Goal: Information Seeking & Learning: Learn about a topic

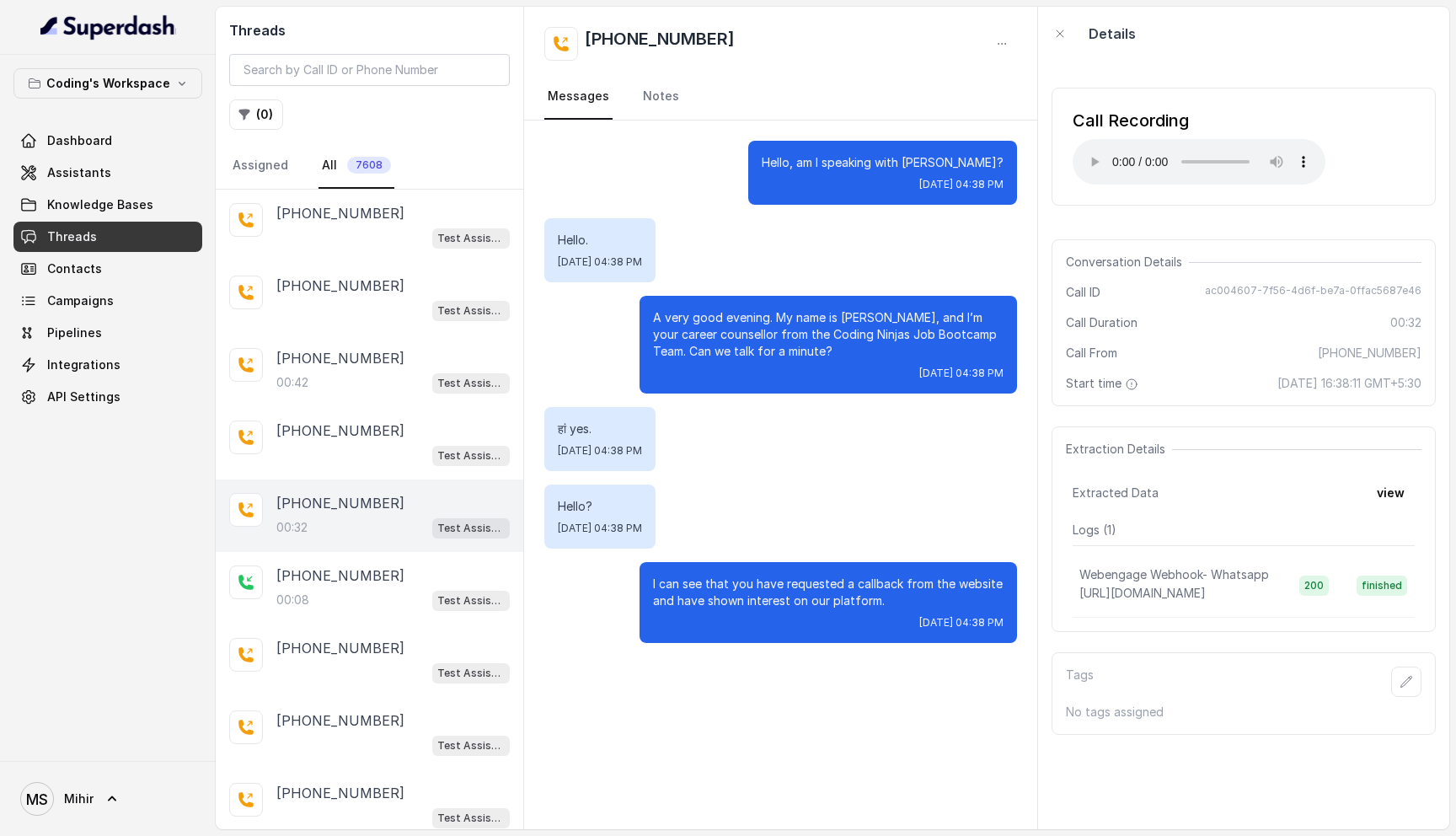
scroll to position [129, 0]
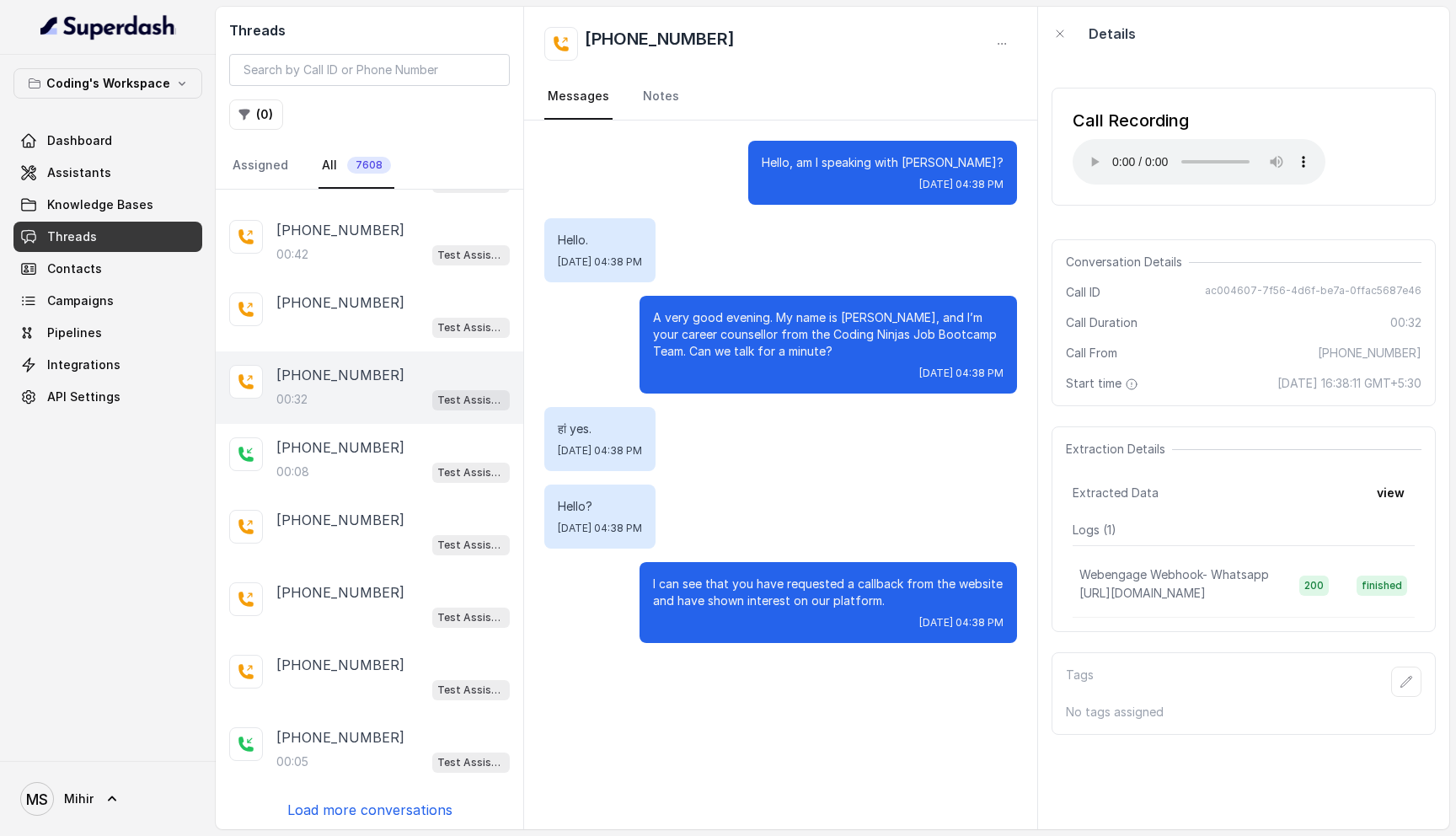
click at [151, 222] on link "Threads" at bounding box center [108, 237] width 189 height 31
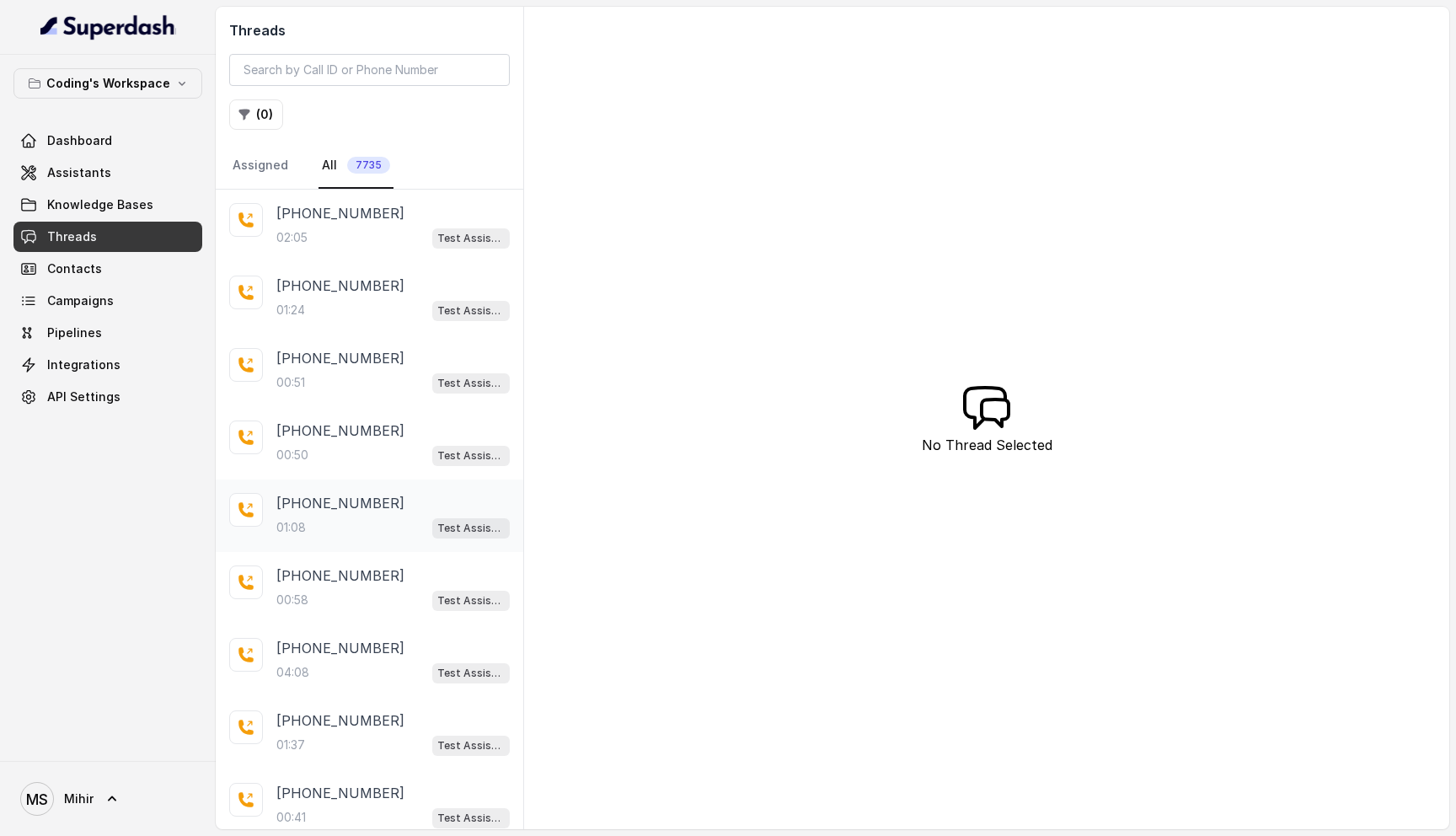
scroll to position [129, 0]
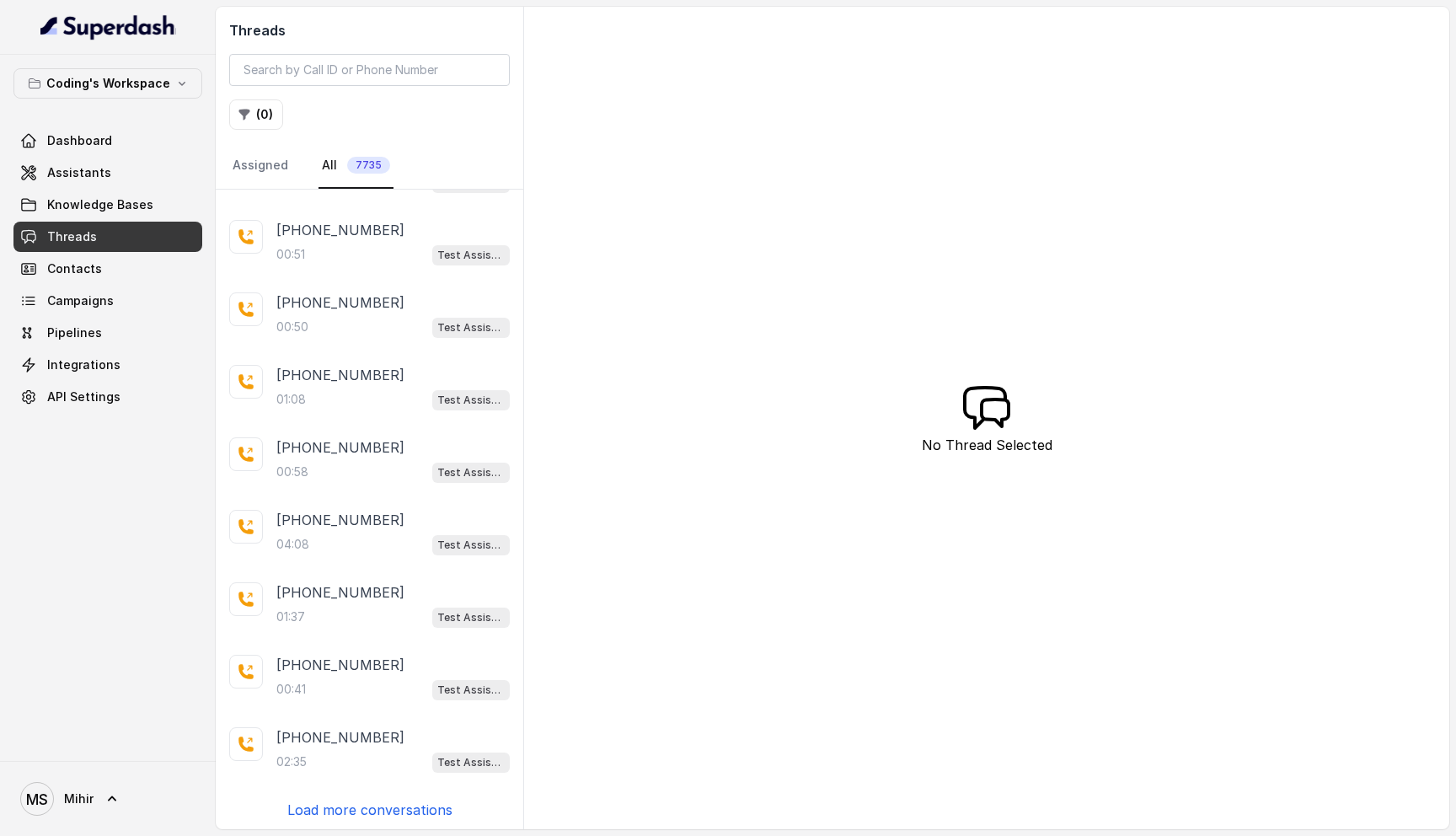
click at [308, 816] on div "[PHONE_NUMBER]:05 Test Assistant-3 [PHONE_NUMBER]:24 Test Assistant-3 [PHONE_NU…" at bounding box center [369, 510] width 308 height 640
click at [324, 794] on div "[PHONE_NUMBER]:05 Test Assistant-3 [PHONE_NUMBER]:24 Test Assistant-3 [PHONE_NU…" at bounding box center [369, 510] width 308 height 640
click at [310, 760] on div "02:35 Test Assistant-3" at bounding box center [393, 762] width 233 height 22
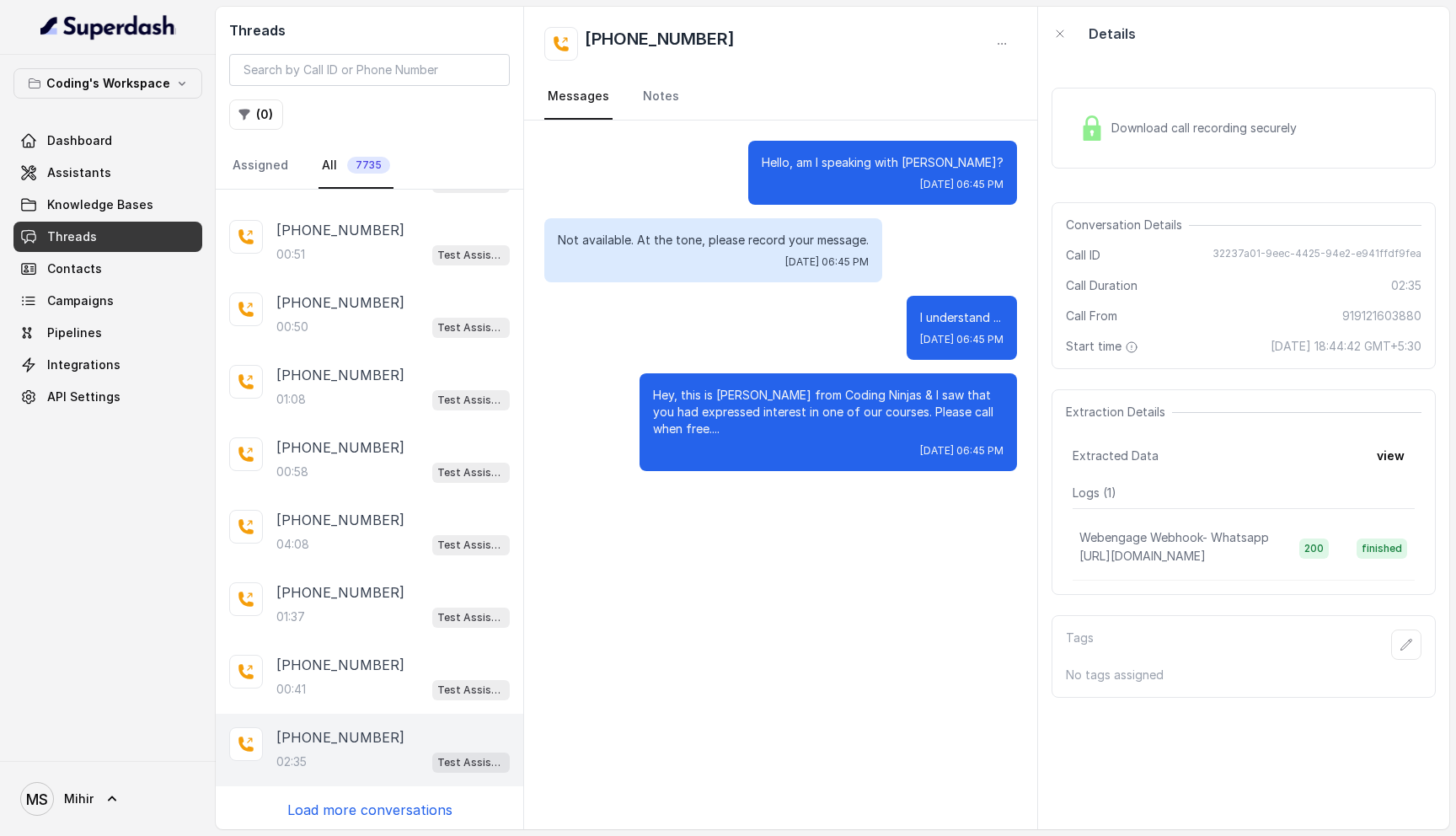
click at [1188, 123] on span "Download call recording securely" at bounding box center [1207, 128] width 192 height 17
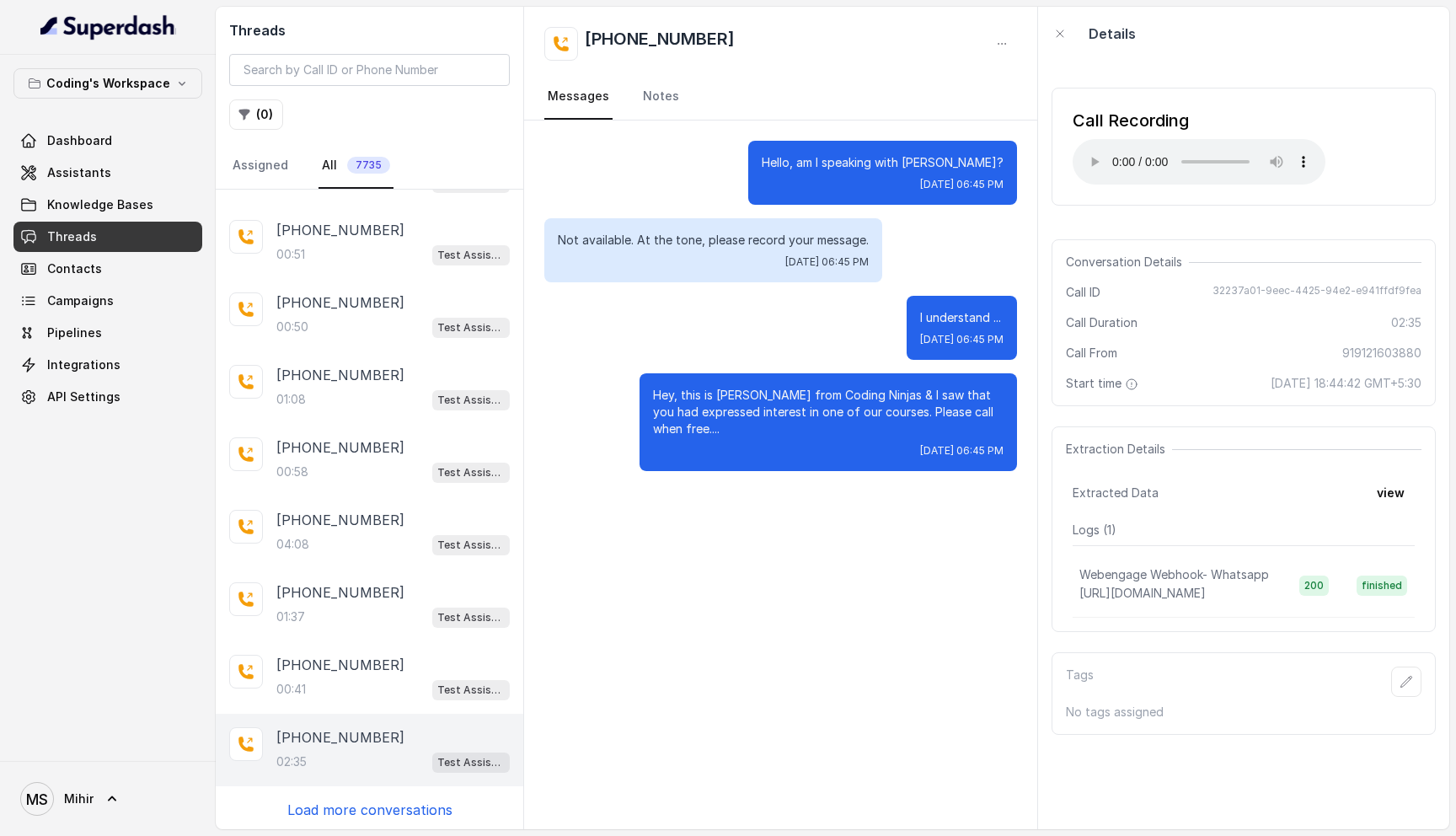
scroll to position [73, 0]
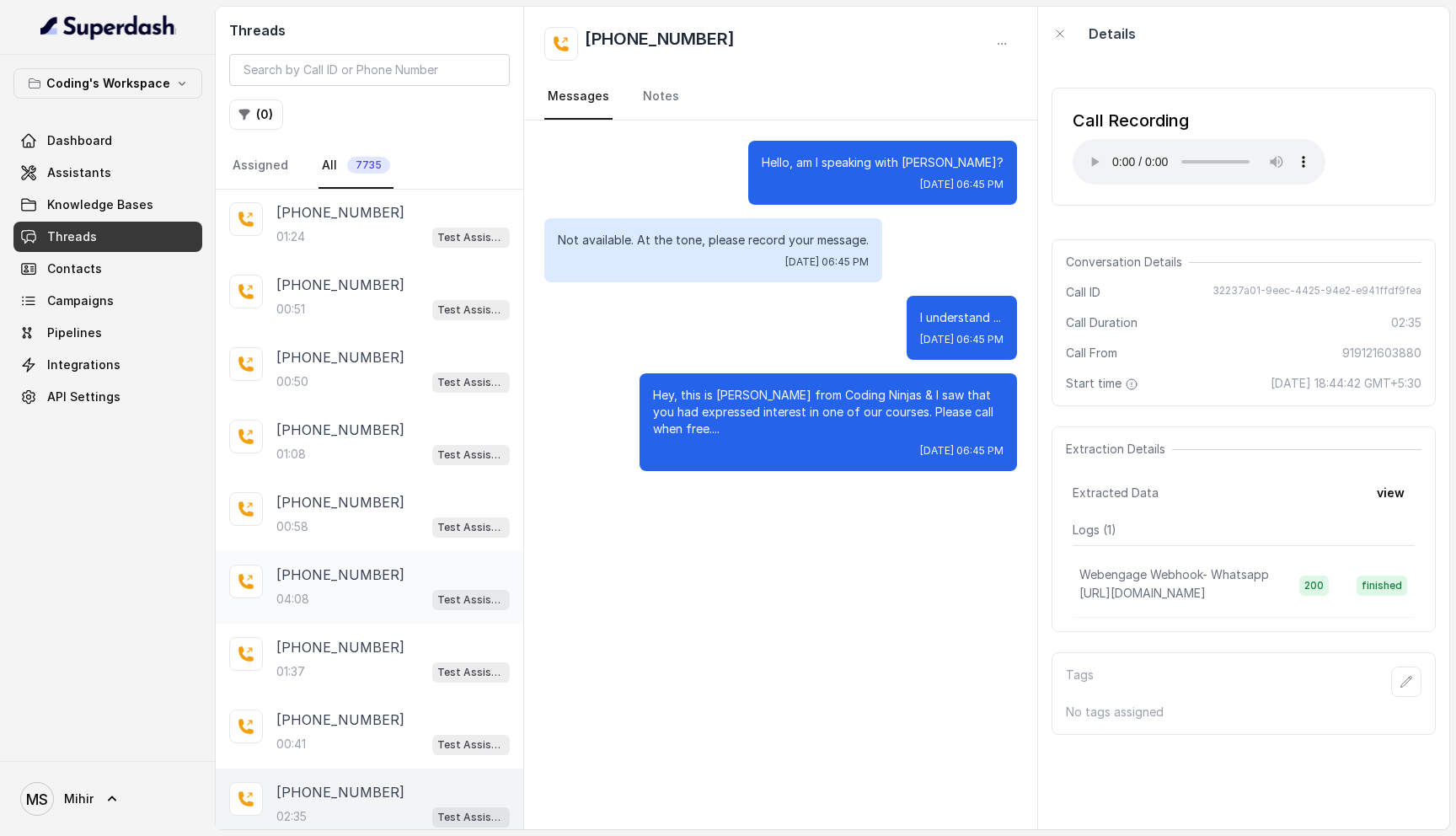
click at [355, 604] on div "04:08 Test Assistant-3" at bounding box center [393, 599] width 233 height 22
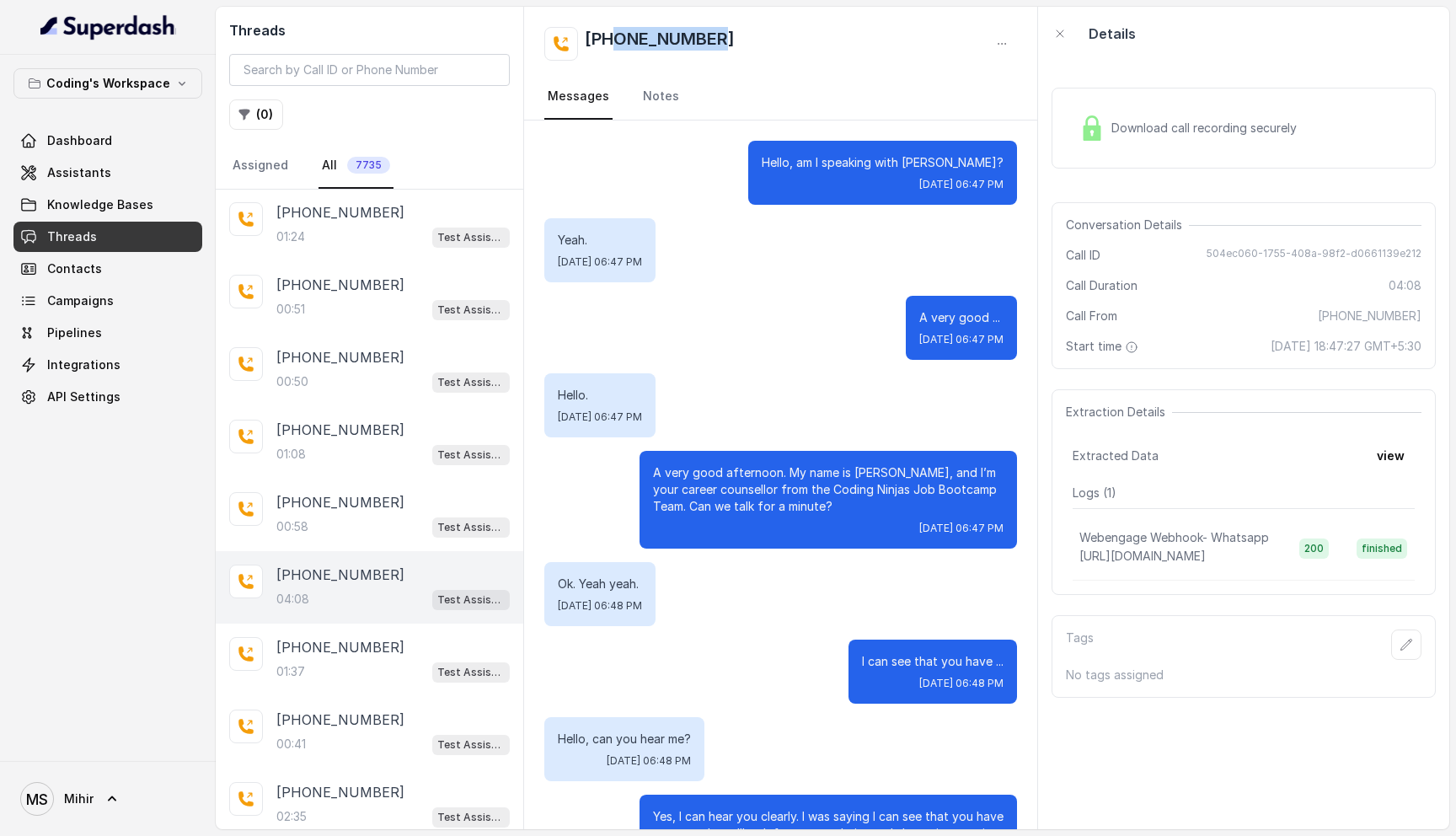
drag, startPoint x: 742, startPoint y: 34, endPoint x: 617, endPoint y: 37, distance: 125.0
click at [617, 37] on div "[PHONE_NUMBER]" at bounding box center [780, 43] width 472 height 33
copy h2 "8309906763"
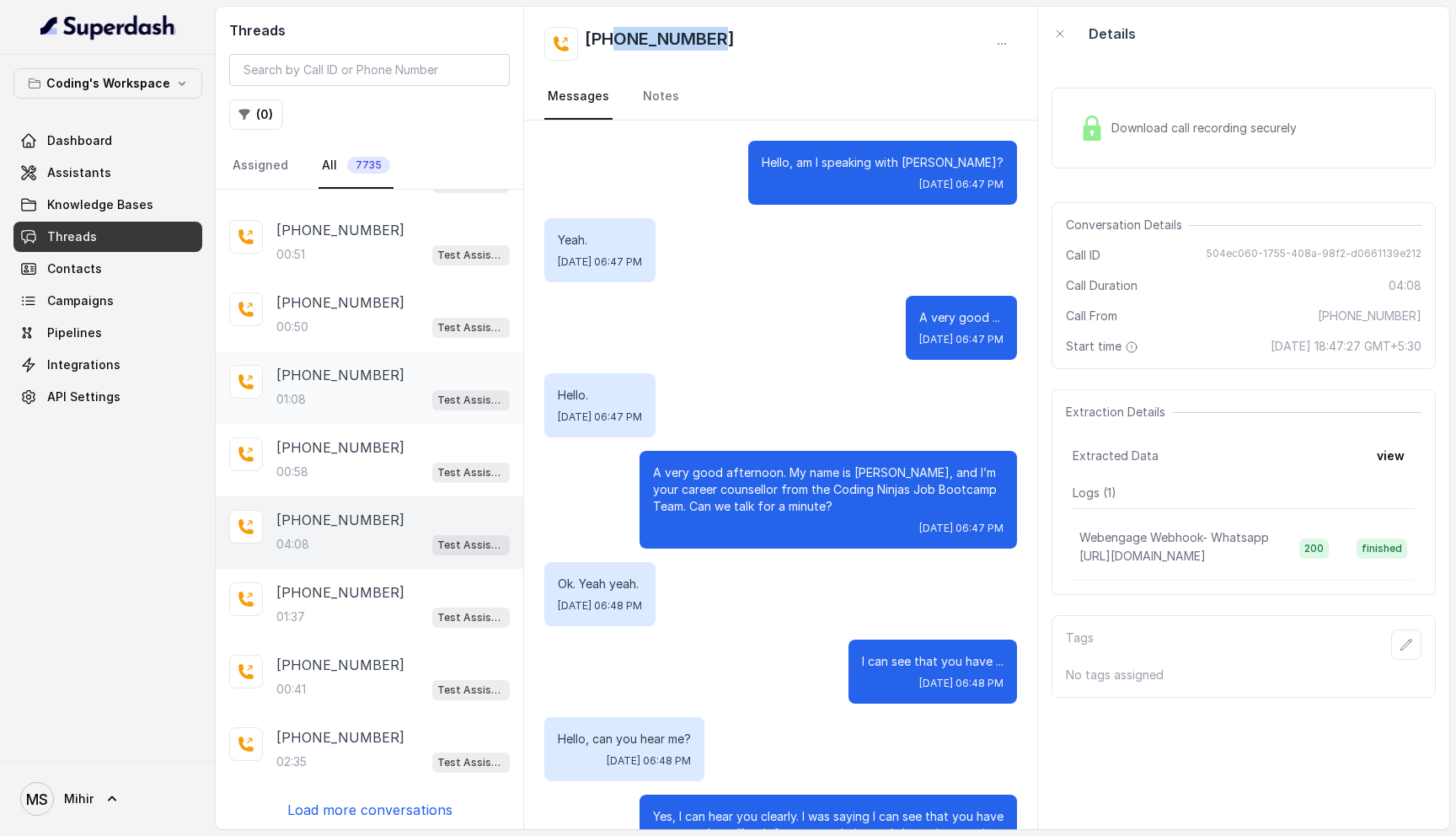
scroll to position [127, 0]
click at [354, 72] on input "search" at bounding box center [370, 69] width 281 height 32
paste input "8309906763"
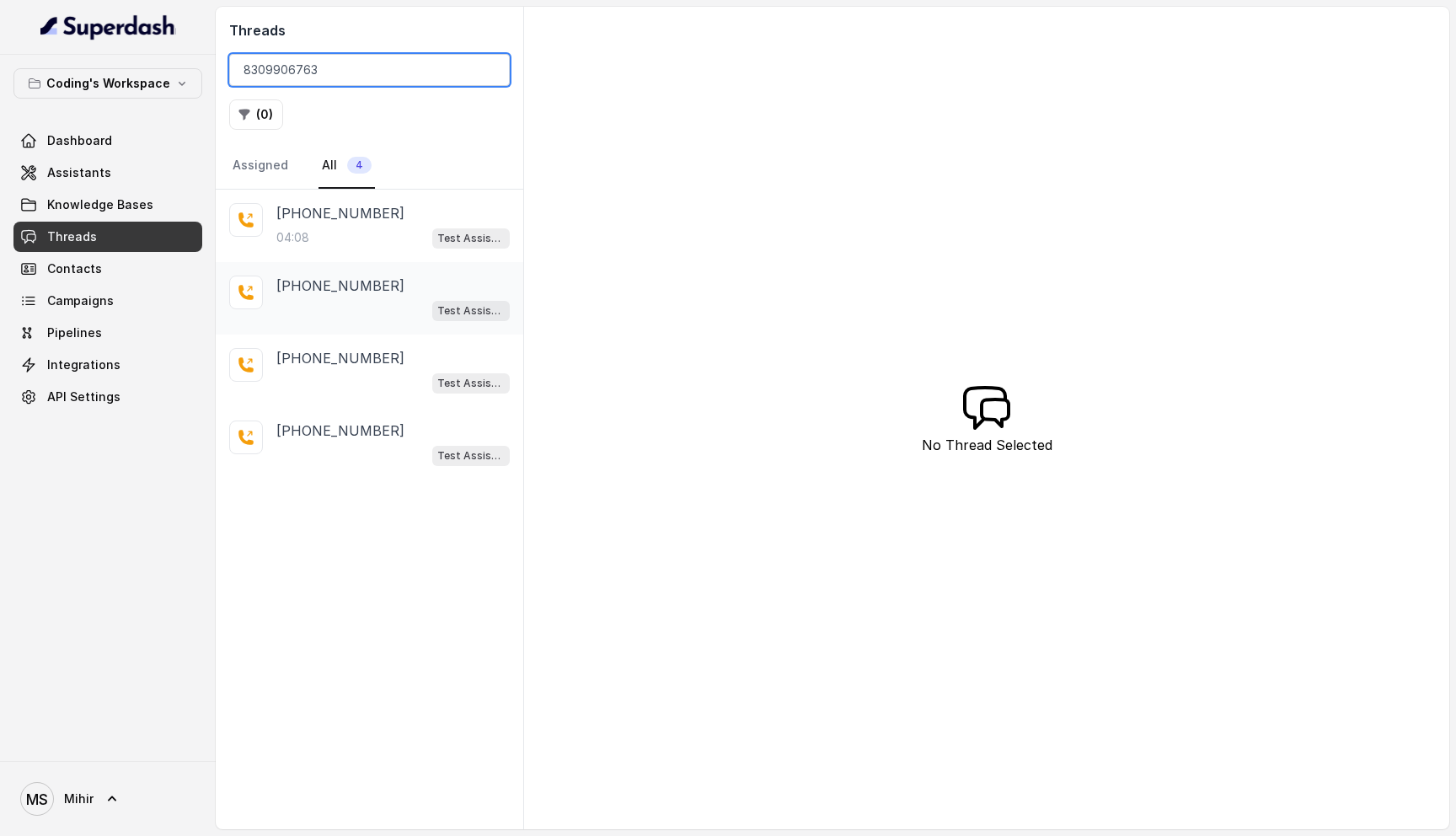
type input "8309906763"
click at [381, 300] on div "Test Assistant-3" at bounding box center [393, 311] width 233 height 22
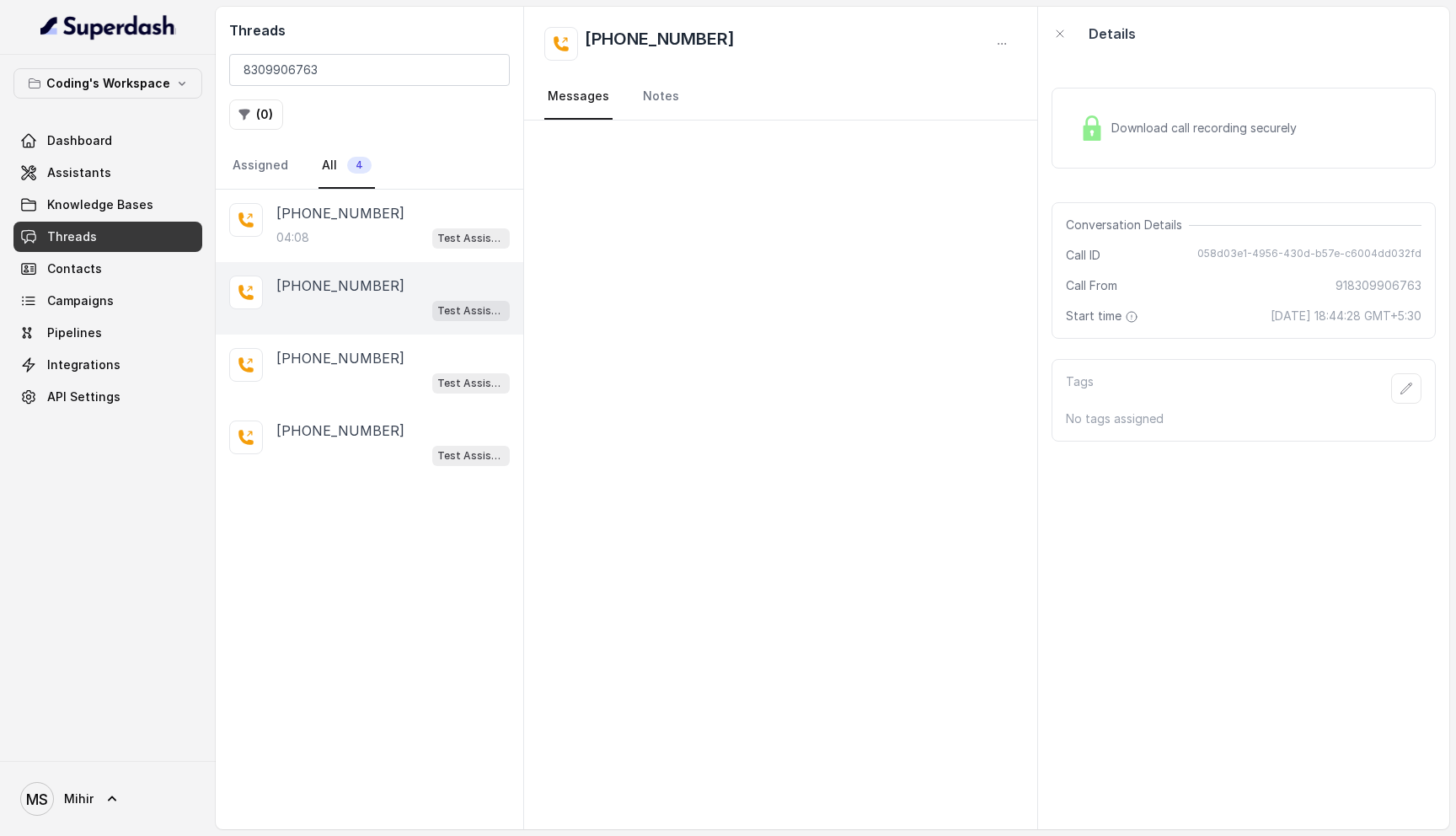
click at [1149, 131] on span "Download call recording securely" at bounding box center [1207, 128] width 192 height 17
click at [1166, 124] on span "Download call recording securely" at bounding box center [1207, 128] width 192 height 17
click at [357, 237] on div "04:08 Test Assistant-3" at bounding box center [393, 238] width 233 height 22
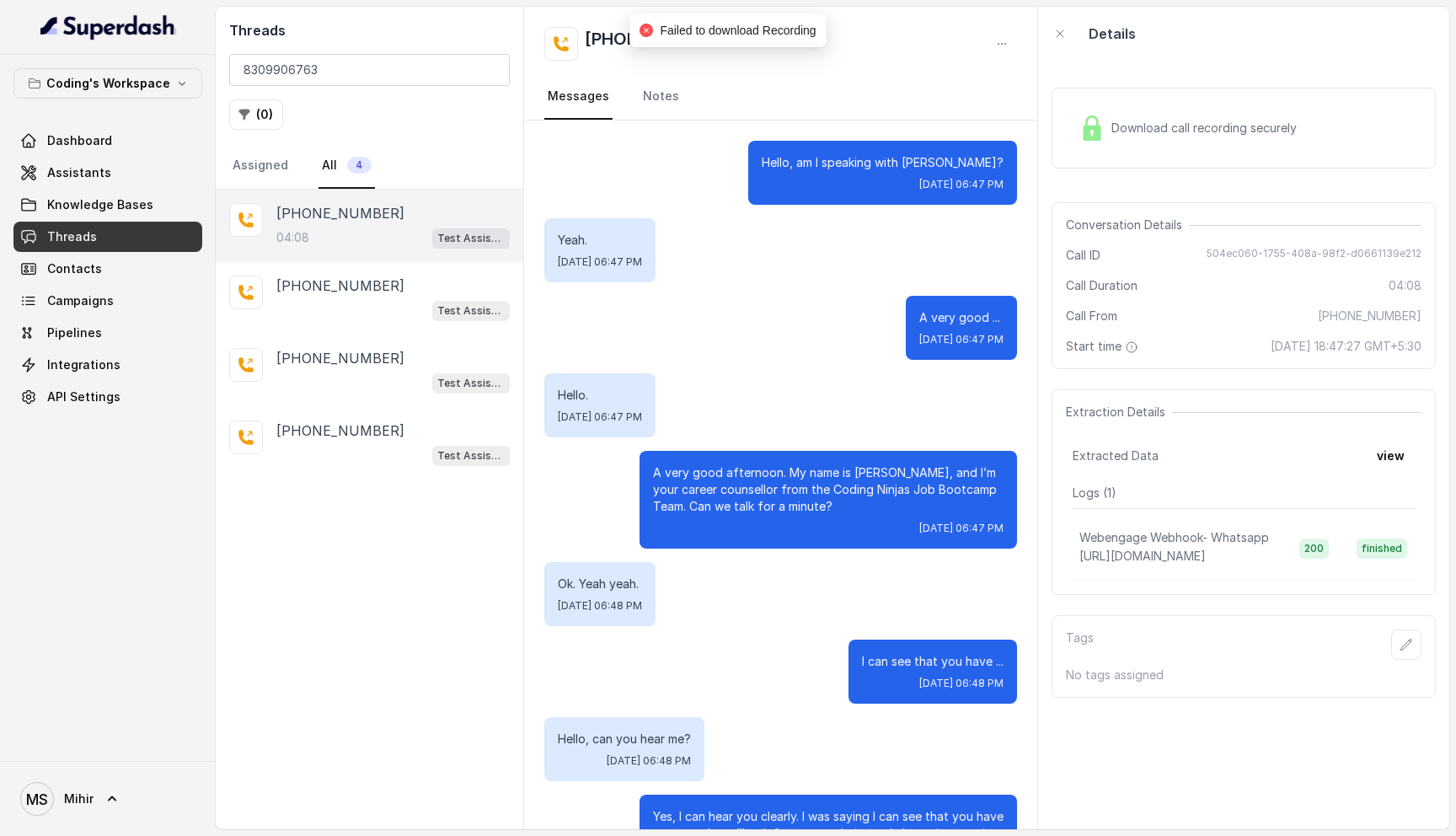
scroll to position [2255, 0]
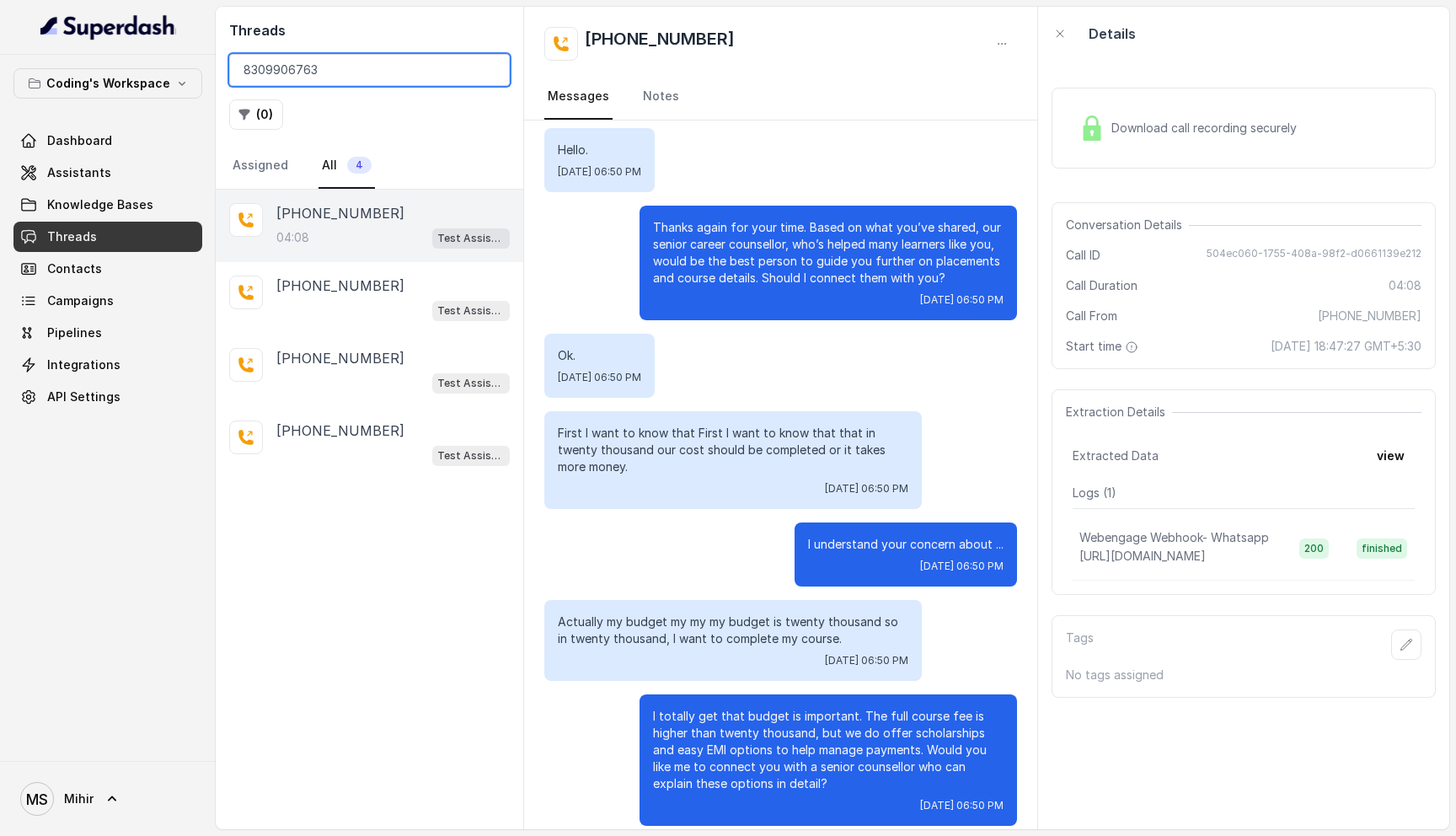
click at [488, 67] on input "8309906763" at bounding box center [370, 69] width 281 height 32
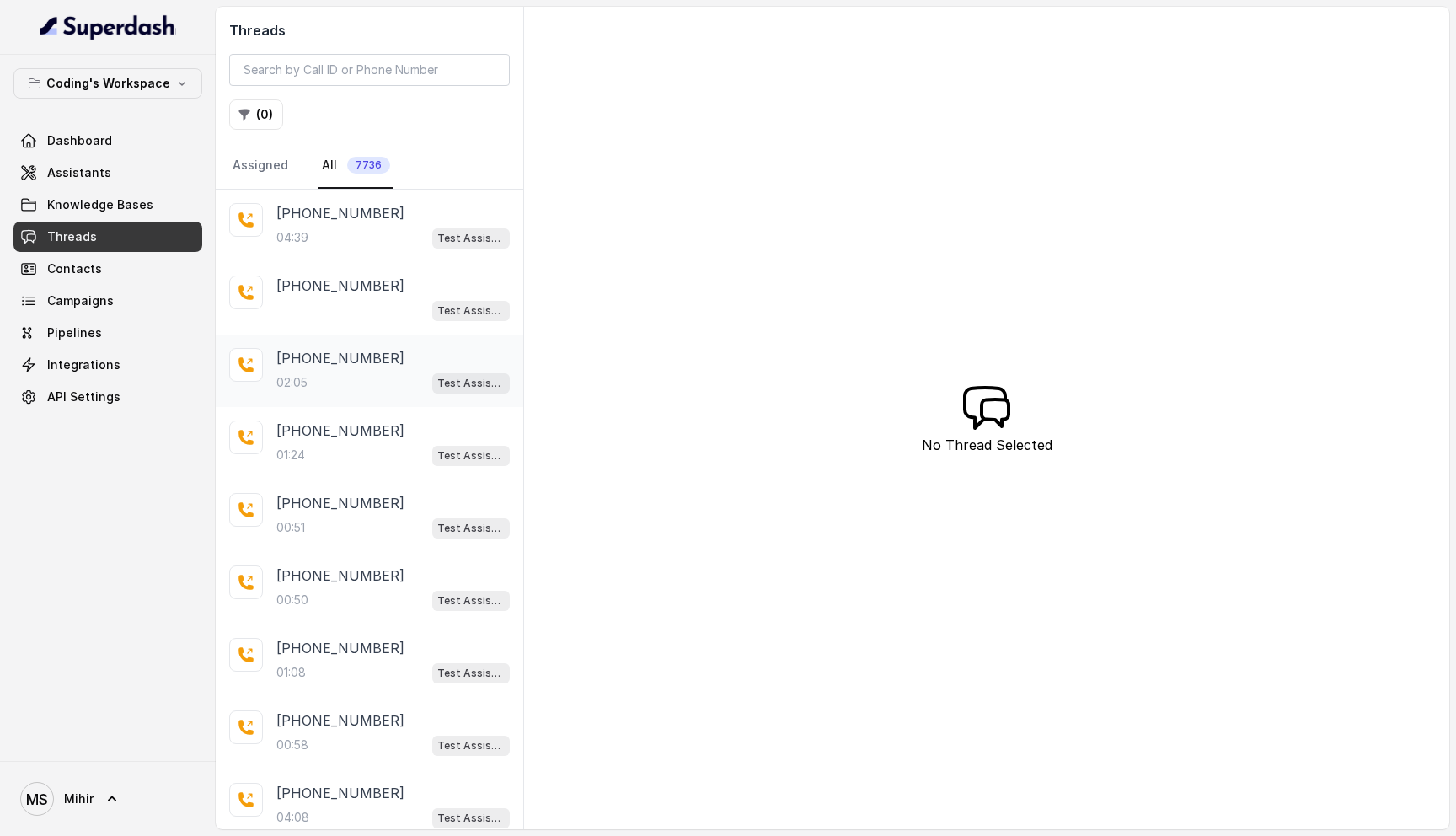
click at [375, 380] on div "02:05 Test Assistant-3" at bounding box center [393, 383] width 233 height 22
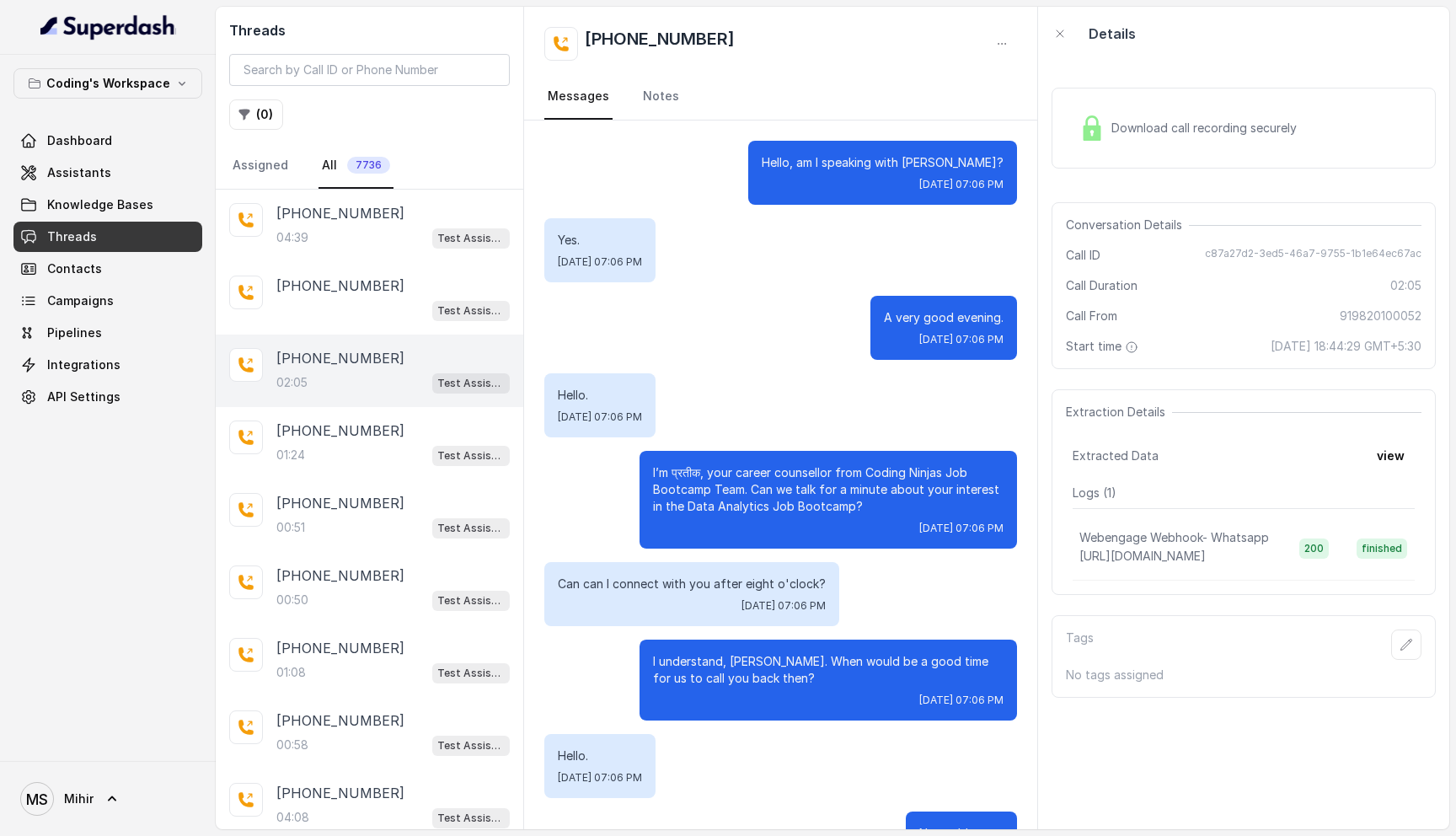
click at [1171, 115] on div "Download call recording securely" at bounding box center [1188, 129] width 231 height 39
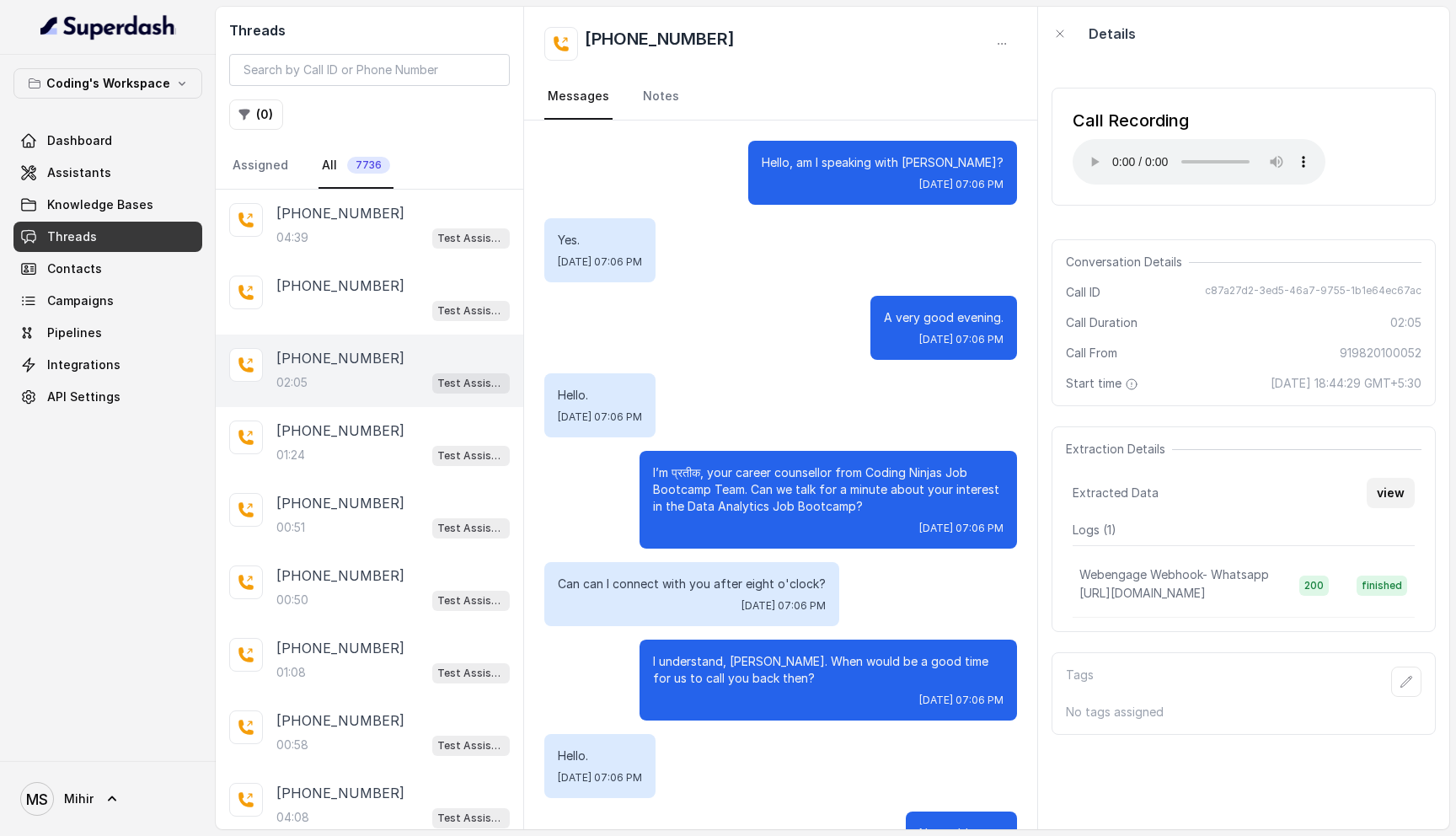
click at [1412, 494] on button "view" at bounding box center [1390, 493] width 48 height 31
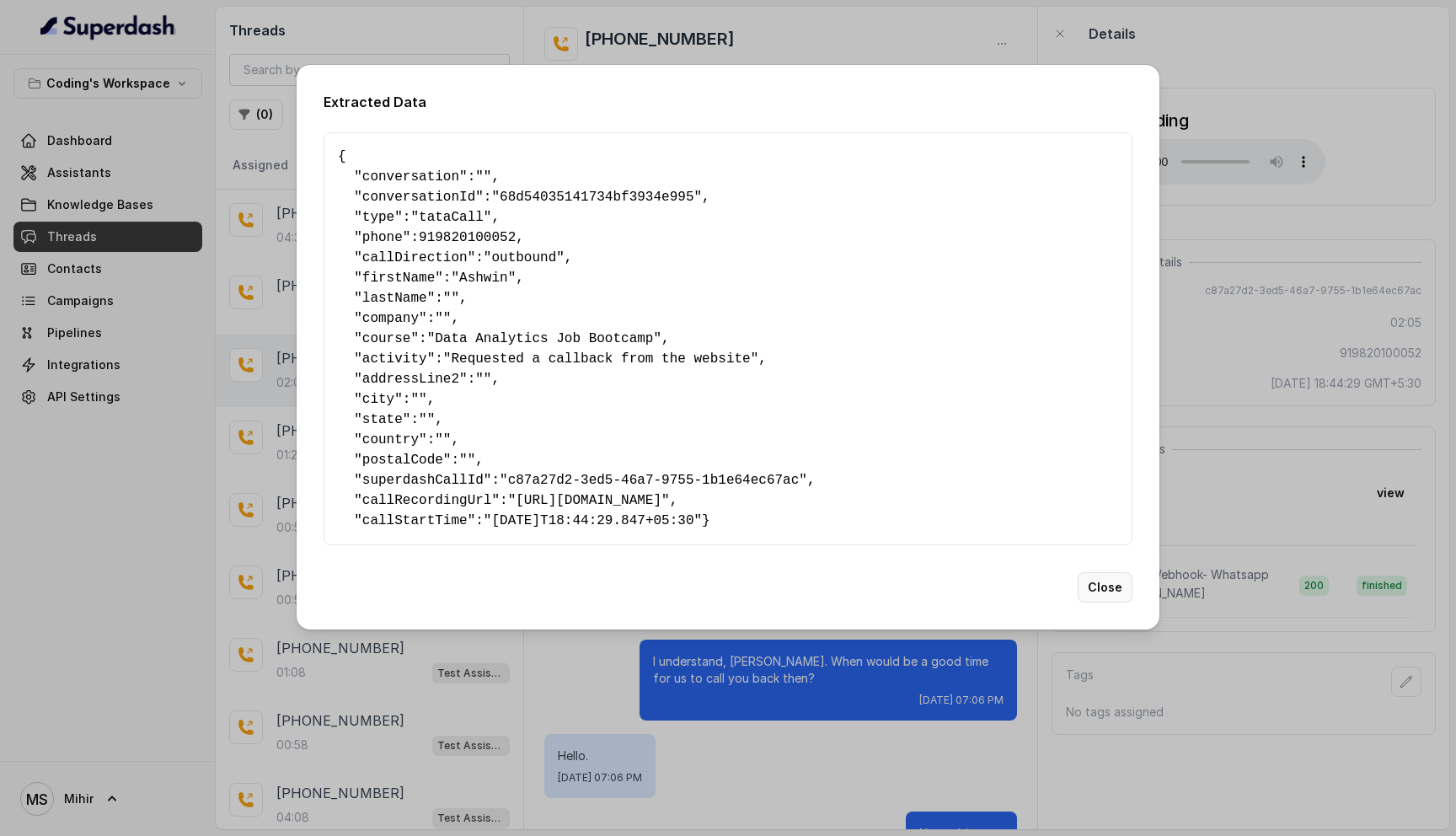
click at [1095, 599] on button "Close" at bounding box center [1105, 587] width 55 height 31
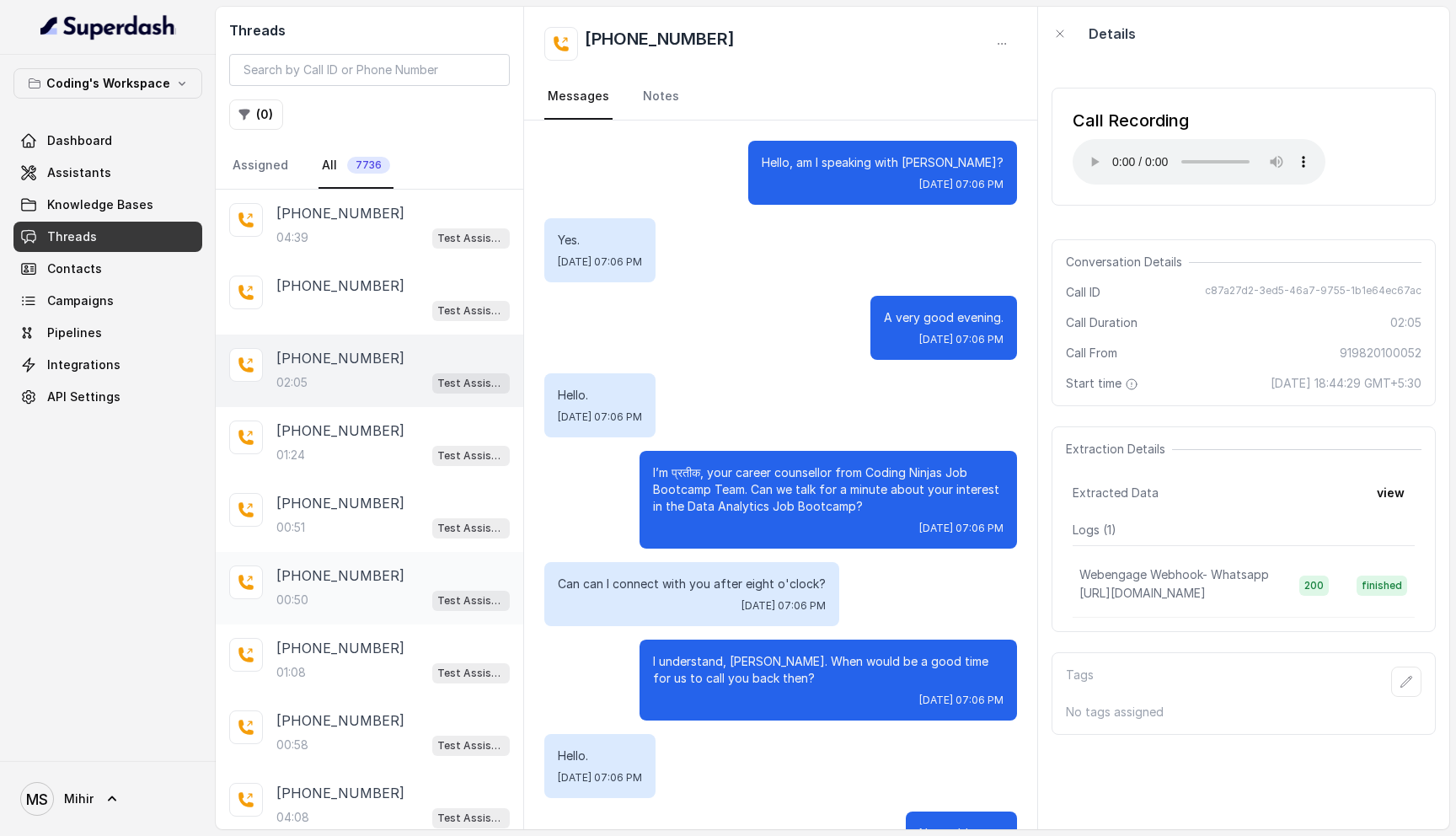
scroll to position [129, 0]
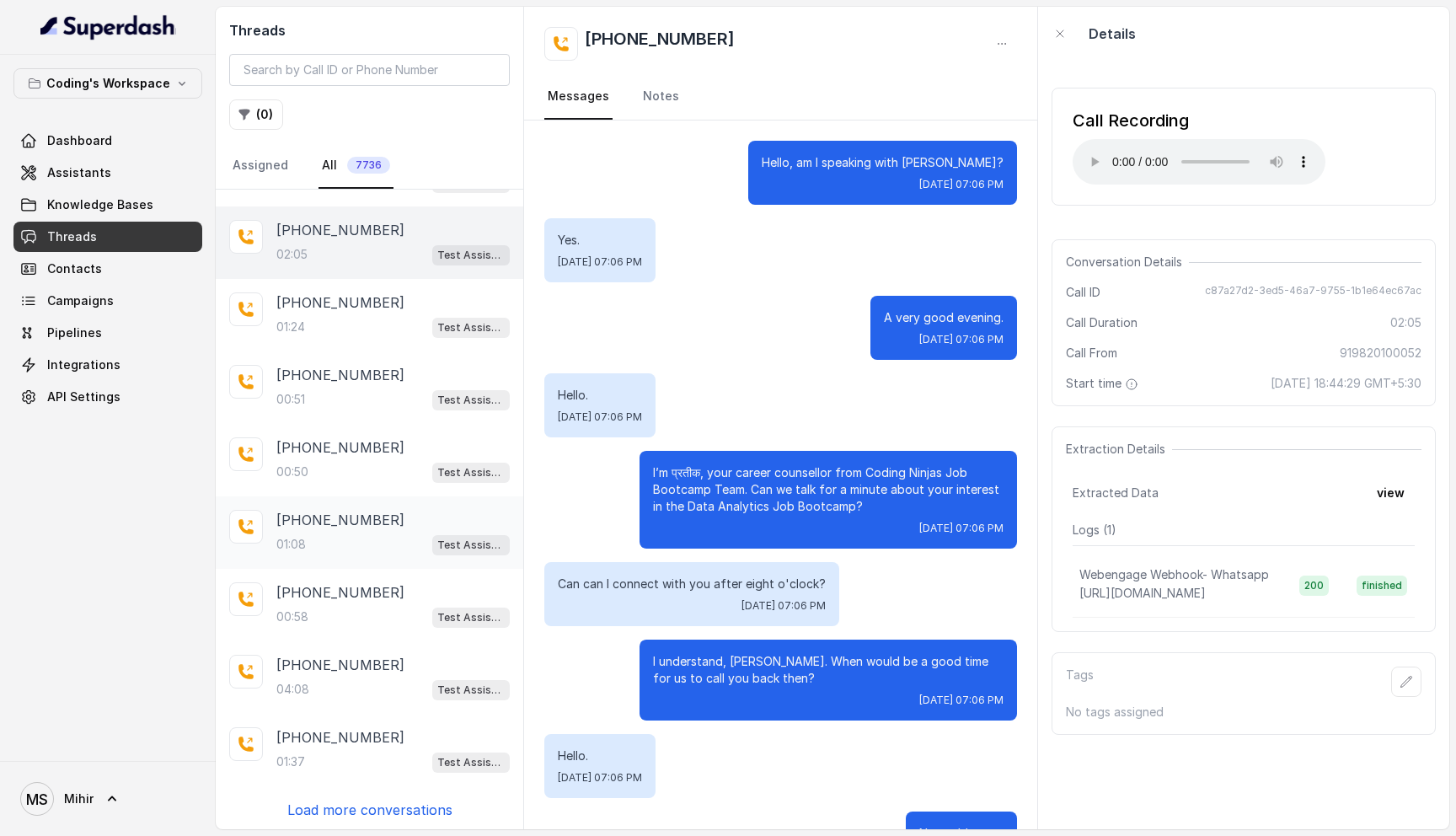
click at [328, 534] on div "01:08 Test Assistant-3" at bounding box center [393, 545] width 233 height 22
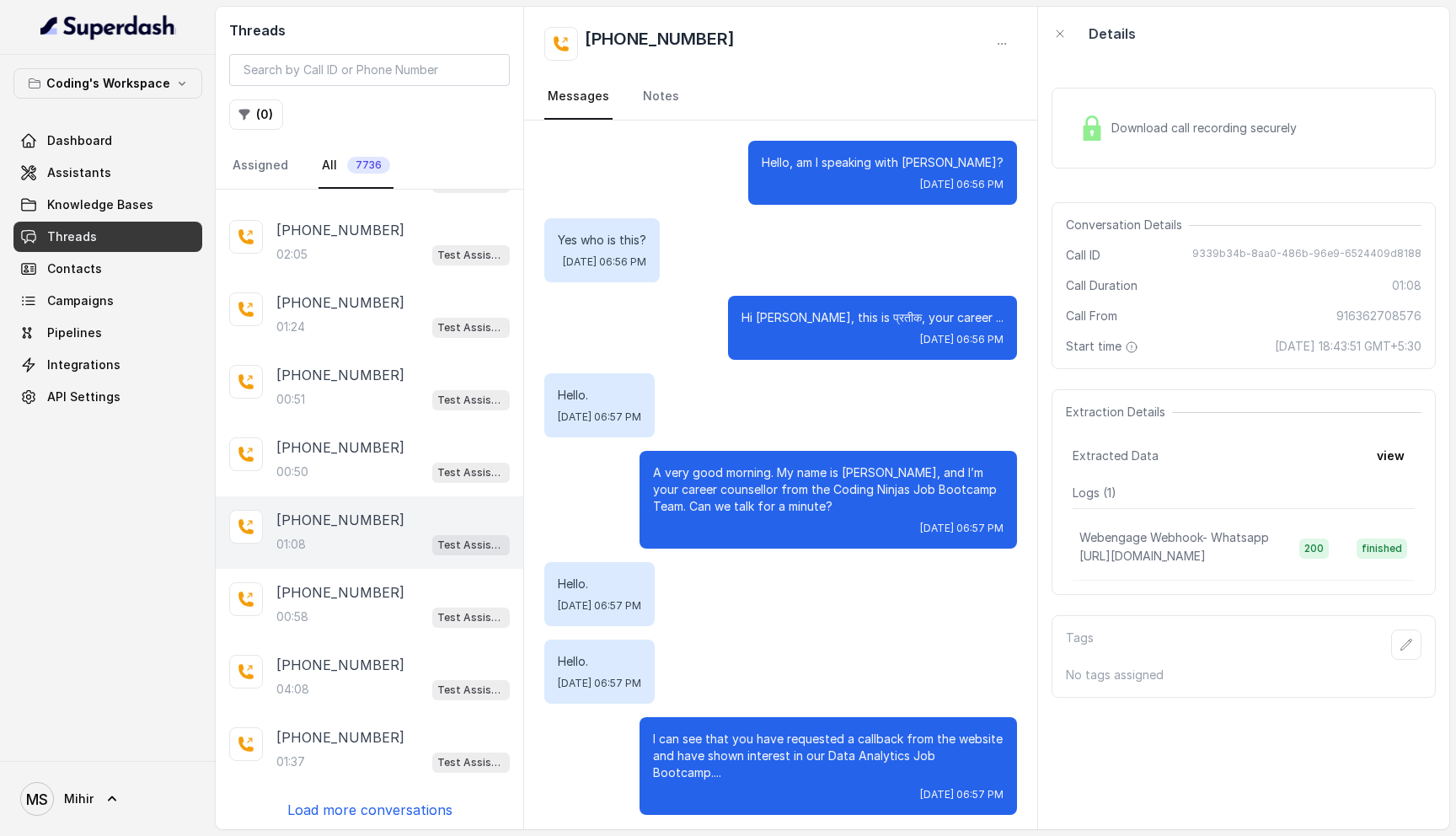
scroll to position [6, 0]
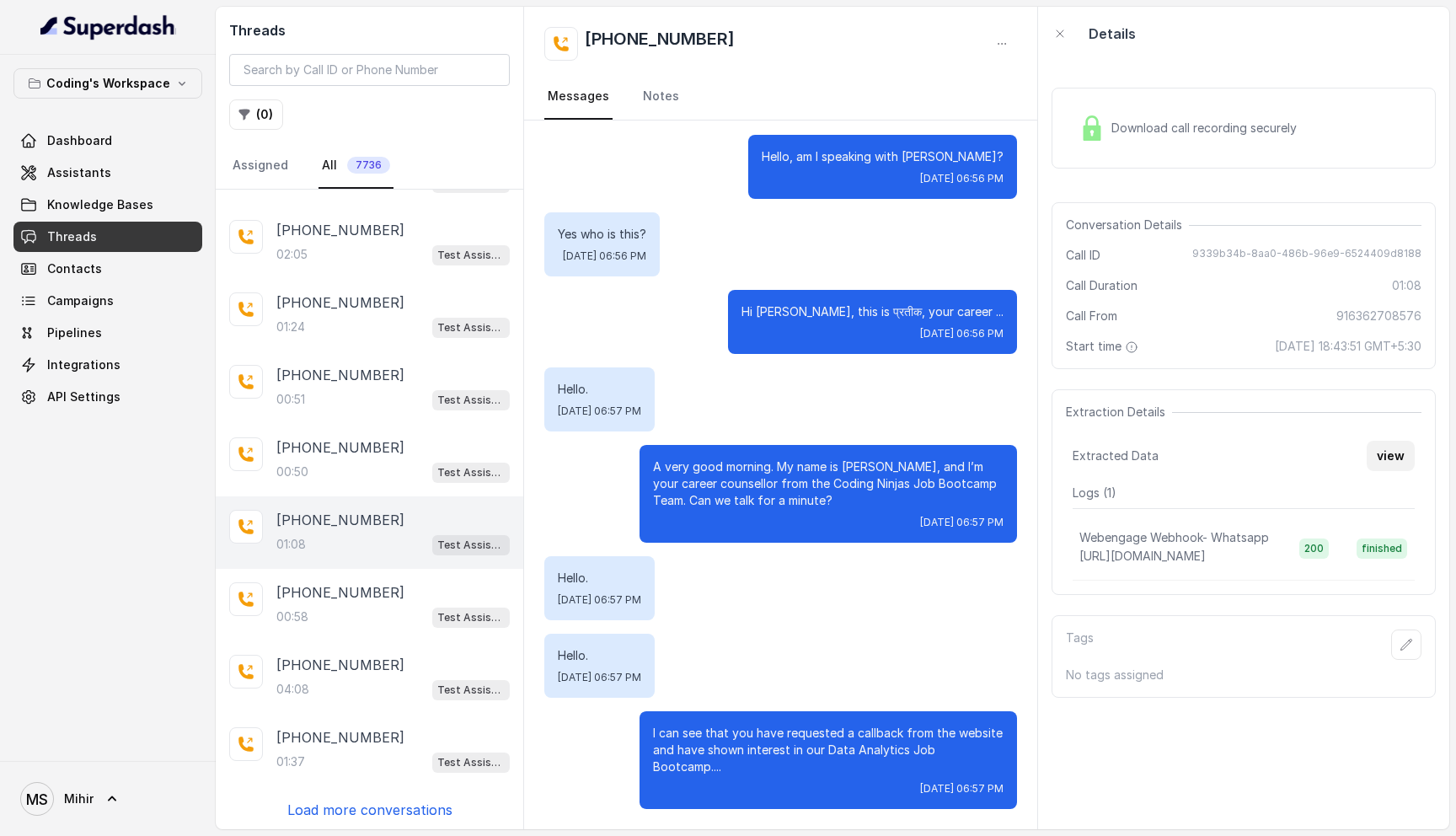
click at [1385, 456] on button "view" at bounding box center [1390, 456] width 48 height 31
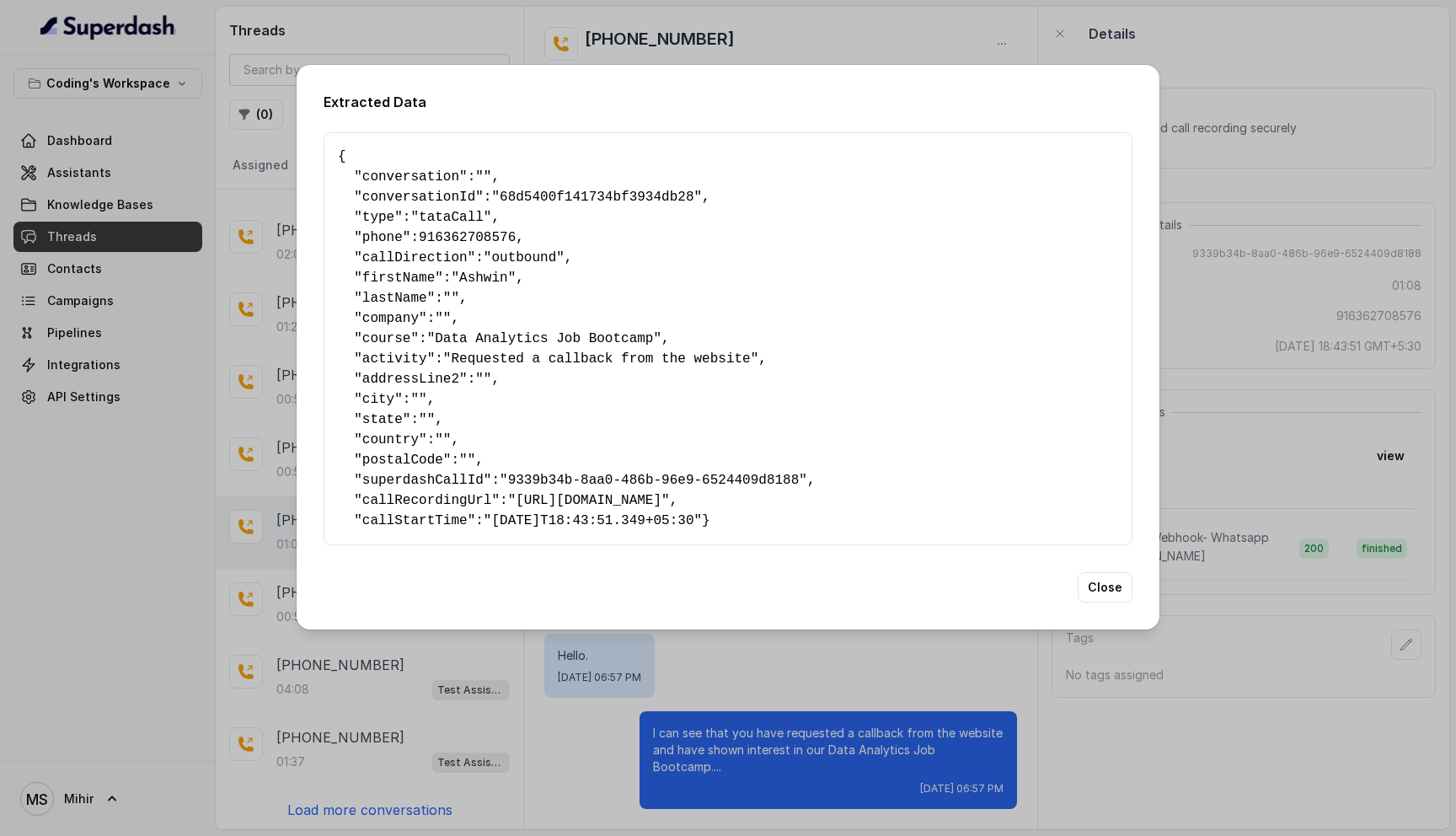
drag, startPoint x: 792, startPoint y: 521, endPoint x: 351, endPoint y: 166, distance: 566.1
click at [351, 166] on pre "{ " conversation ": "" , " conversationId ": "68d5400f141734bf3934db28" , " typ…" at bounding box center [728, 339] width 780 height 385
click at [495, 434] on pre "{ " conversation ": "" , " conversationId ": "68d5400f141734bf3934db28" , " typ…" at bounding box center [728, 339] width 780 height 385
click at [632, 502] on span ""[URL][DOMAIN_NAME]"" at bounding box center [589, 500] width 162 height 15
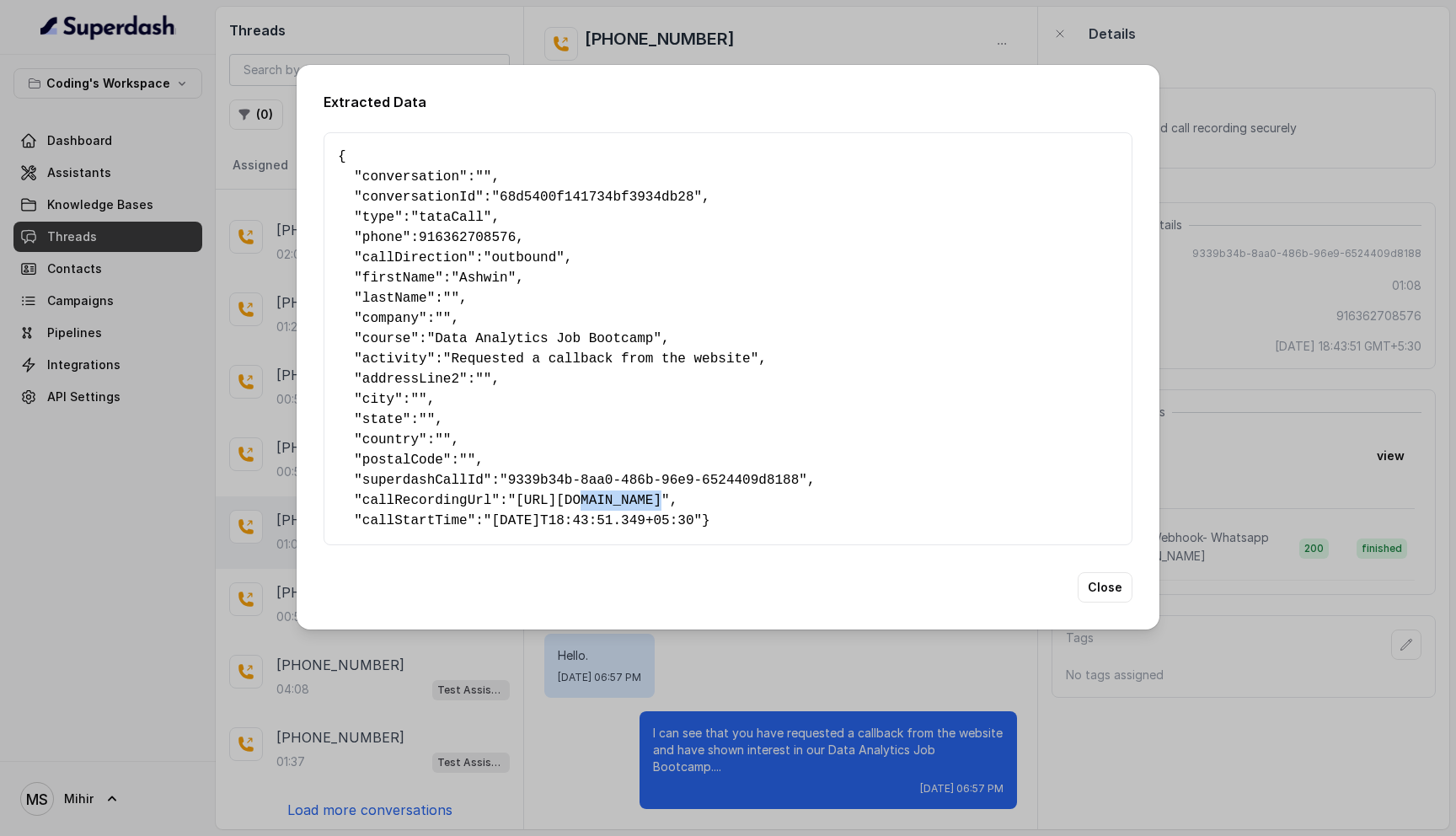
click at [632, 502] on span ""[URL][DOMAIN_NAME]"" at bounding box center [589, 500] width 162 height 15
click at [586, 486] on pre "{ " conversation ": "" , " conversationId ": "68d5400f141734bf3934db28" , " typ…" at bounding box center [728, 339] width 780 height 385
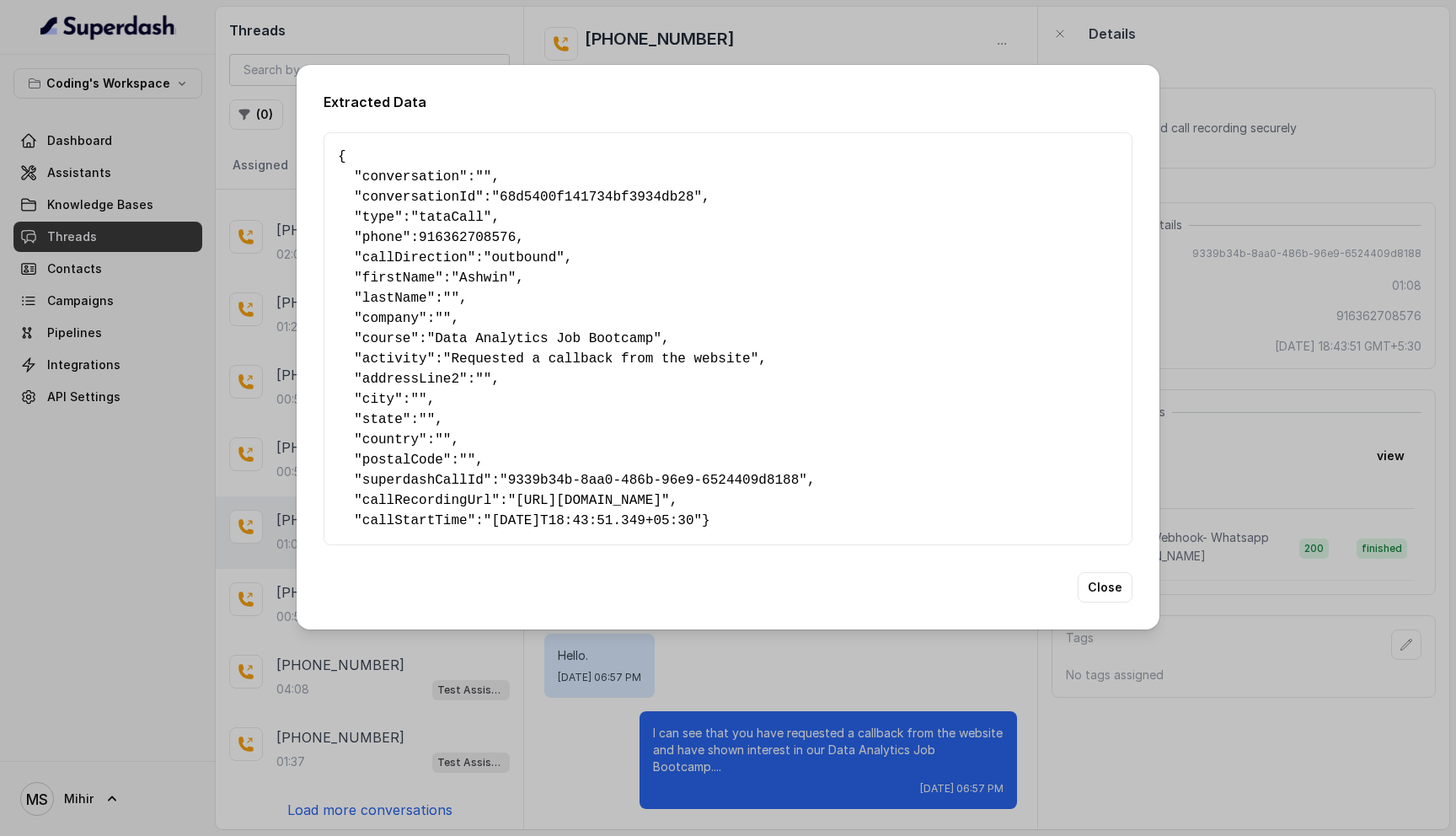
click at [584, 474] on span ""9339b34b-8aa0-486b-96e9-6524409d8188"" at bounding box center [653, 480] width 308 height 15
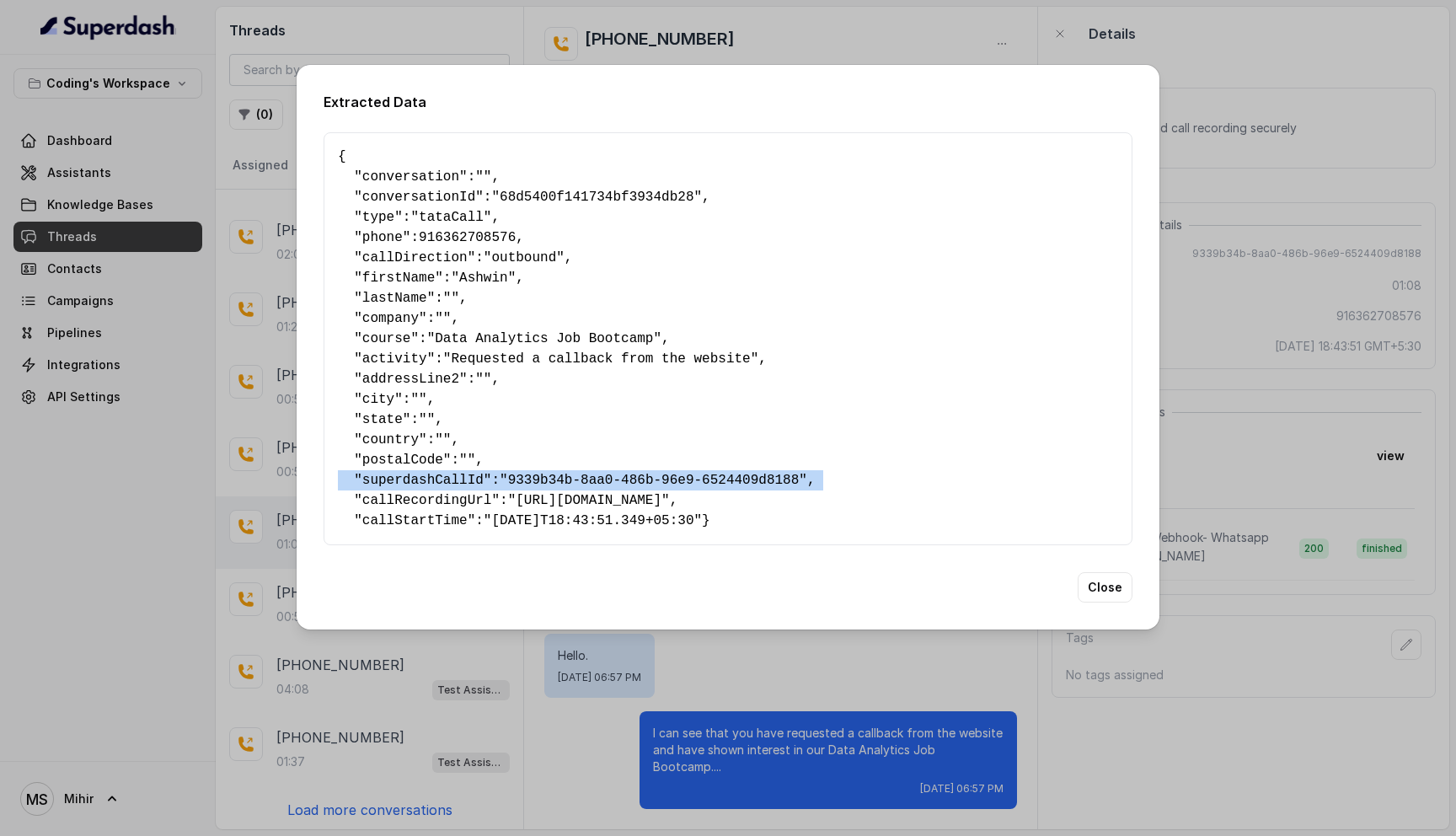
click at [584, 474] on span ""9339b34b-8aa0-486b-96e9-6524409d8188"" at bounding box center [653, 480] width 308 height 15
drag, startPoint x: 754, startPoint y: 516, endPoint x: 335, endPoint y: 145, distance: 559.6
click at [335, 144] on div "{ " conversation ": "" , " conversationId ": "68d5400f141734bf3934db28" , " typ…" at bounding box center [728, 338] width 809 height 413
click at [413, 203] on pre "{ " conversation ": "" , " conversationId ": "68d5400f141734bf3934db28" , " typ…" at bounding box center [728, 339] width 780 height 385
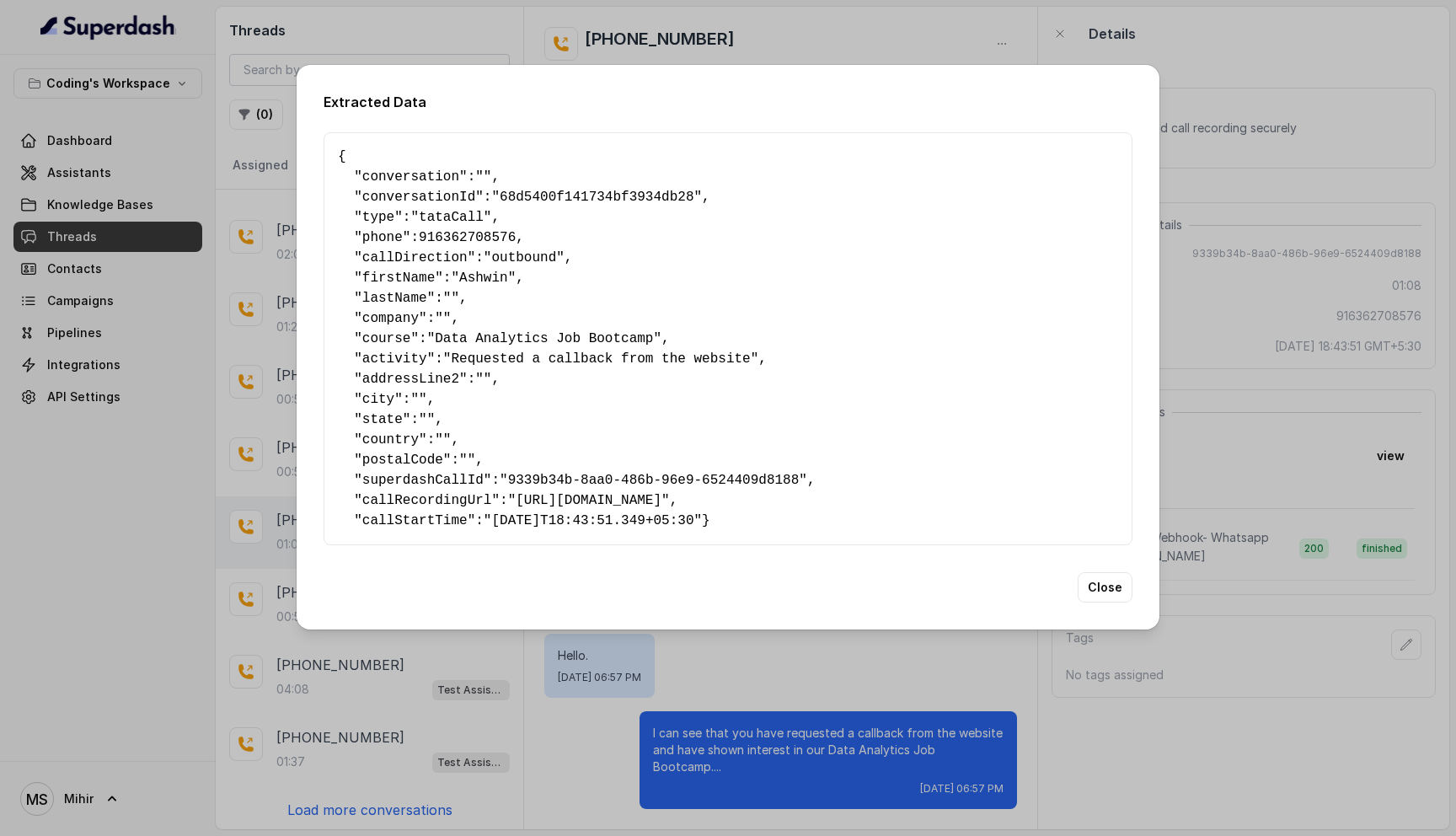
click at [395, 344] on pre "{ " conversation ": "" , " conversationId ": "68d5400f141734bf3934db28" , " typ…" at bounding box center [728, 339] width 780 height 385
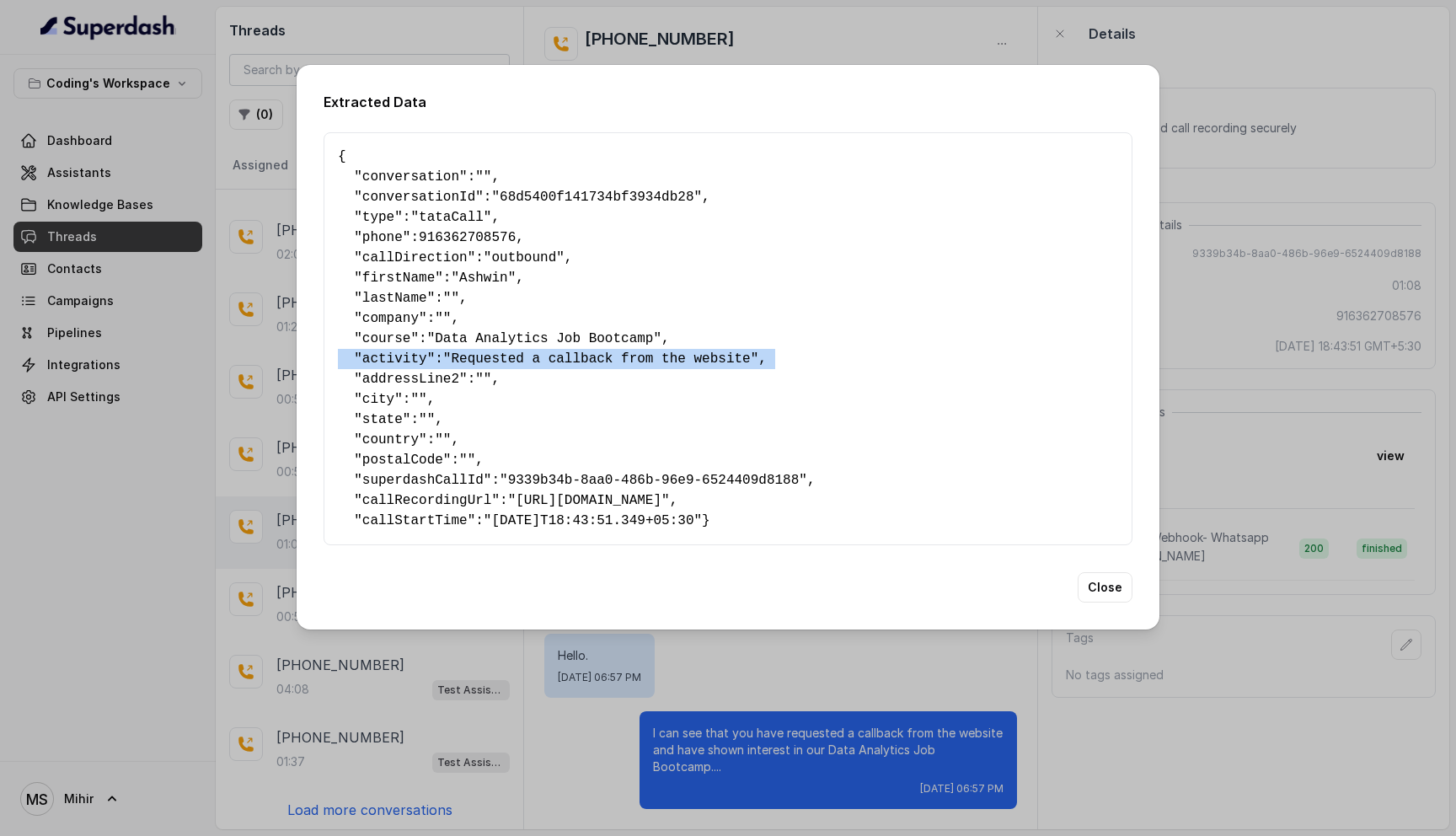
click at [395, 344] on pre "{ " conversation ": "" , " conversationId ": "68d5400f141734bf3934db28" , " typ…" at bounding box center [728, 339] width 780 height 385
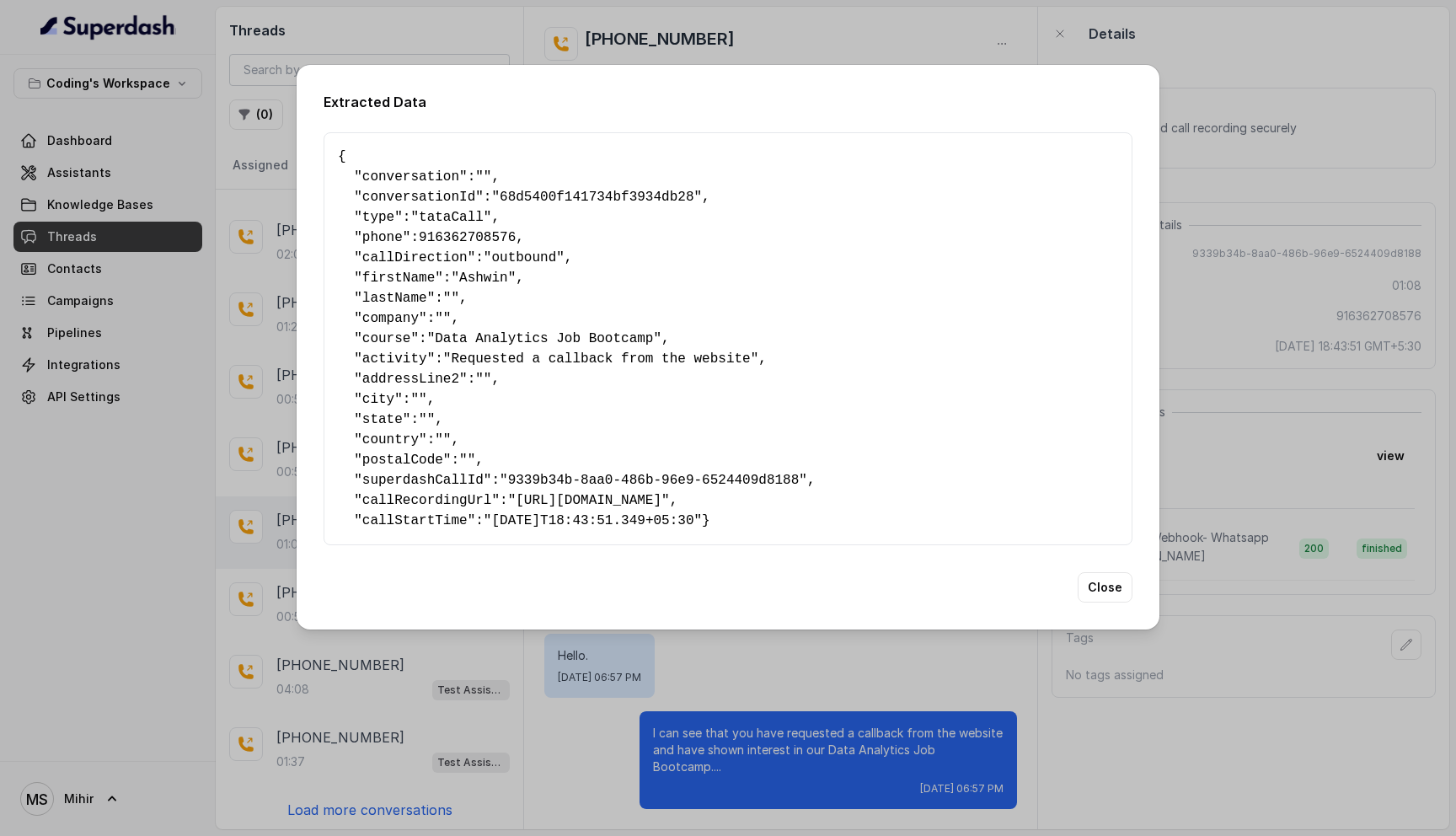
click at [516, 230] on span "916362708576" at bounding box center [467, 238] width 97 height 15
click at [515, 435] on pre "{ " conversation ": "" , " conversationId ": "68d5400f141734bf3934db28" , " typ…" at bounding box center [728, 339] width 780 height 385
click at [1099, 596] on button "Close" at bounding box center [1105, 587] width 55 height 31
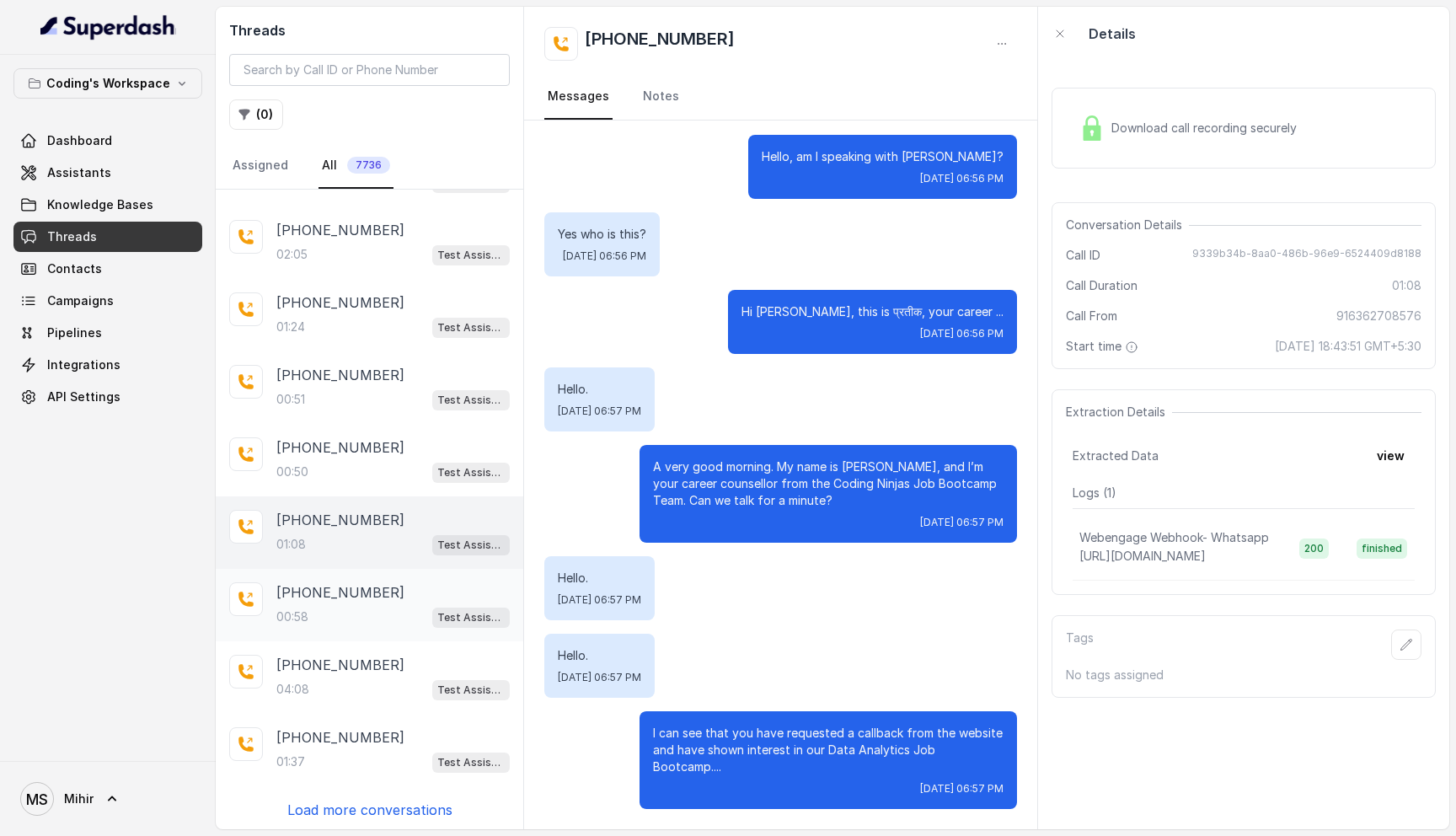
click at [319, 598] on p "[PHONE_NUMBER]" at bounding box center [340, 593] width 128 height 20
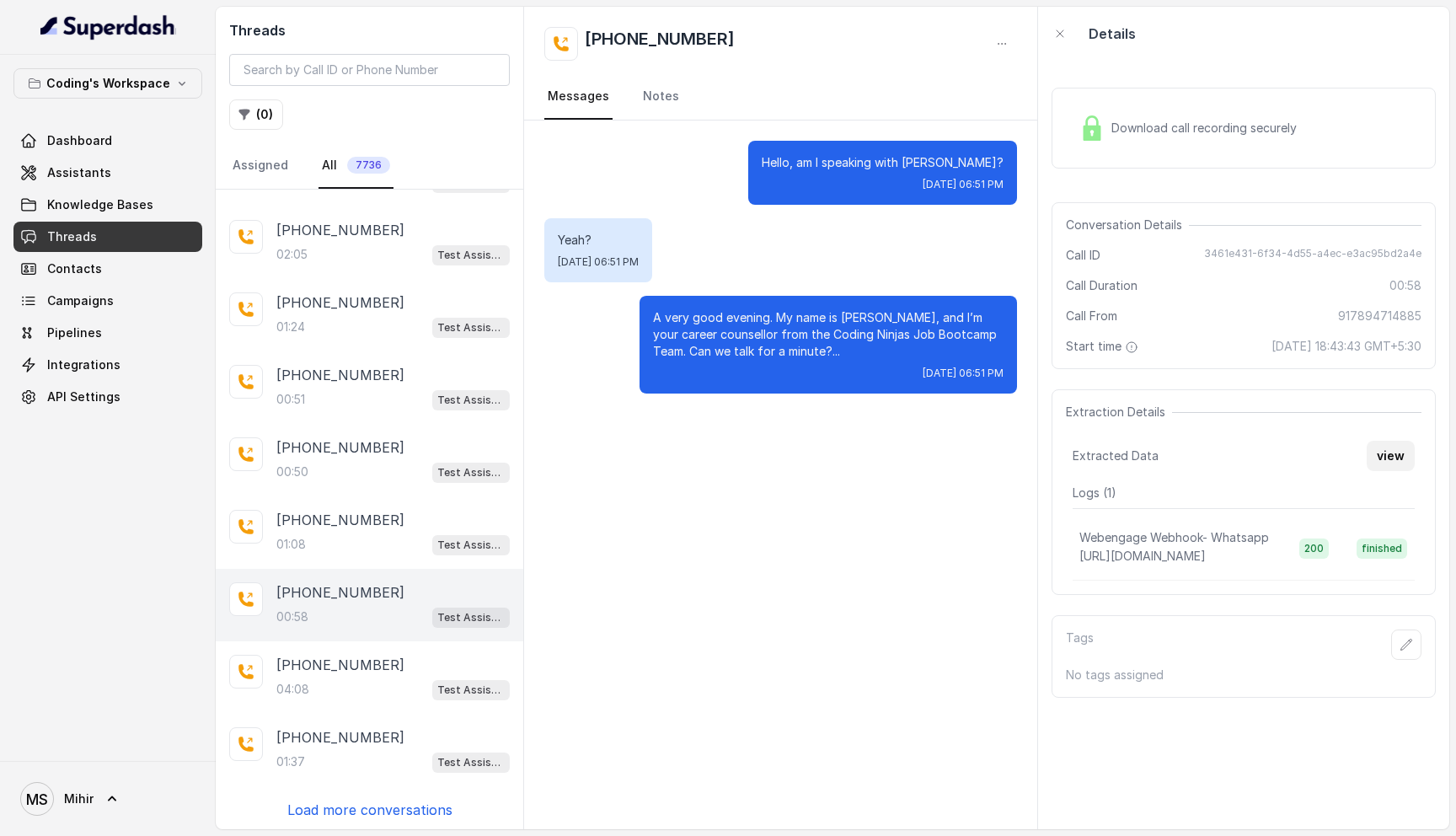
click at [1387, 448] on button "view" at bounding box center [1390, 456] width 48 height 31
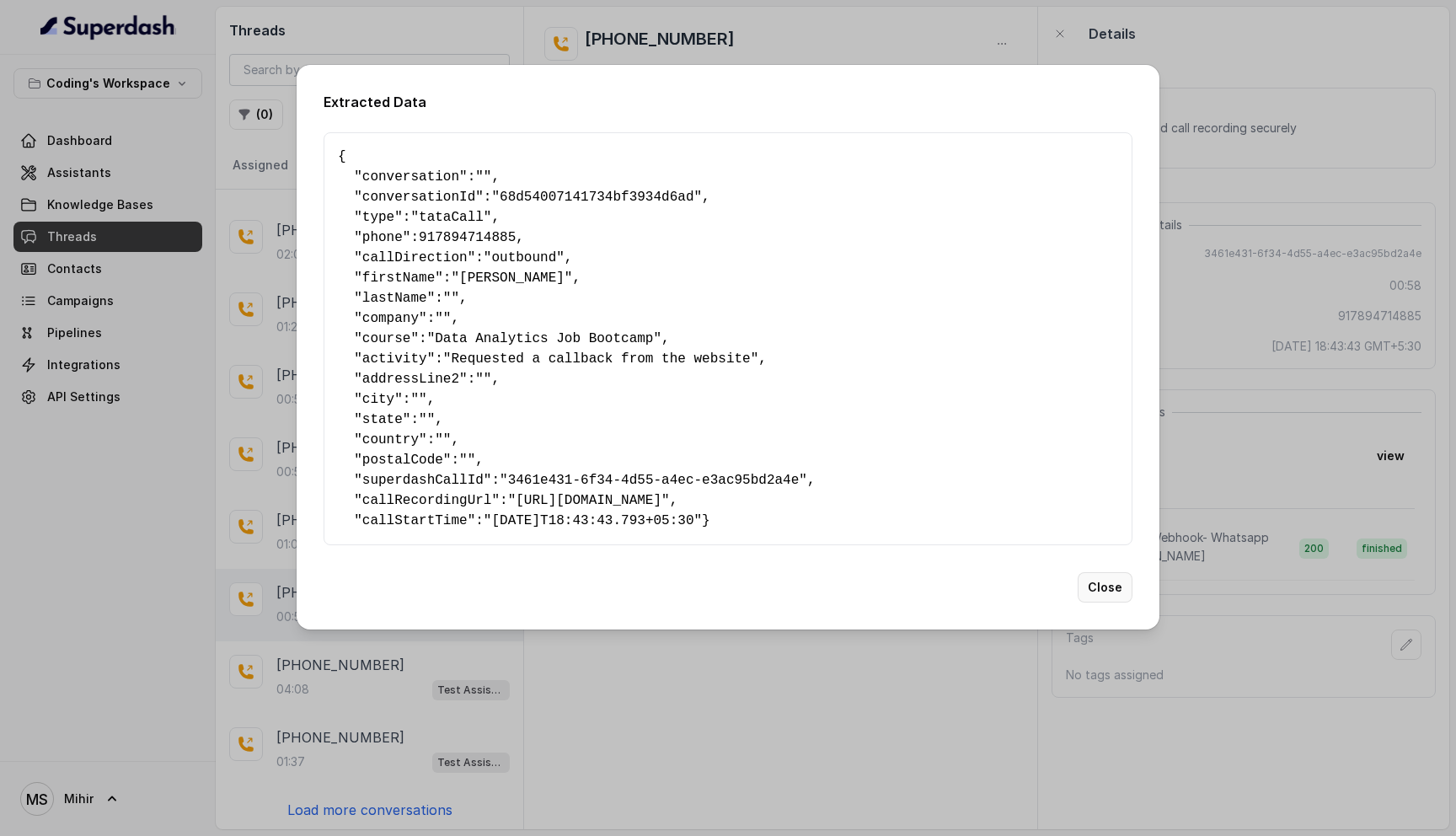
click at [1108, 603] on button "Close" at bounding box center [1105, 587] width 55 height 31
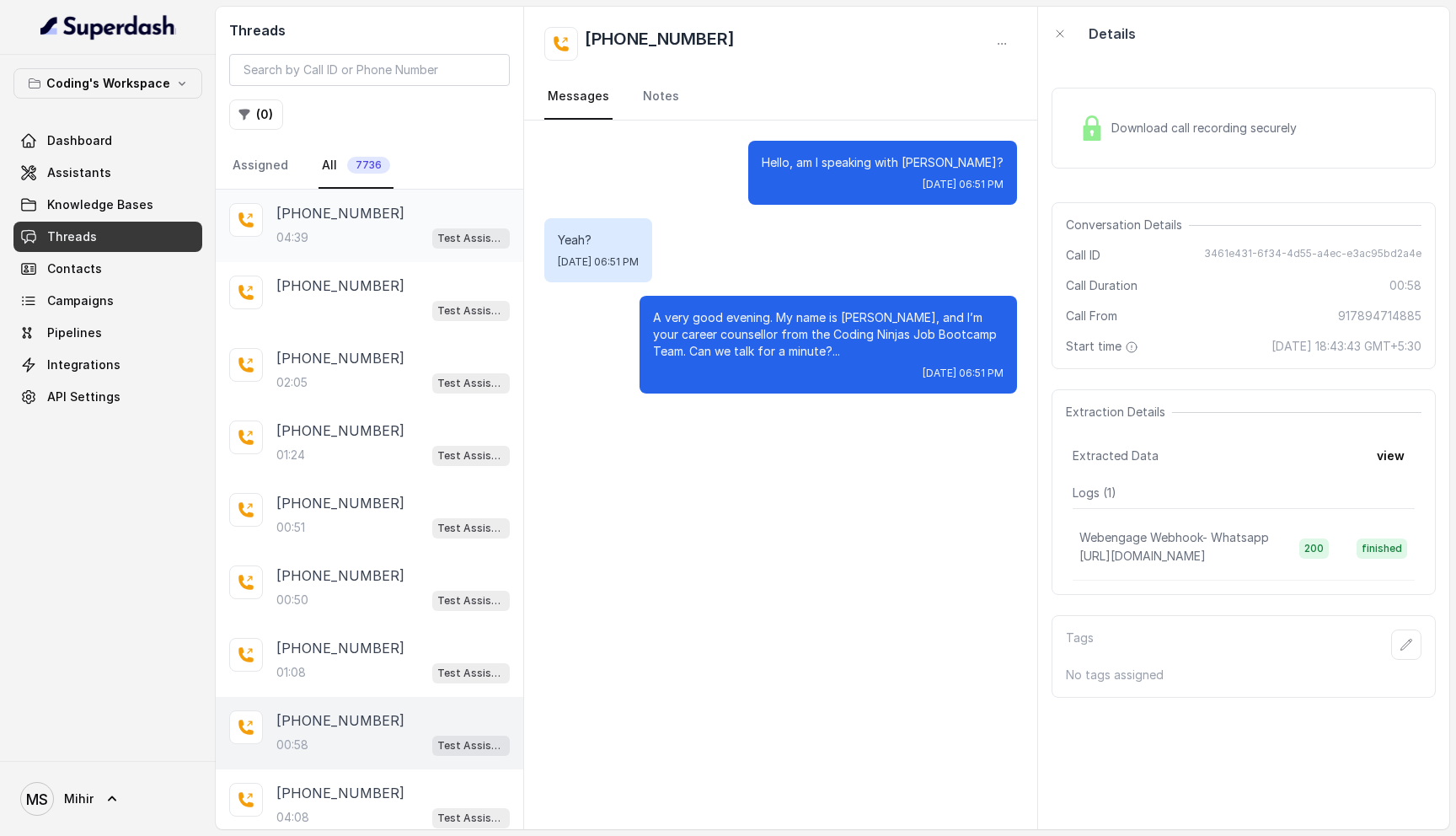
click at [349, 240] on div "04:39 Test Assistant-3" at bounding box center [393, 238] width 233 height 22
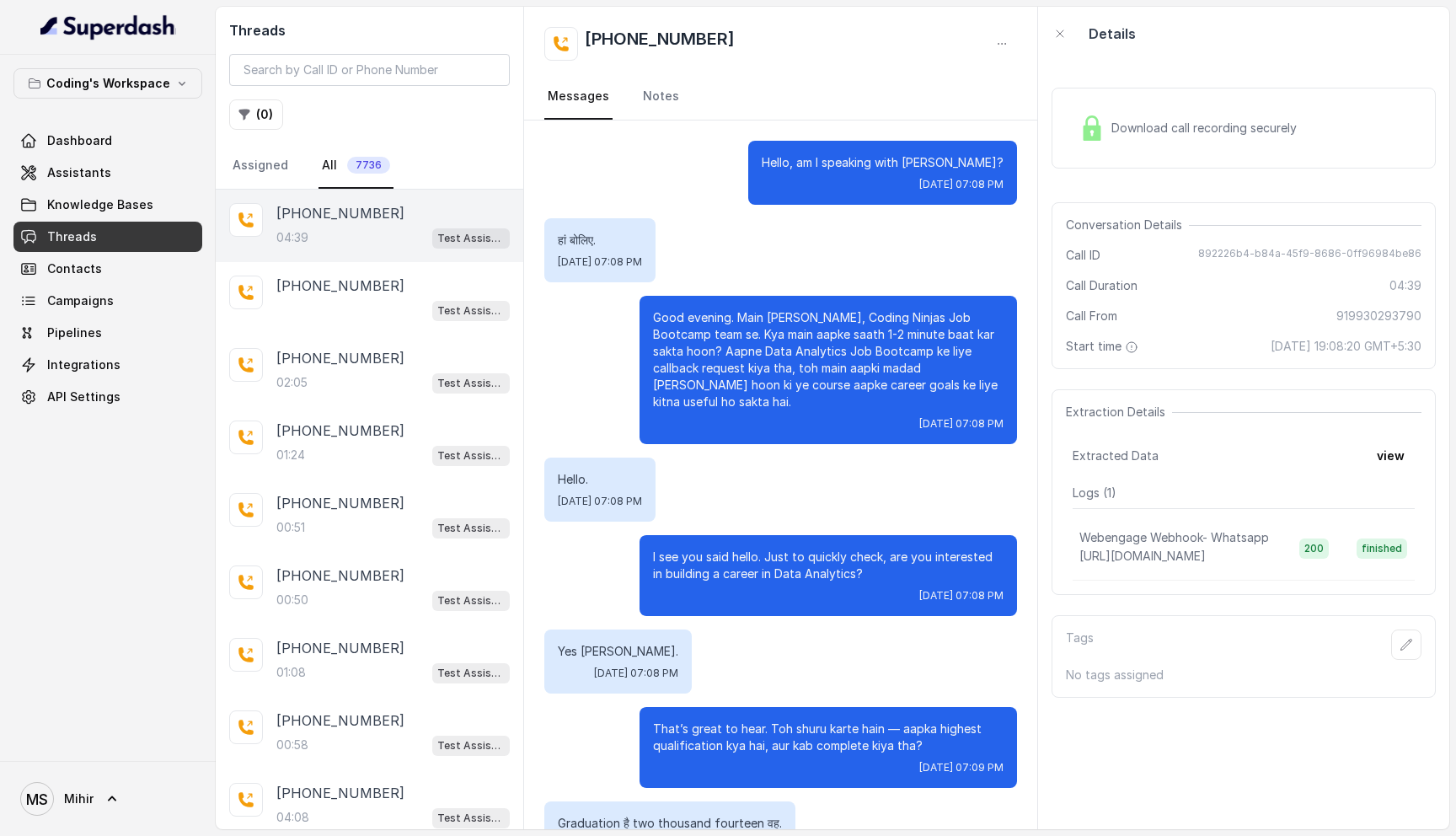
scroll to position [2517, 0]
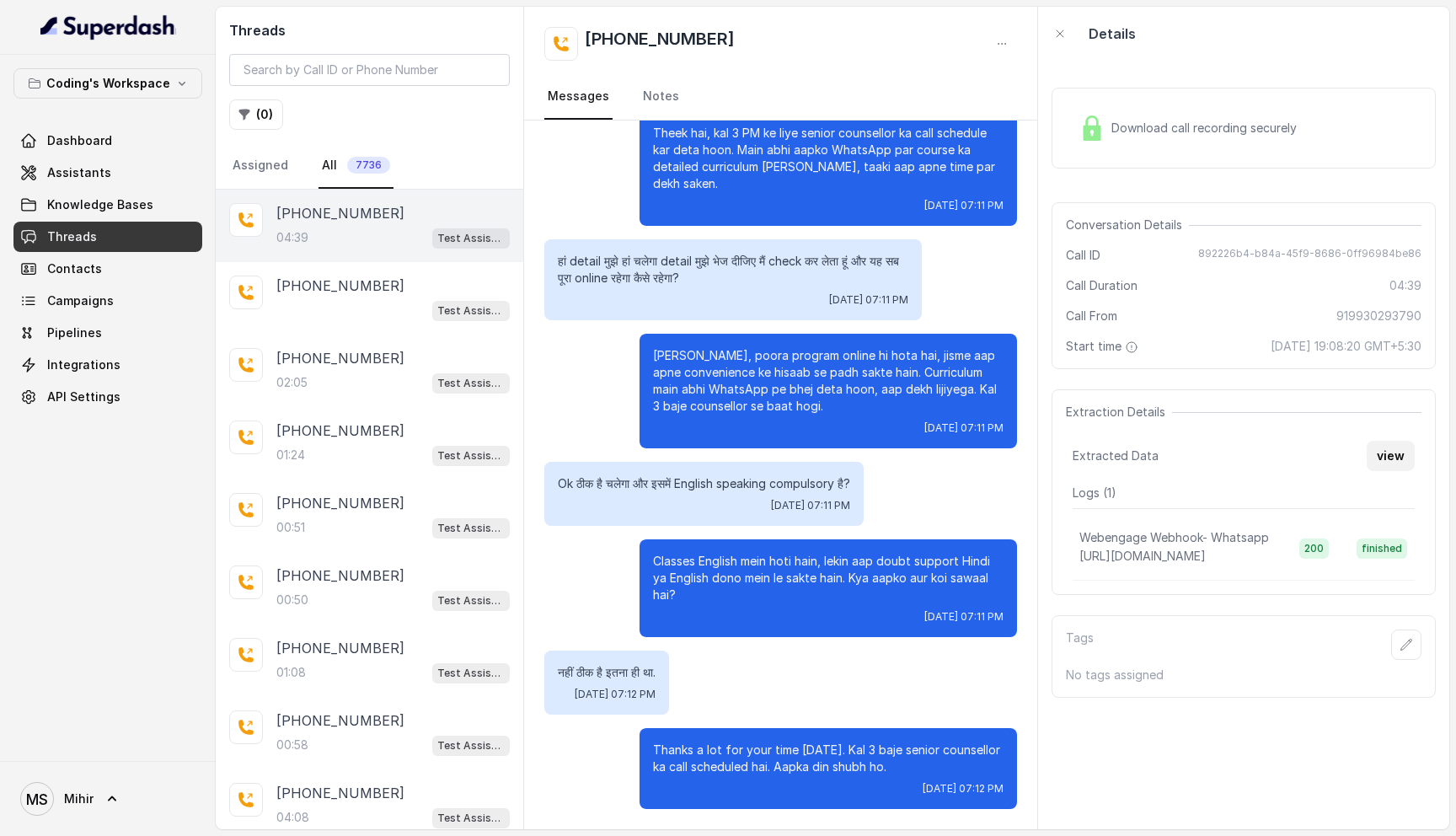
click at [1389, 442] on button "view" at bounding box center [1390, 456] width 48 height 31
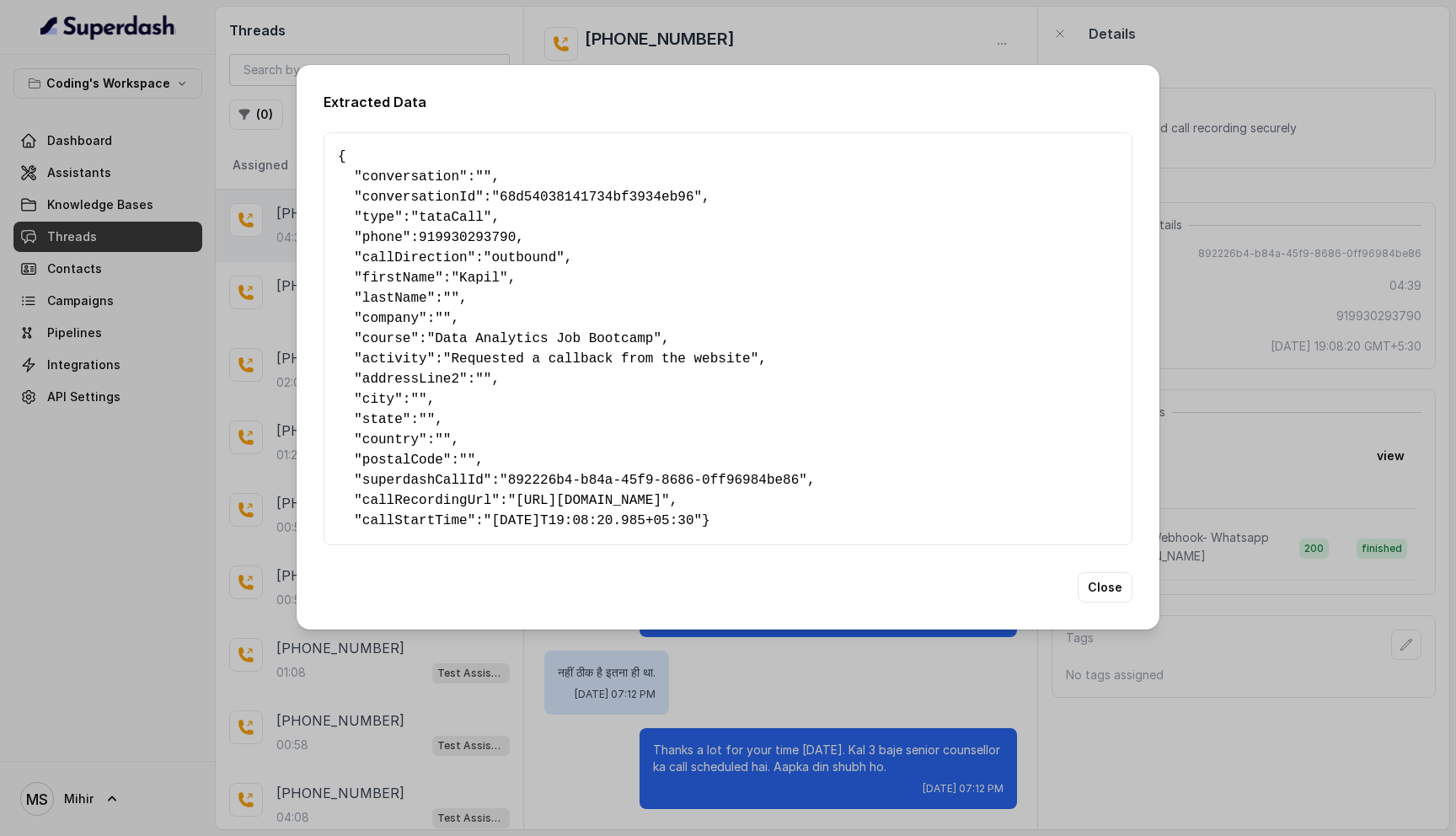
click at [1312, 351] on div "Extracted Data { " conversation ": "" , " conversationId ": "68d54038141734bf39…" at bounding box center [728, 418] width 1456 height 836
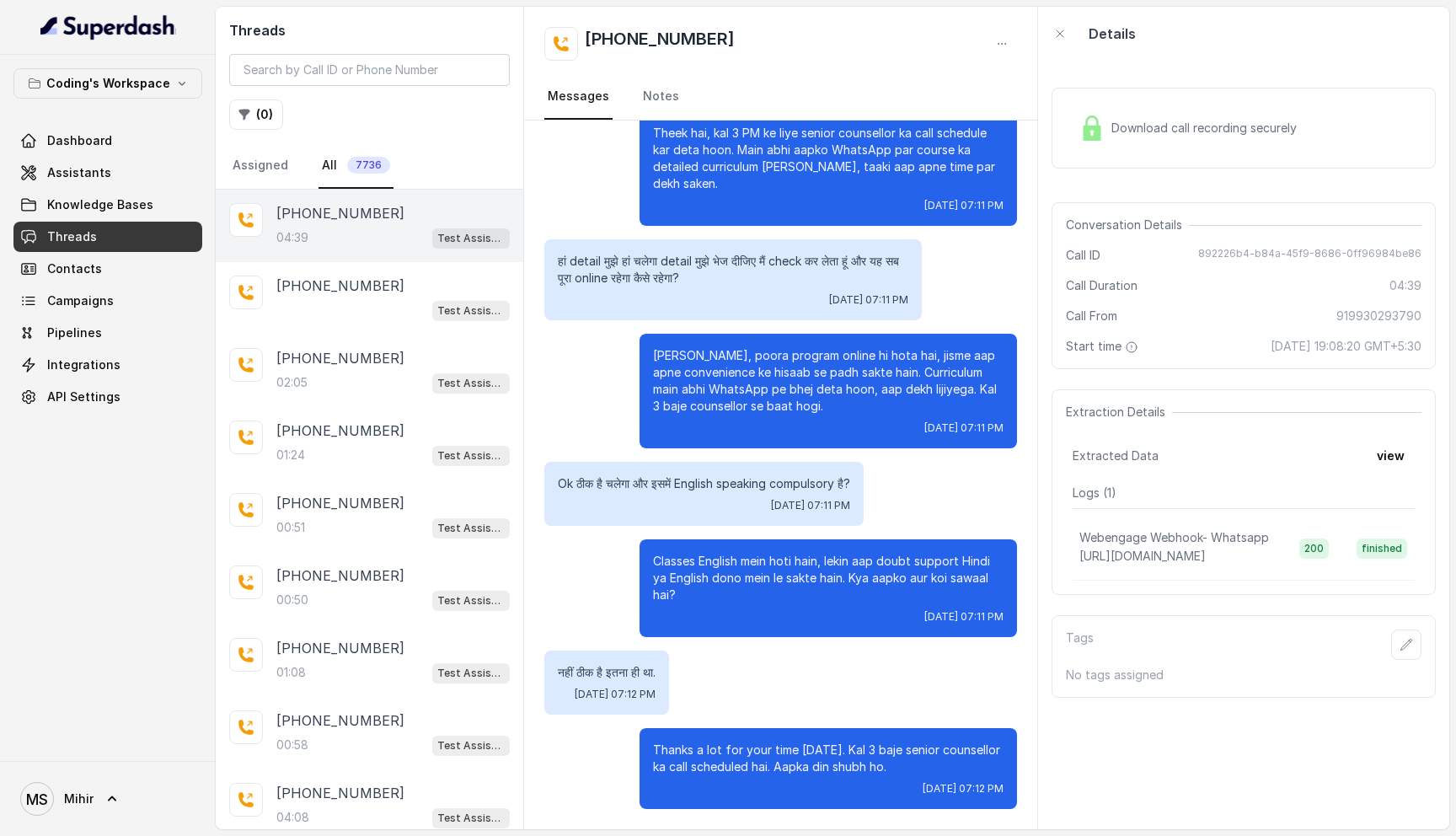
click at [1313, 250] on span "892226b4-b84a-45f9-8686-0ff96984be86" at bounding box center [1310, 255] width 224 height 17
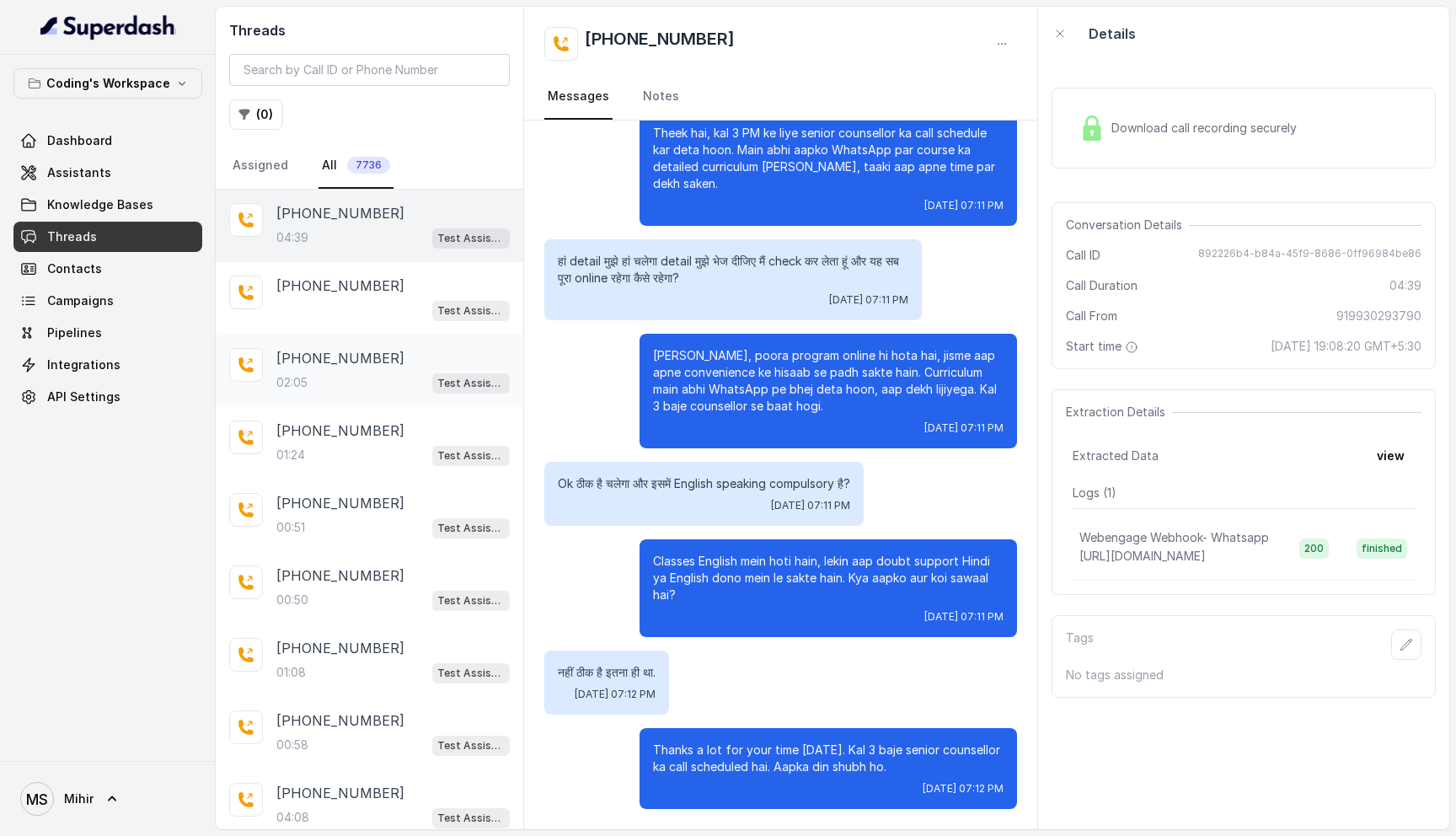
click at [323, 384] on div "02:05 Test Assistant-3" at bounding box center [393, 383] width 233 height 22
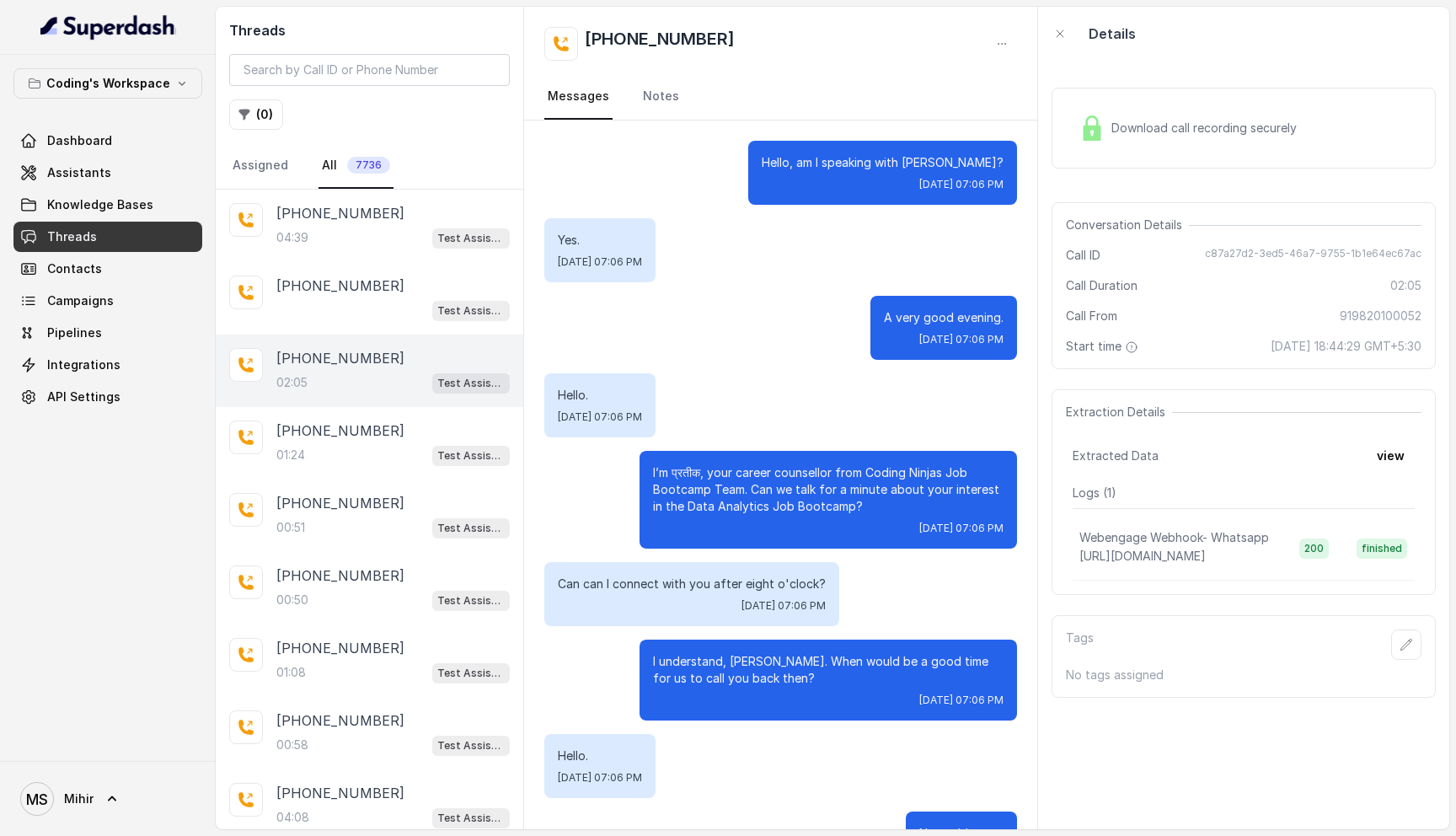
scroll to position [771, 0]
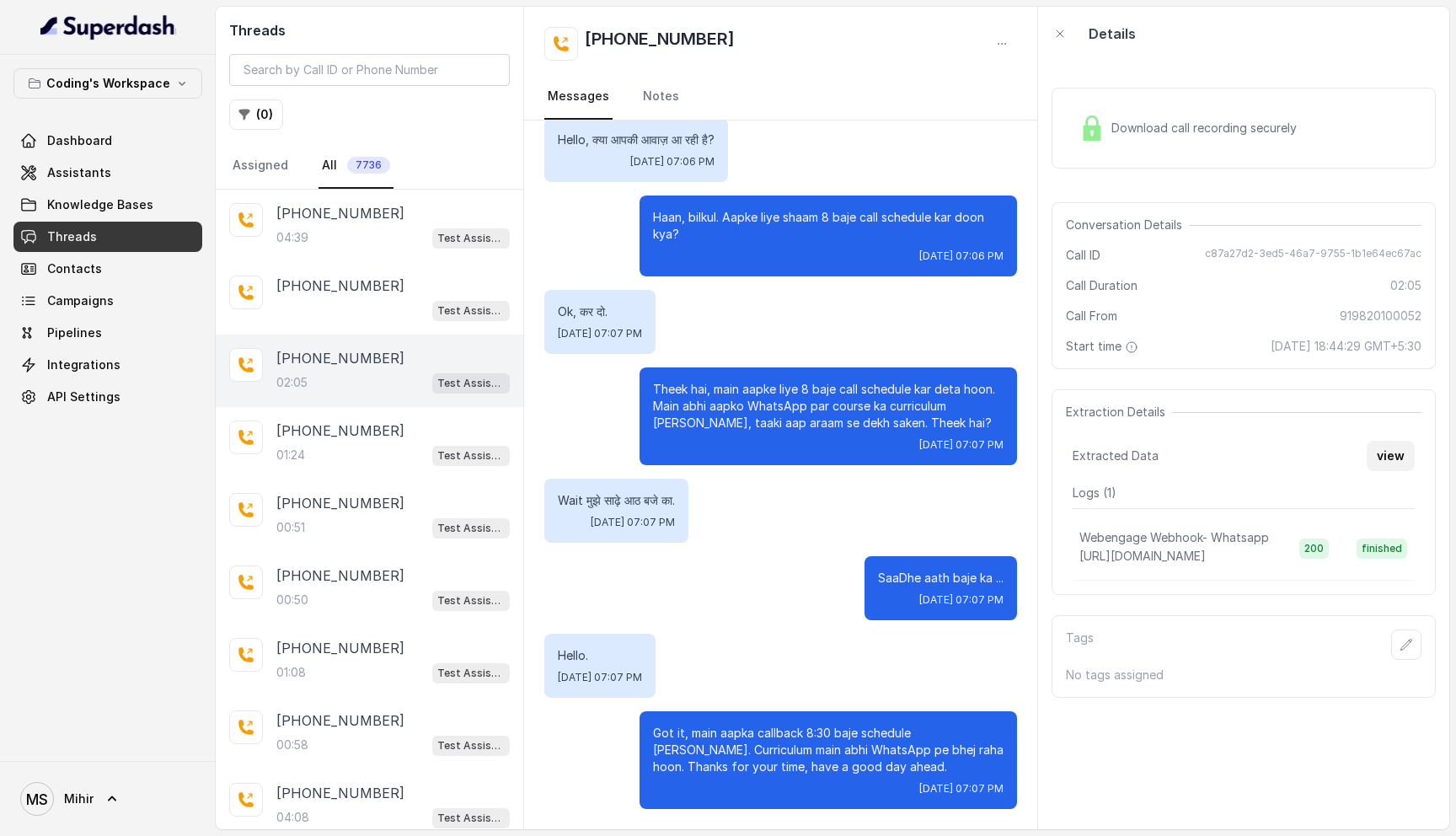
click at [1397, 462] on button "view" at bounding box center [1390, 456] width 48 height 31
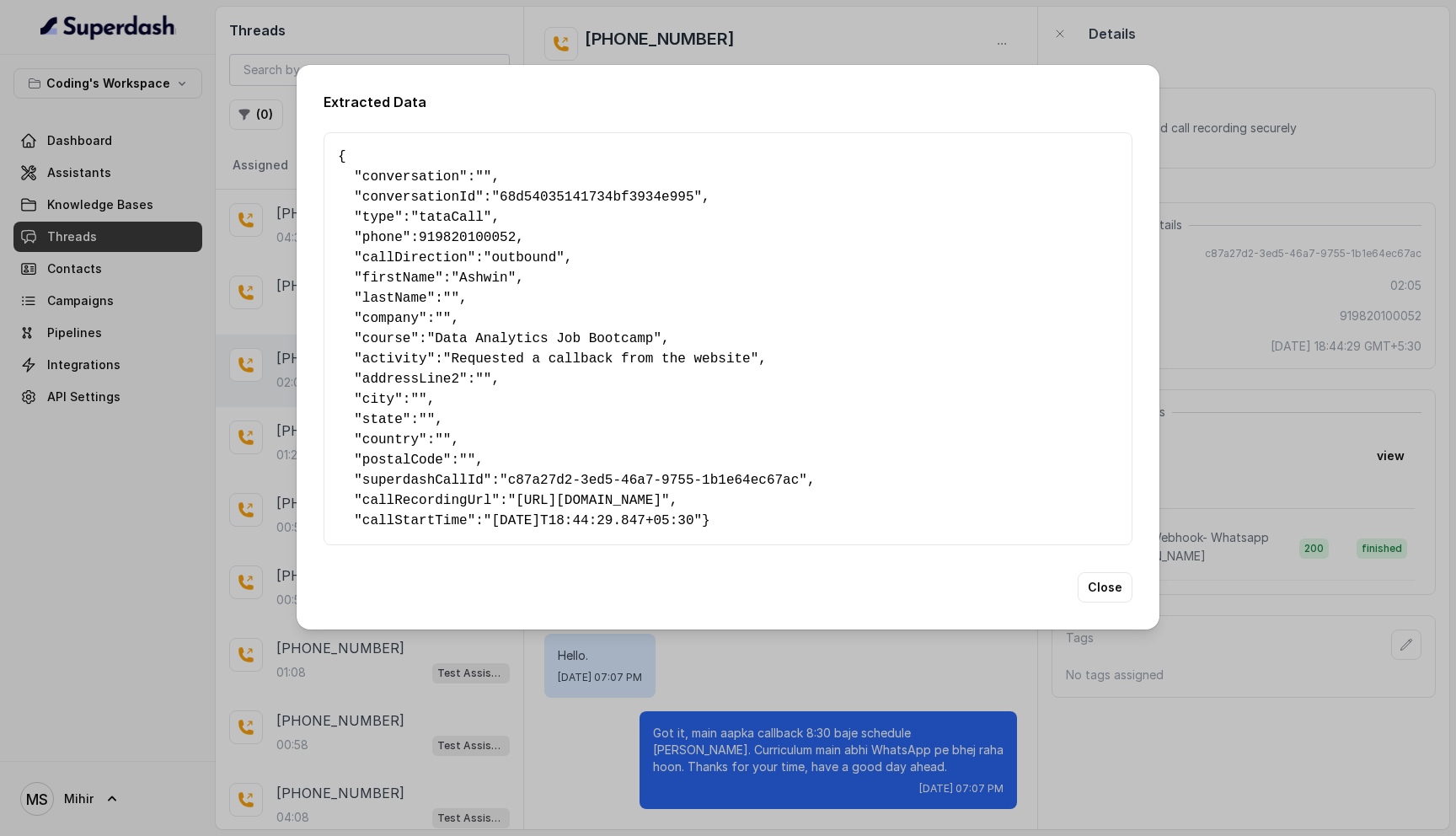
click at [532, 193] on span ""68d54035141734bf3934e995"" at bounding box center [596, 197] width 211 height 15
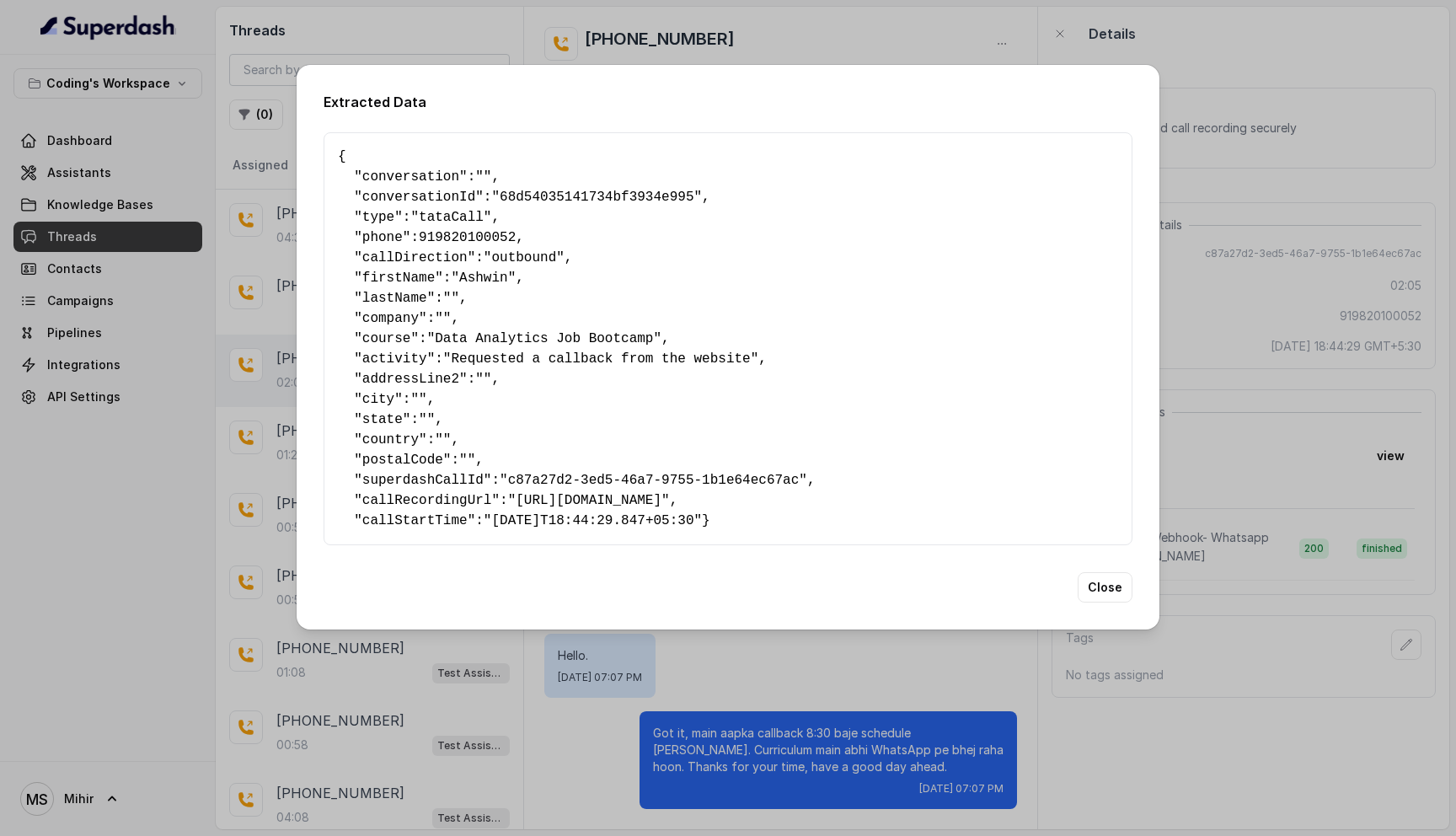
click at [1262, 275] on div "Extracted Data { " conversation ": "" , " conversationId ": "68d54035141734bf39…" at bounding box center [728, 418] width 1456 height 836
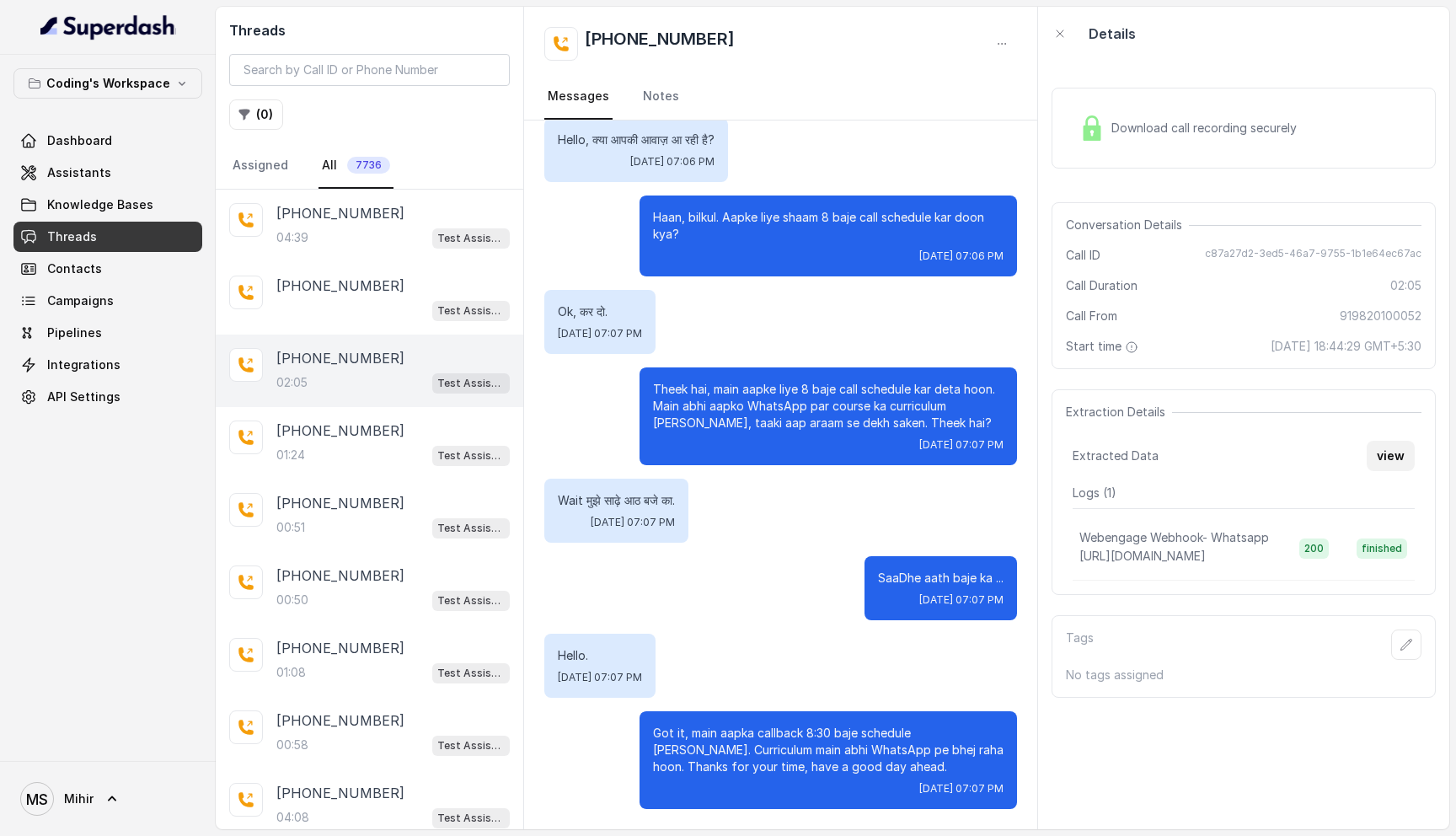
click at [1388, 468] on button "view" at bounding box center [1390, 456] width 48 height 31
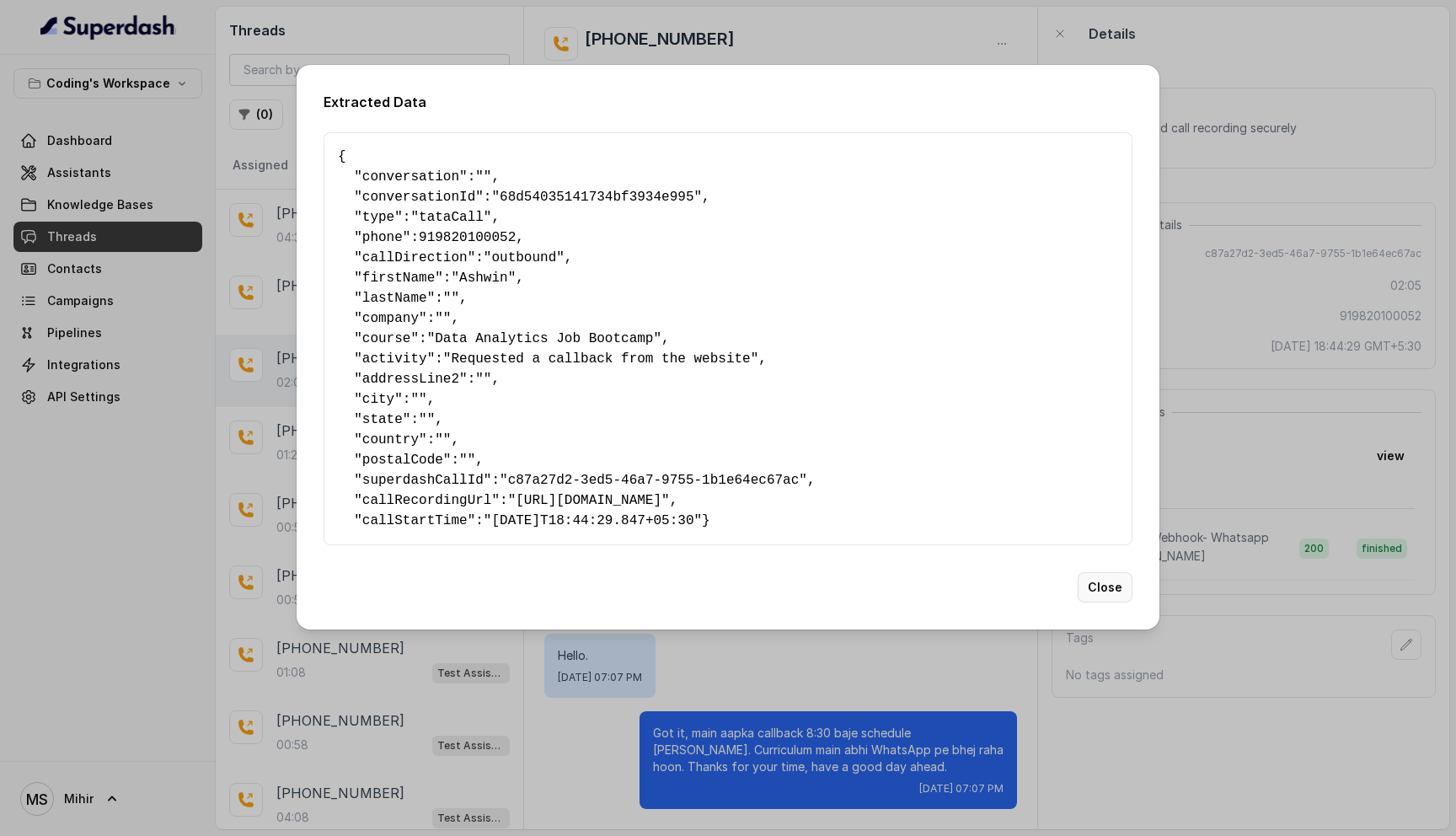
click at [1118, 603] on button "Close" at bounding box center [1105, 587] width 55 height 31
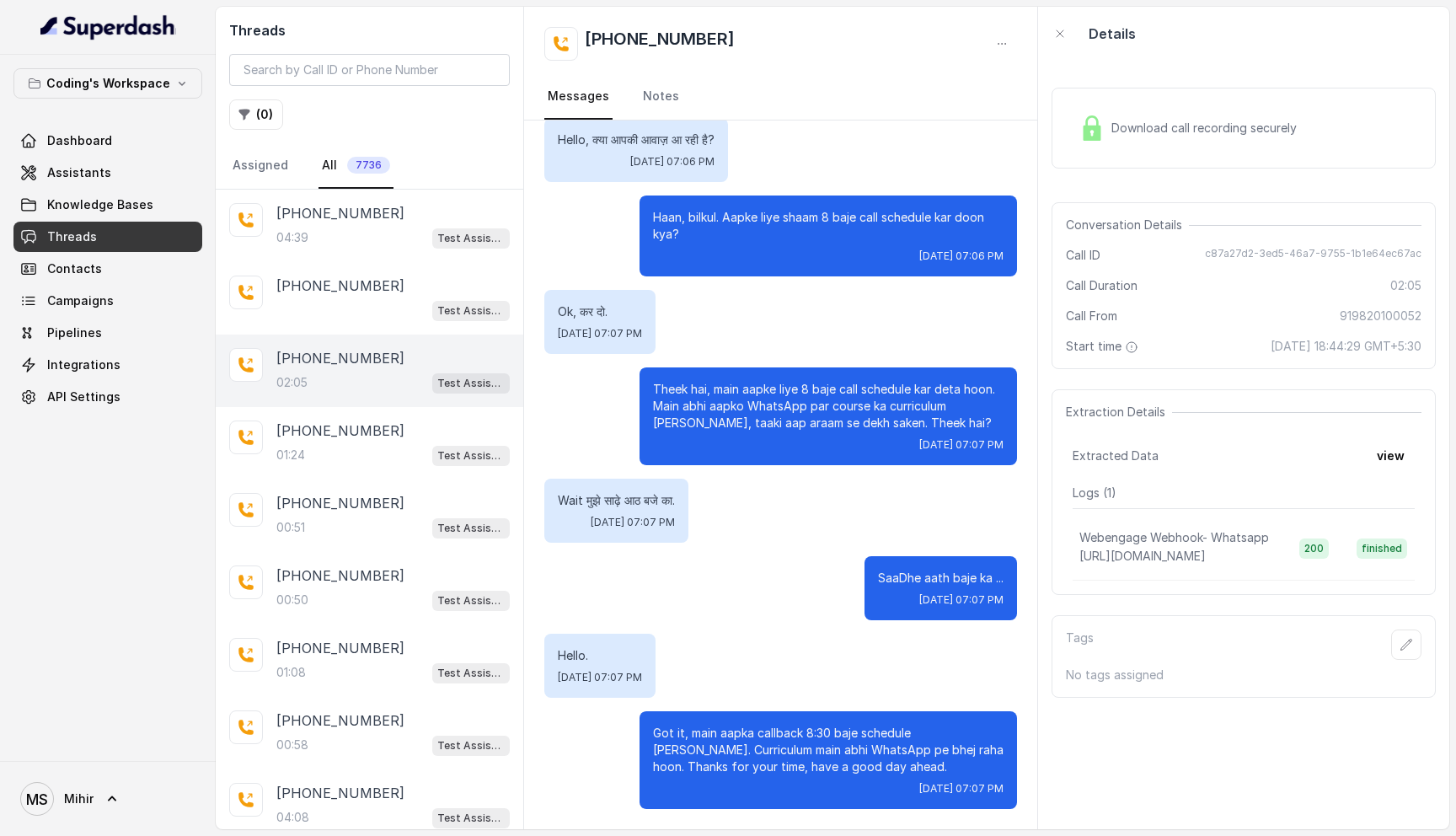
click at [1279, 253] on span "c87a27d2-3ed5-46a7-9755-1b1e64ec67ac" at bounding box center [1313, 255] width 216 height 17
copy span "c87a27d2-3ed5-46a7-9755-1b1e64ec67ac"
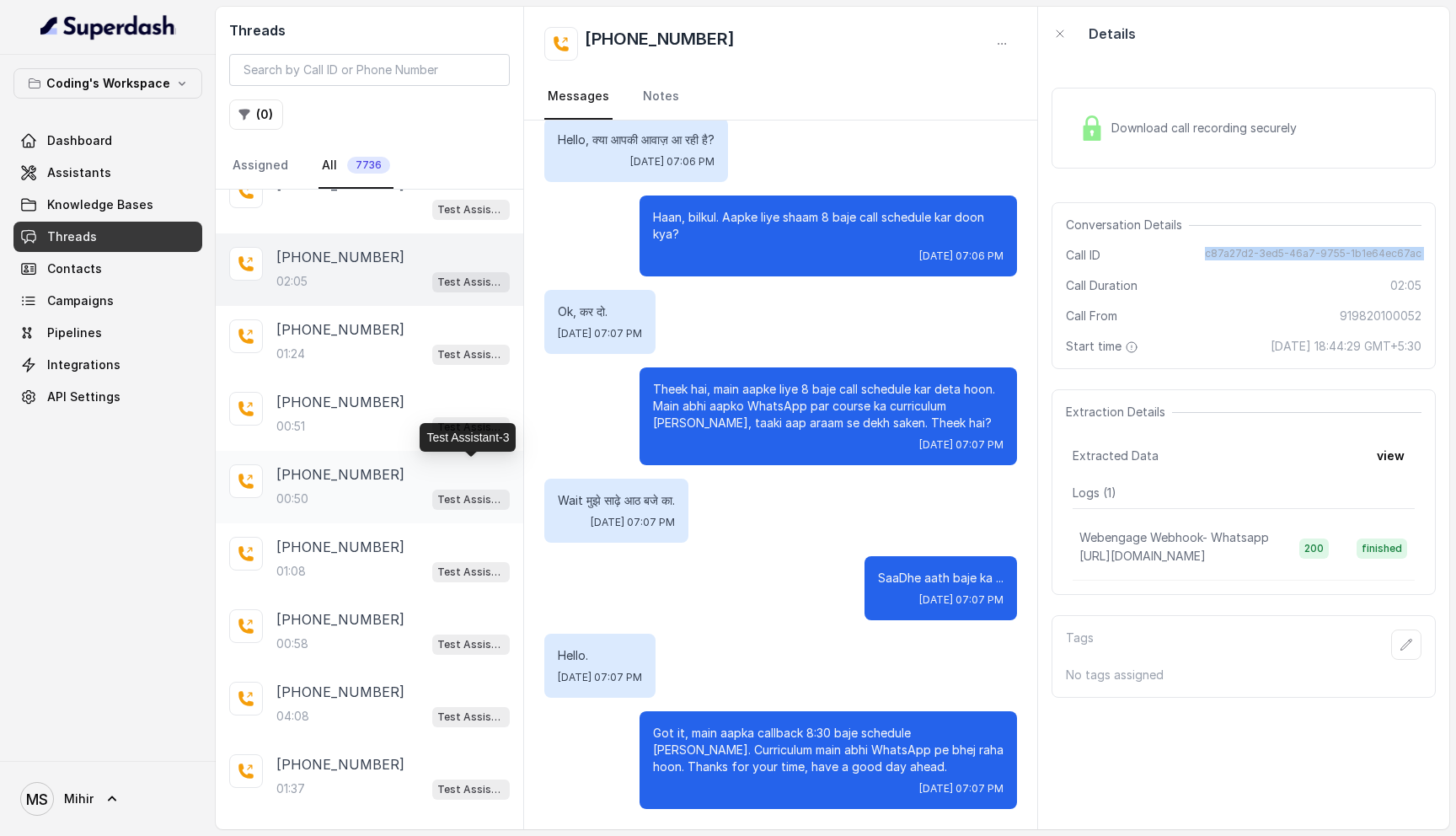
scroll to position [129, 0]
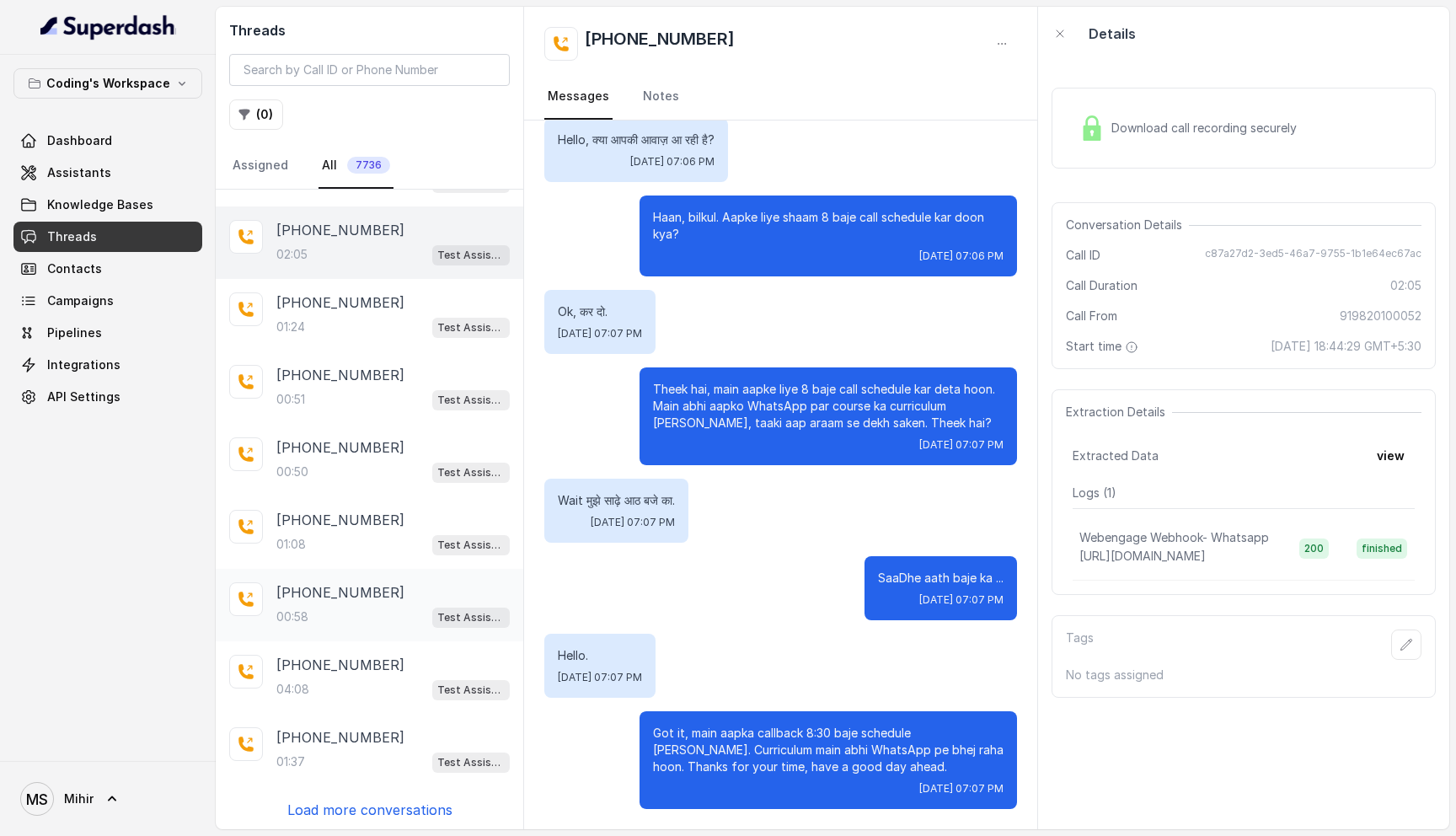
click at [351, 596] on p "[PHONE_NUMBER]" at bounding box center [340, 593] width 128 height 20
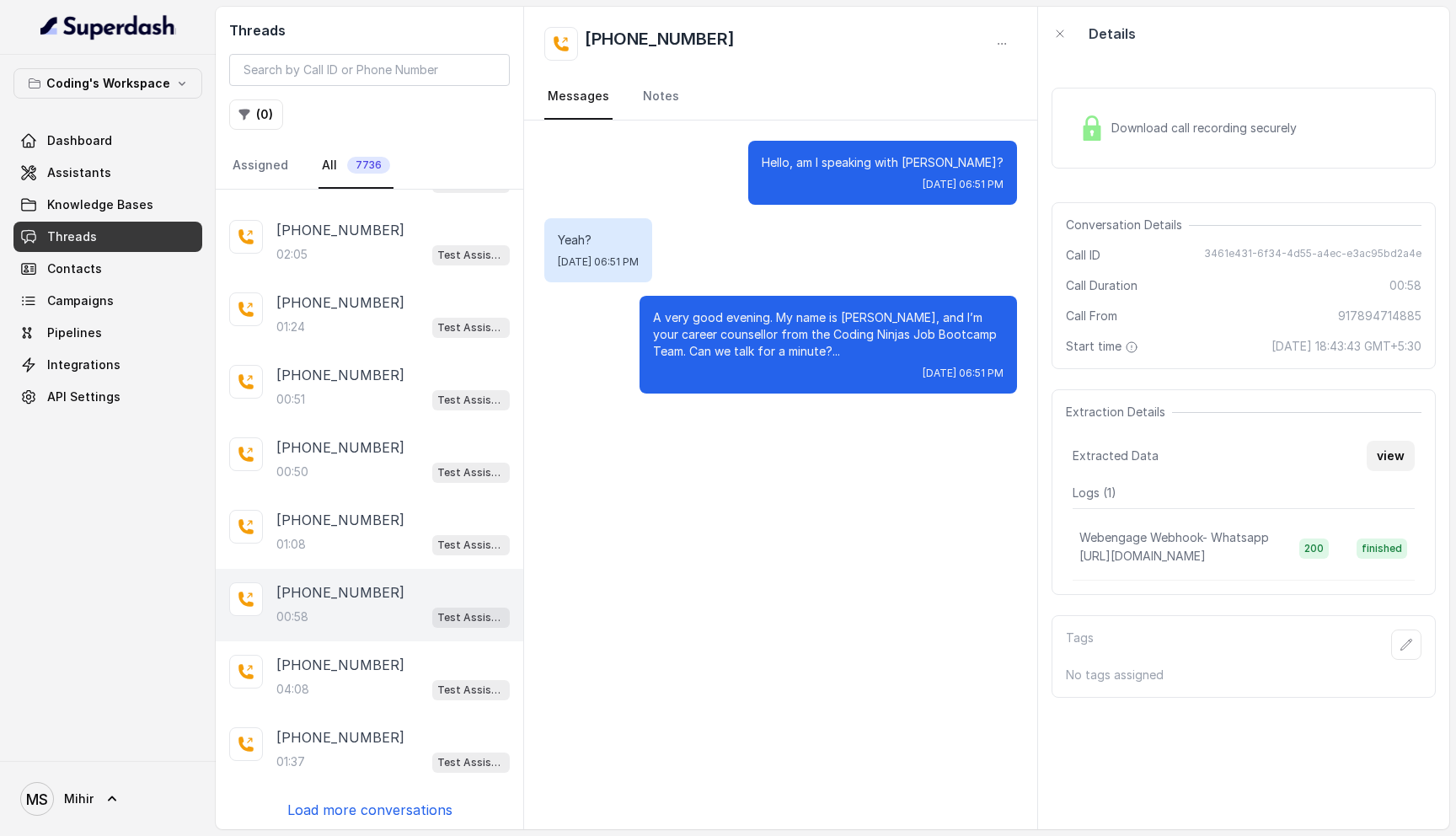
click at [1393, 455] on button "view" at bounding box center [1390, 456] width 48 height 31
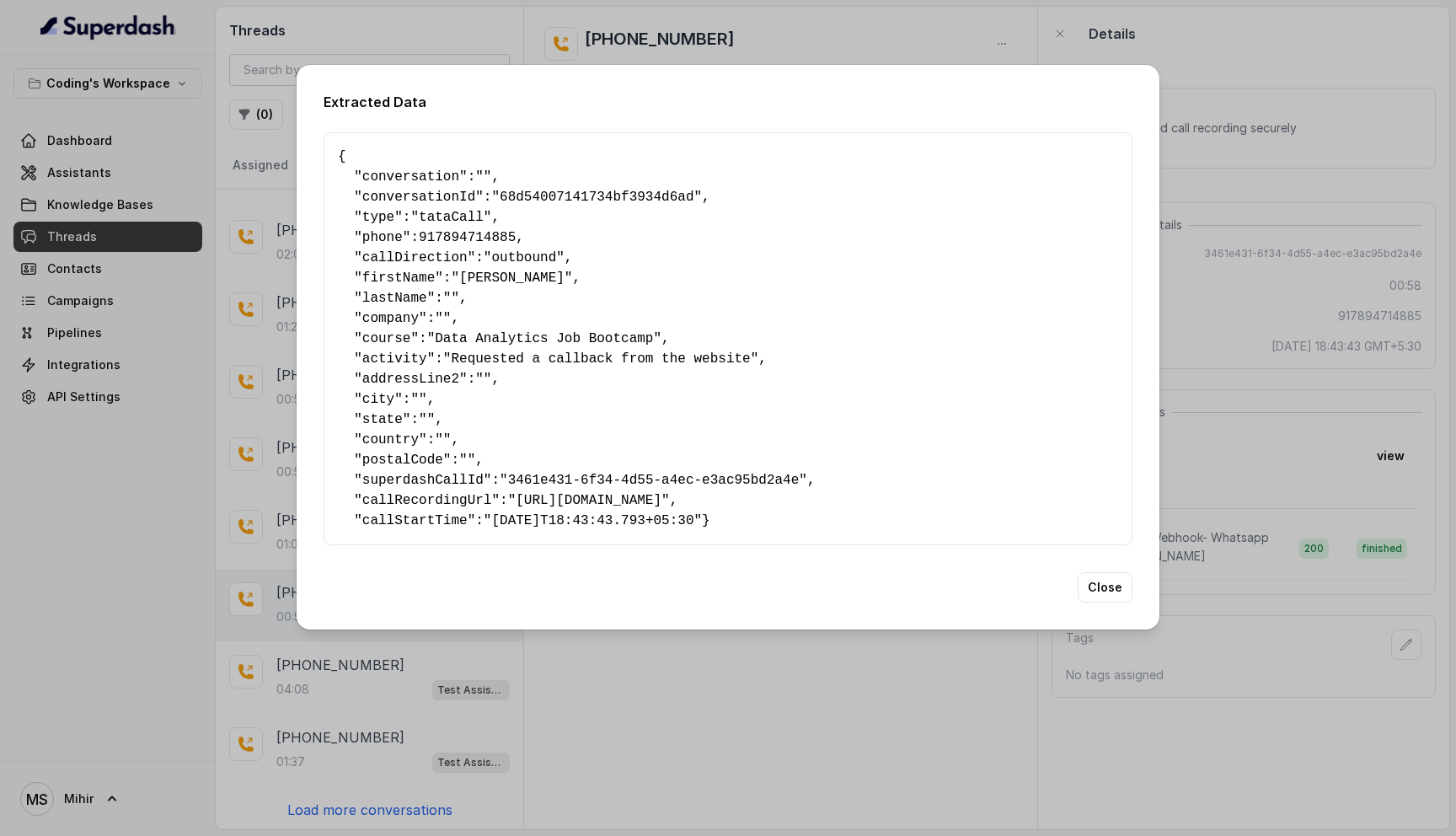
click at [600, 626] on div "Extracted Data { " conversation ": "" , " conversationId ": "68d54007141734bf39…" at bounding box center [728, 347] width 863 height 565
click at [603, 690] on div "Extracted Data { " conversation ": "" , " conversationId ": "68d54007141734bf39…" at bounding box center [728, 418] width 1456 height 836
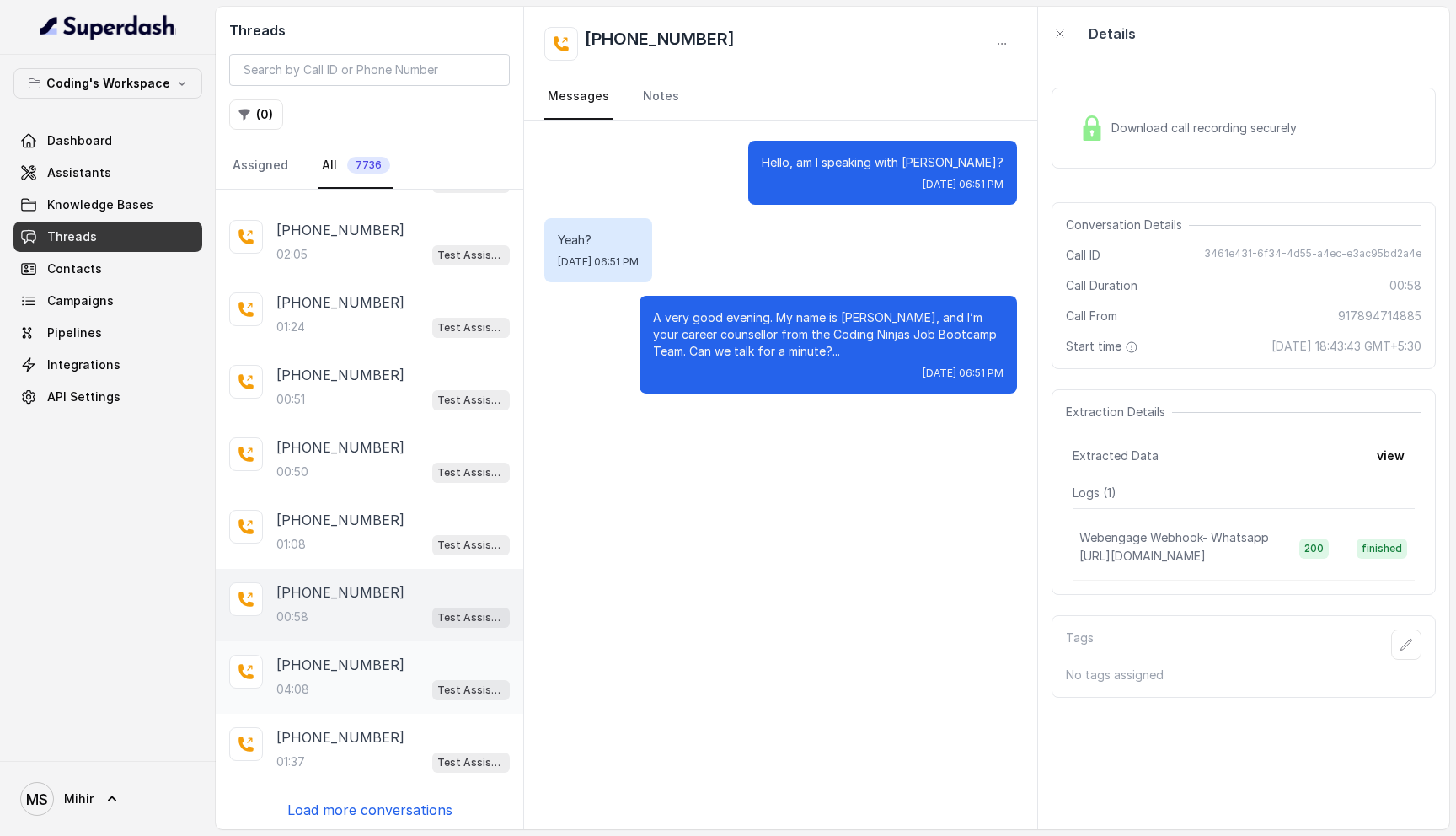
click at [337, 691] on div "04:08 Test Assistant-3" at bounding box center [393, 690] width 233 height 22
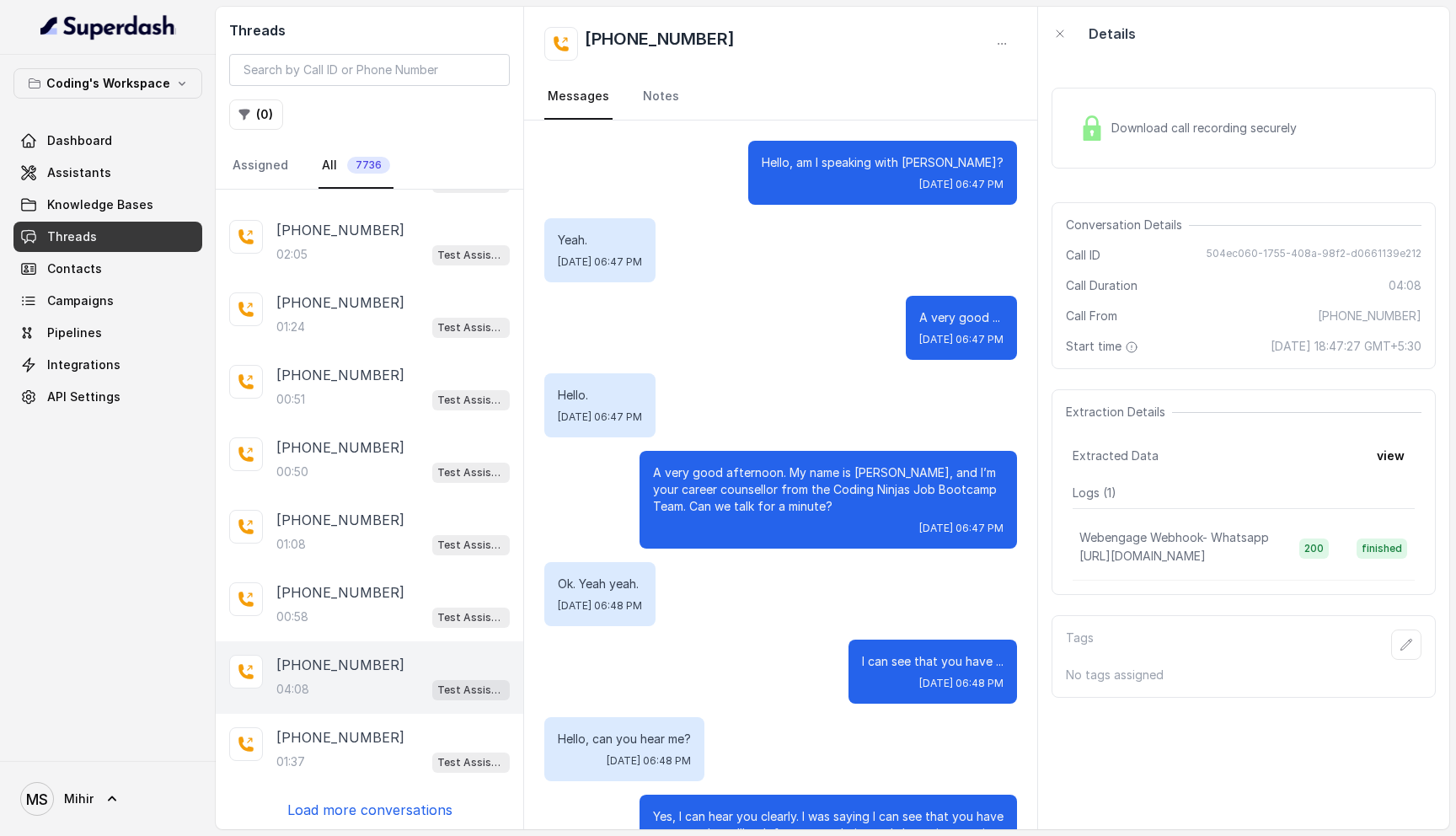
scroll to position [2255, 0]
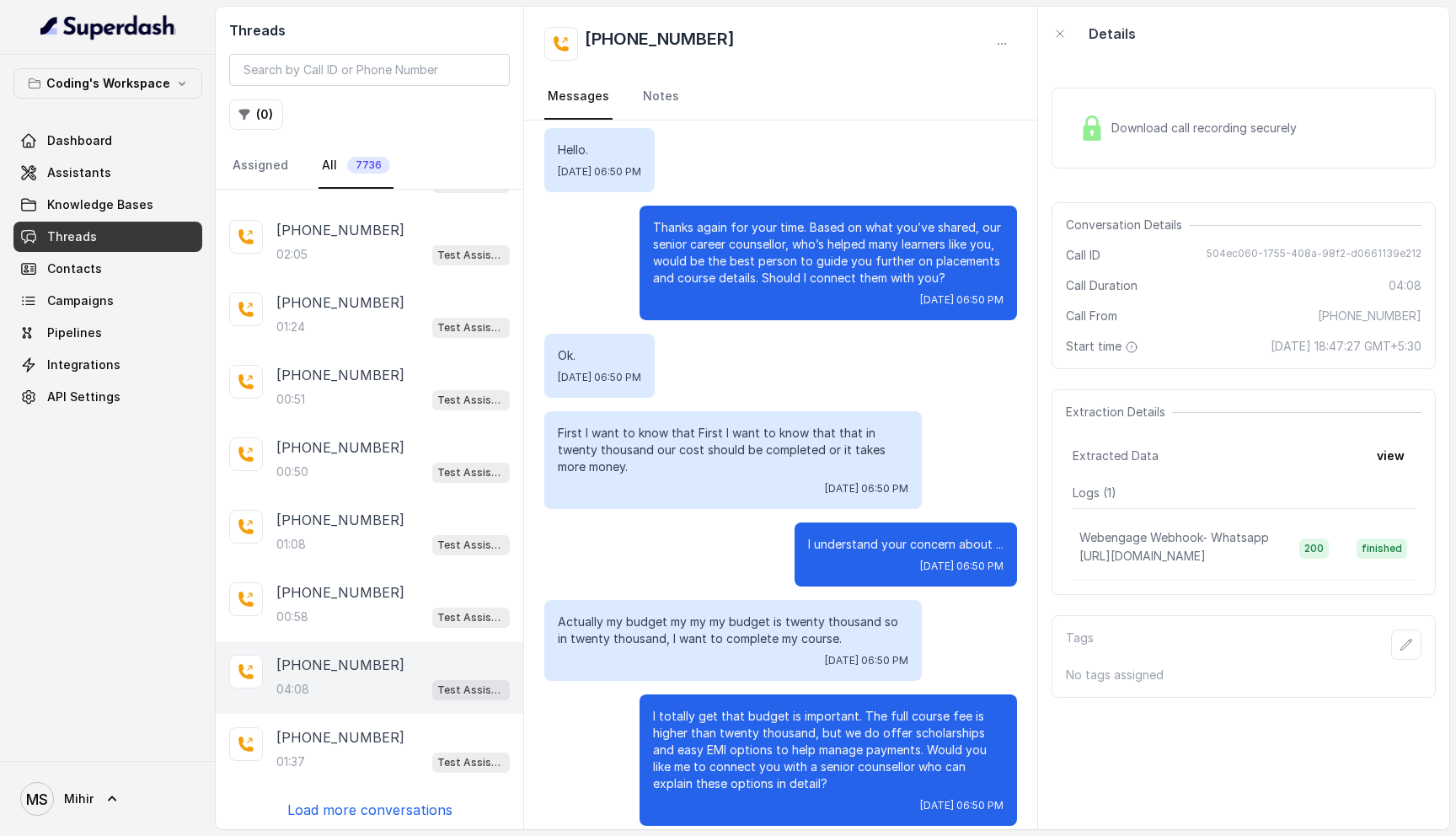
click at [417, 809] on p "Load more conversations" at bounding box center [370, 810] width 165 height 20
click at [410, 802] on p "Load more conversations" at bounding box center [370, 810] width 165 height 20
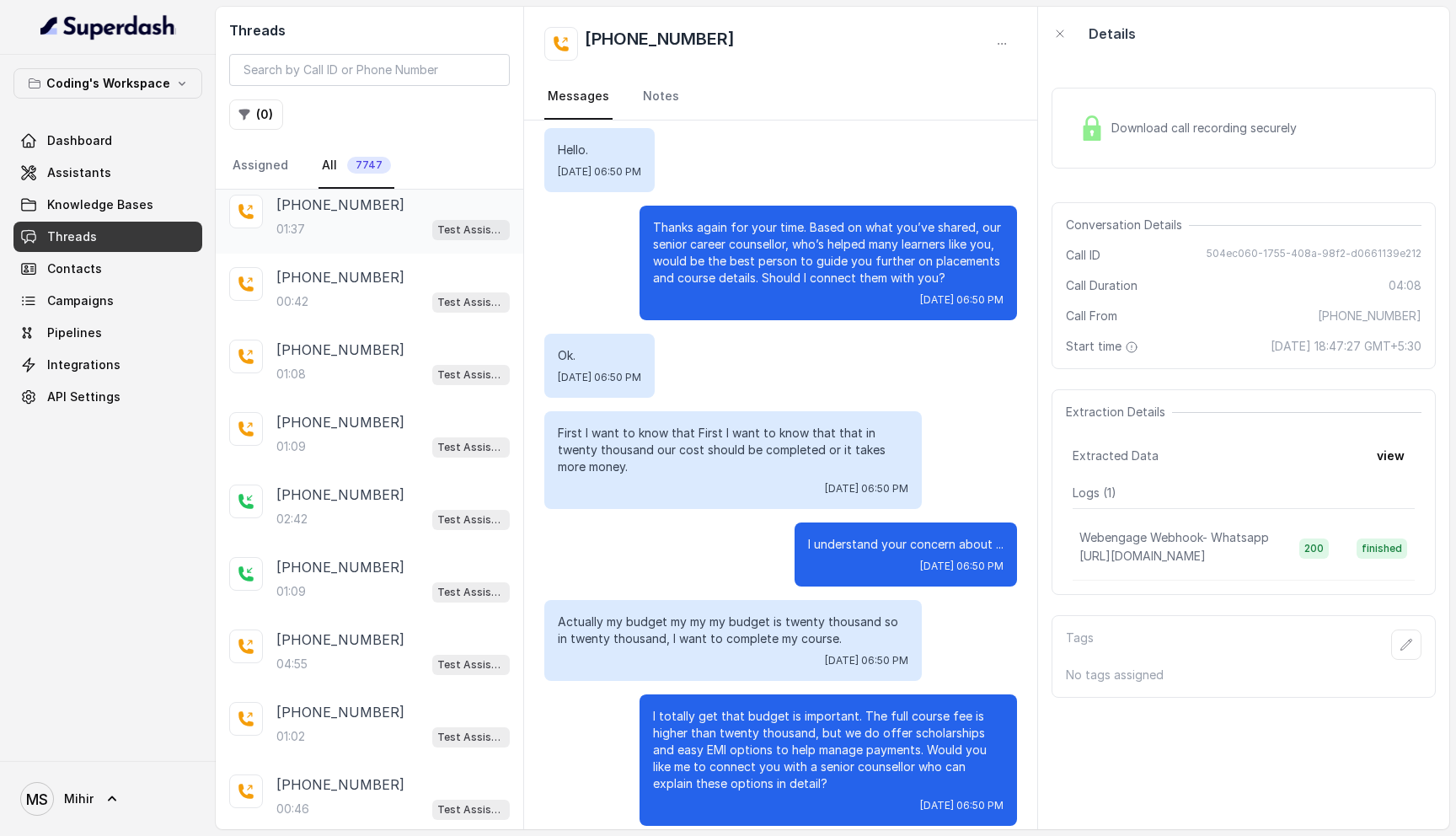
scroll to position [677, 0]
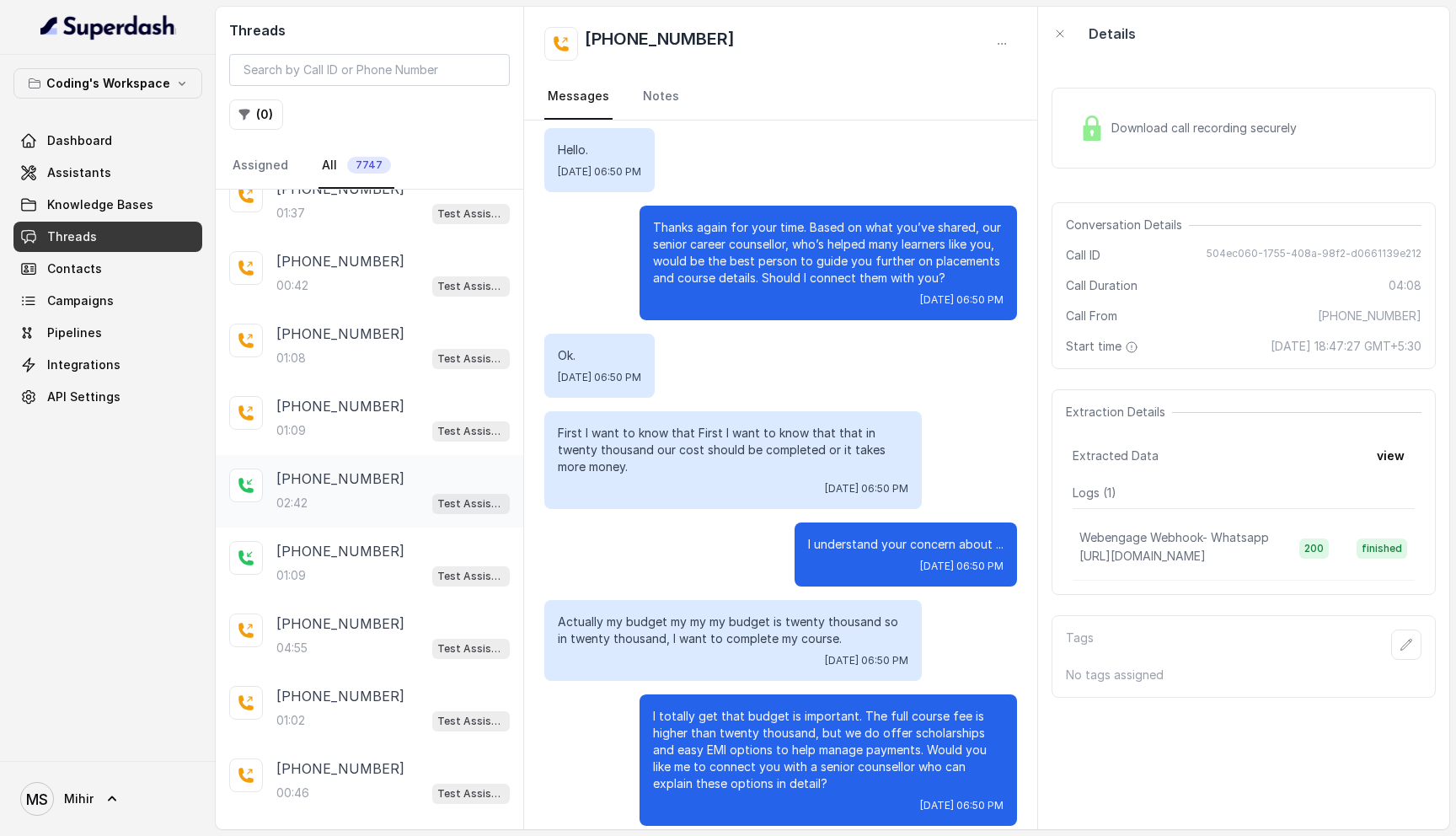
click at [341, 495] on div "02:42 Test Assistant-3" at bounding box center [393, 503] width 233 height 22
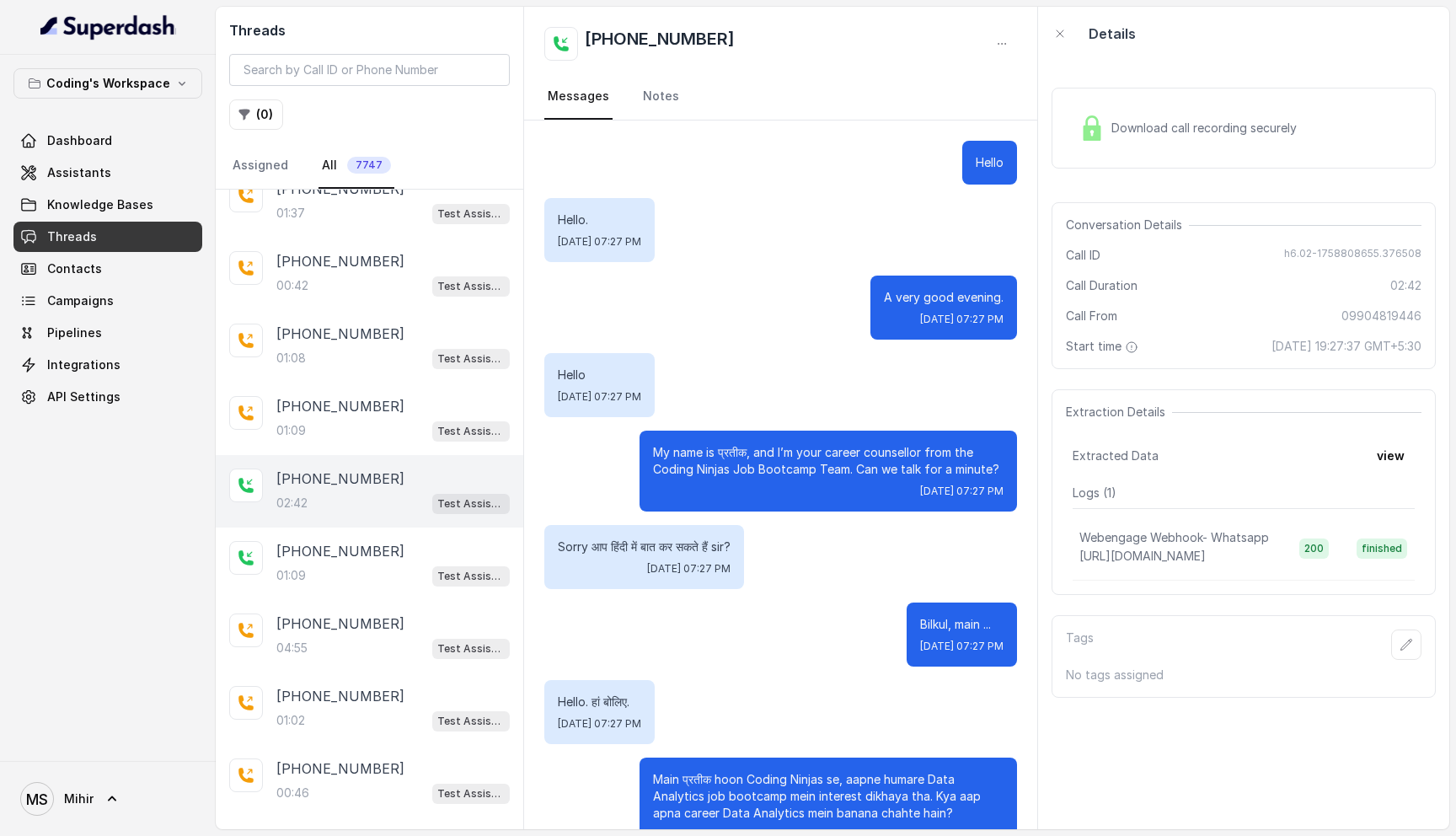
scroll to position [1489, 0]
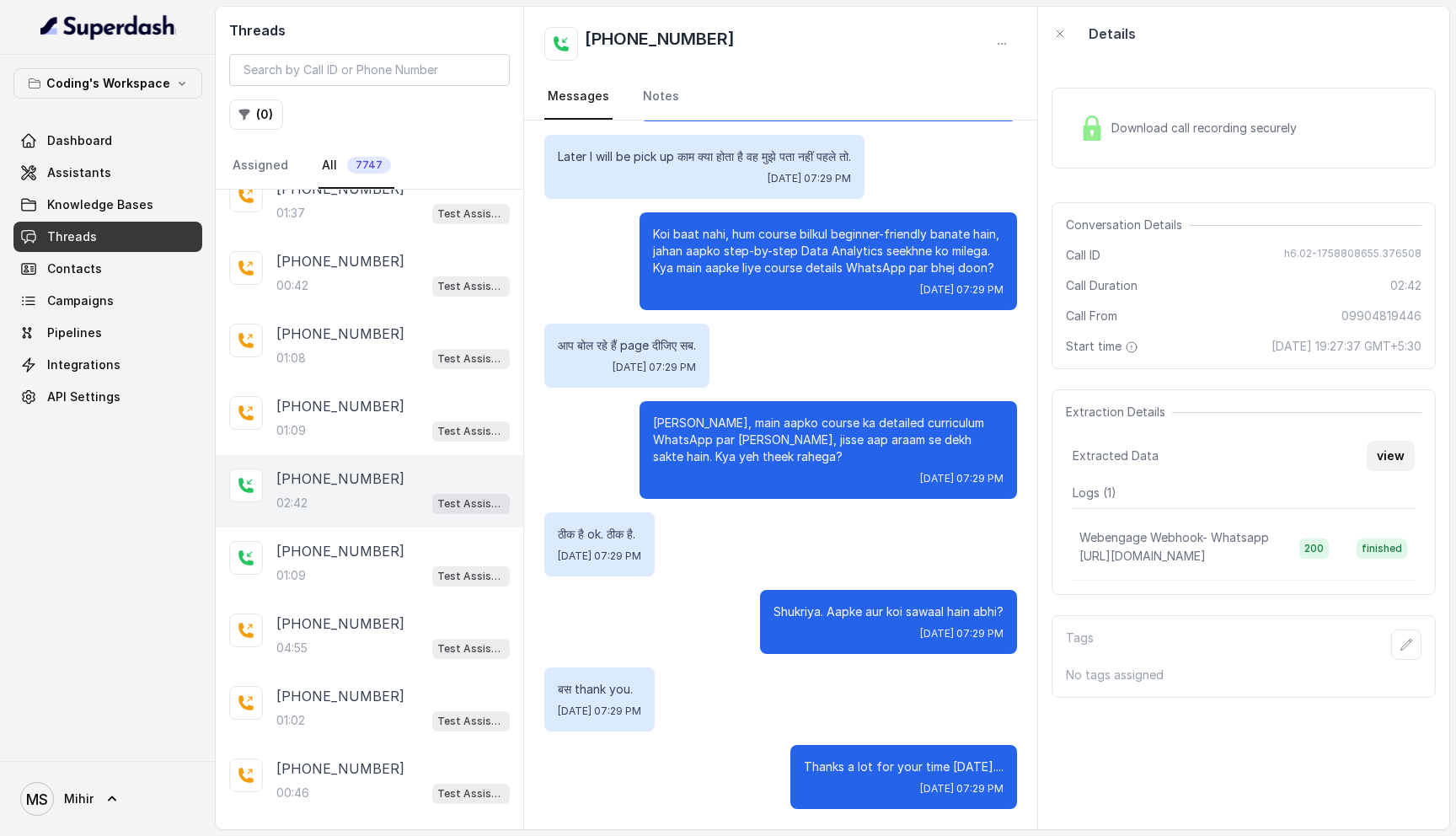
click at [1404, 457] on button "view" at bounding box center [1390, 456] width 48 height 31
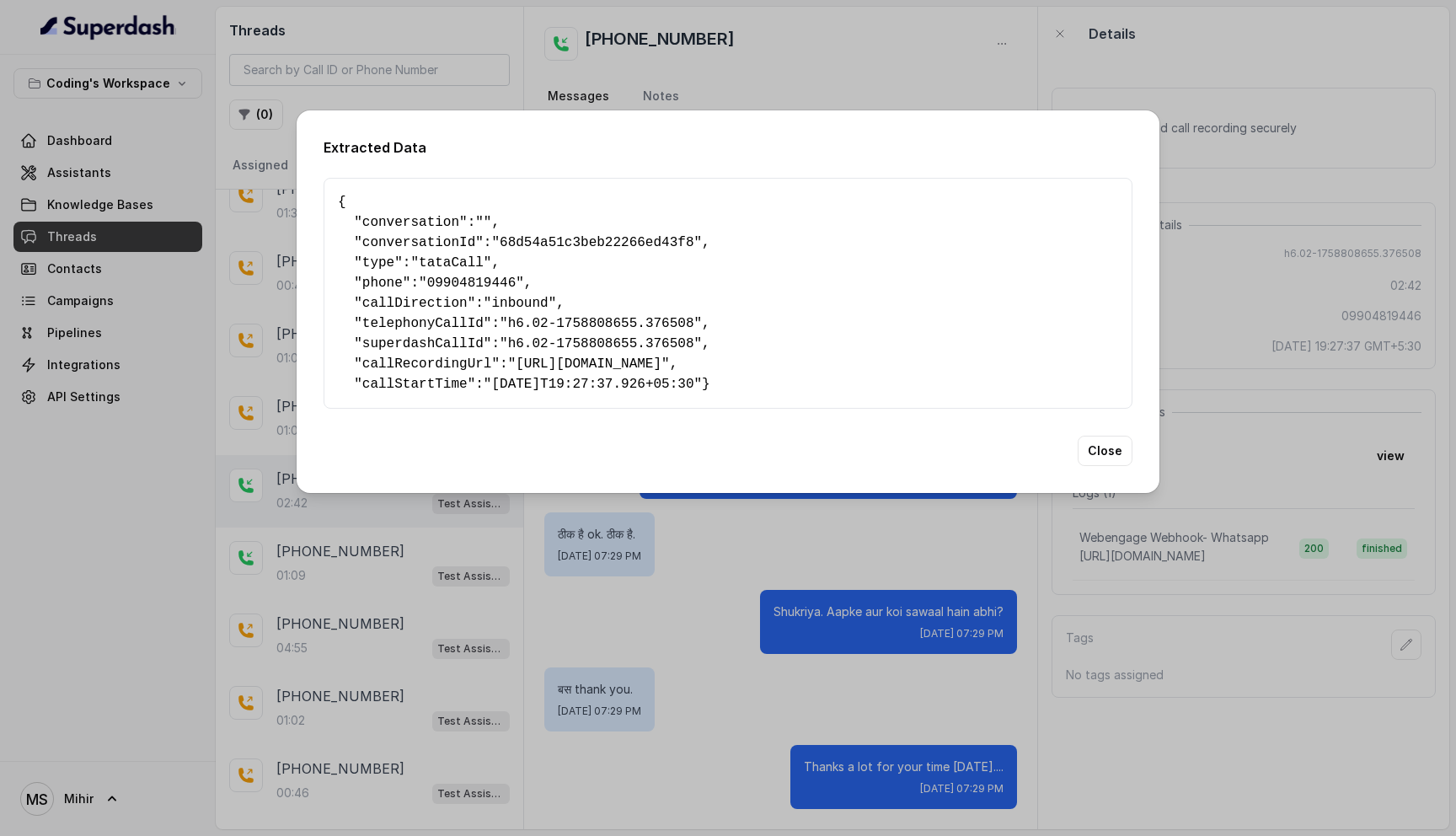
click at [655, 652] on div "Extracted Data { " conversation ": "" , " conversationId ": "68d54a51c3beb22266…" at bounding box center [728, 418] width 1456 height 836
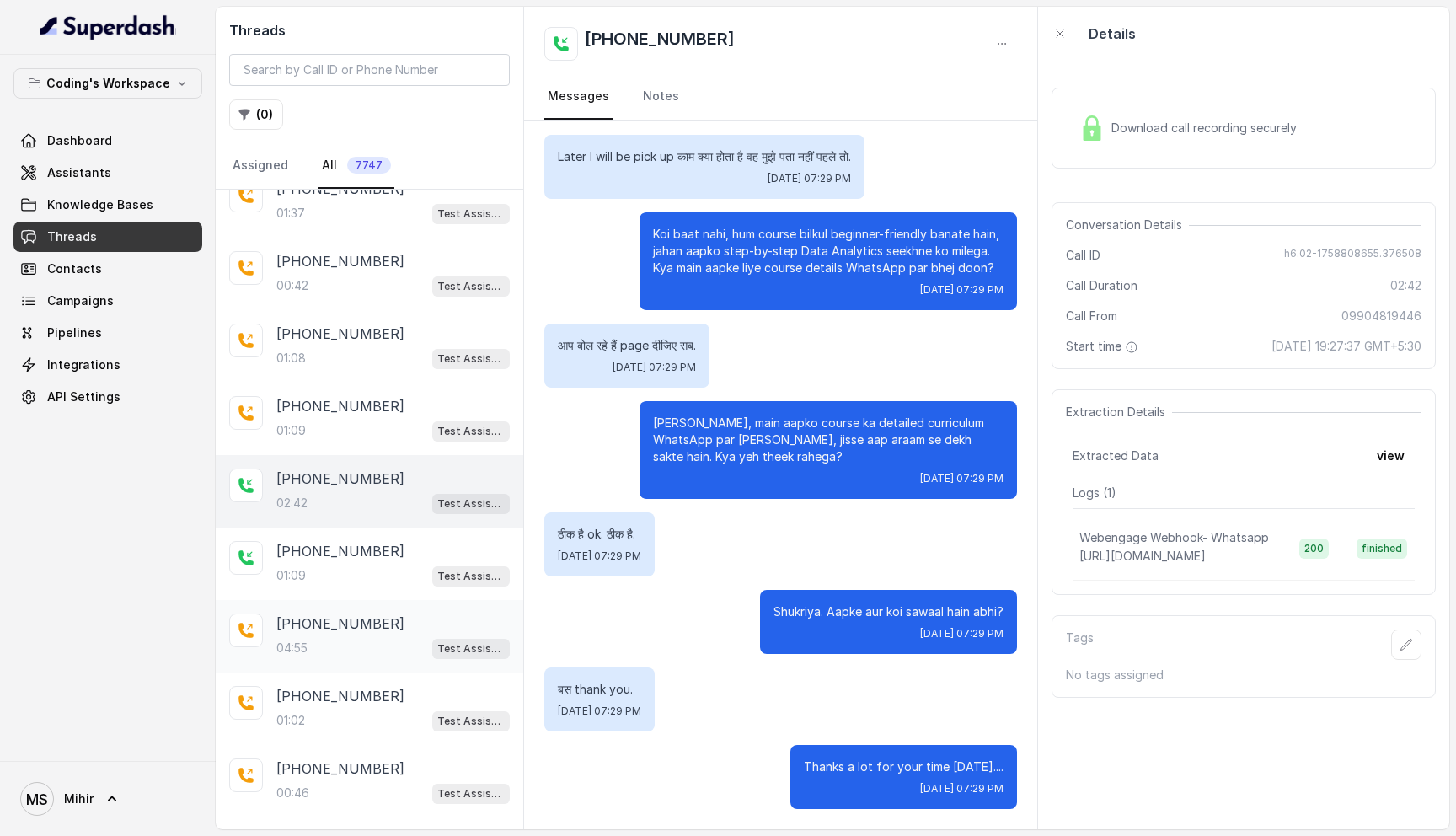
click at [362, 645] on div "04:55 Test Assistant-3" at bounding box center [393, 648] width 233 height 22
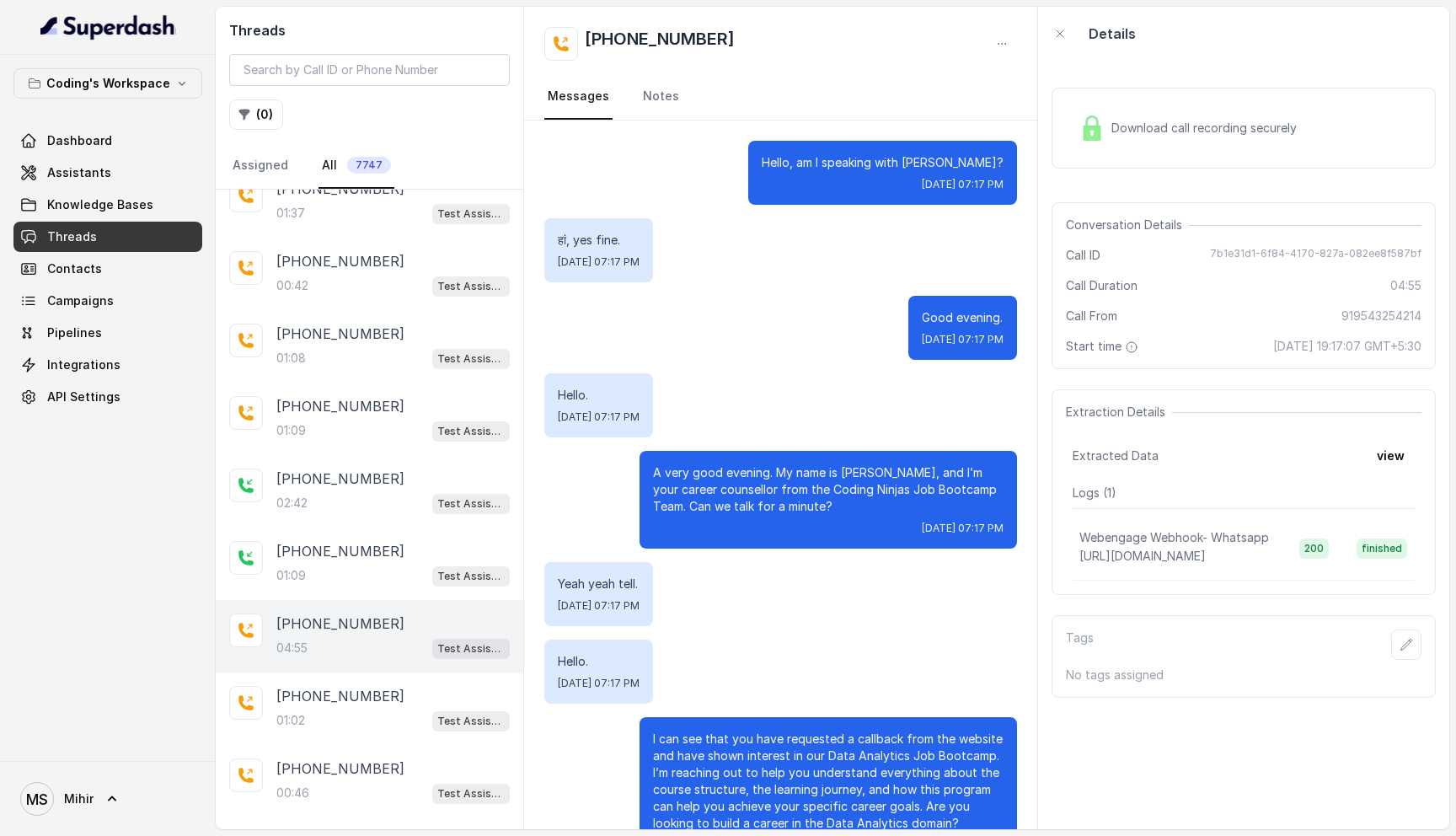
scroll to position [2845, 0]
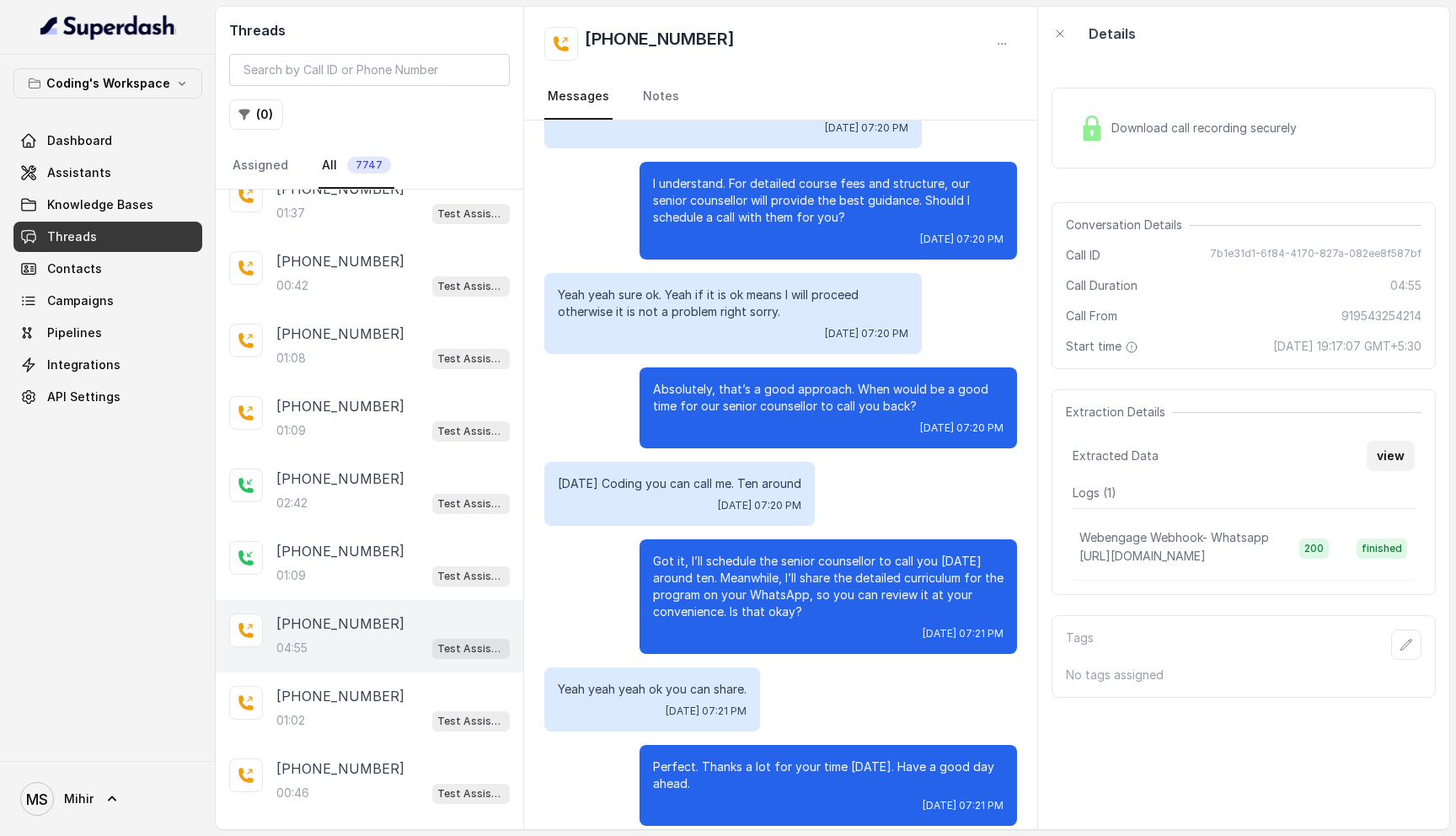
click at [1383, 449] on button "view" at bounding box center [1390, 456] width 48 height 31
